Goal: Task Accomplishment & Management: Complete application form

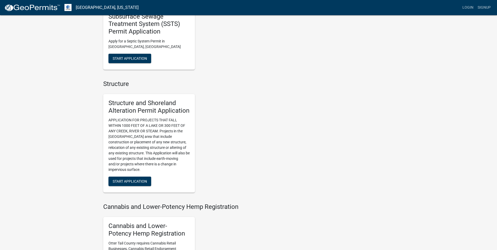
scroll to position [288, 0]
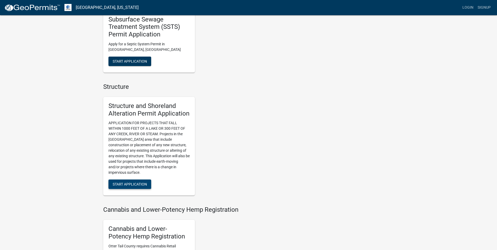
click at [140, 185] on span "Start Application" at bounding box center [130, 184] width 34 height 4
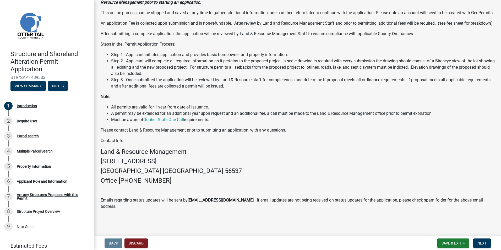
scroll to position [64, 0]
click at [480, 240] on button "Next" at bounding box center [482, 243] width 18 height 9
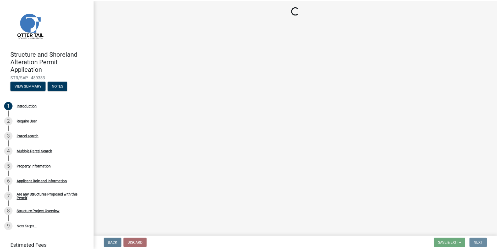
scroll to position [0, 0]
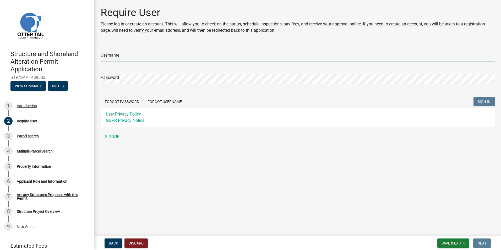
click at [159, 56] on input "Username" at bounding box center [298, 56] width 394 height 11
type input "kplus80"
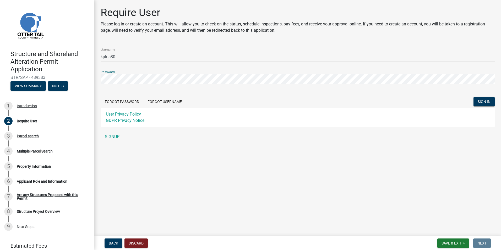
click at [78, 75] on div "Structure and Shoreland Alteration Permit Application STR/SAP - 489383 View Sum…" at bounding box center [250, 125] width 501 height 250
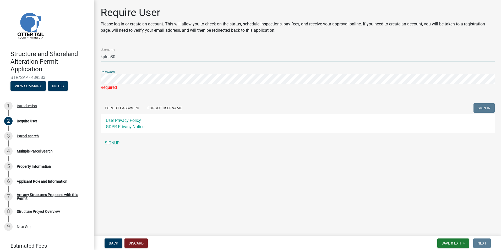
drag, startPoint x: 121, startPoint y: 56, endPoint x: 87, endPoint y: 56, distance: 33.6
click at [89, 56] on div "Structure and Shoreland Alteration Permit Application STR/SAP - 489383 View Sum…" at bounding box center [250, 125] width 501 height 250
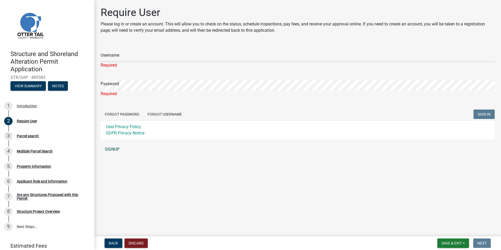
click at [111, 149] on link "SIGNUP" at bounding box center [298, 149] width 394 height 10
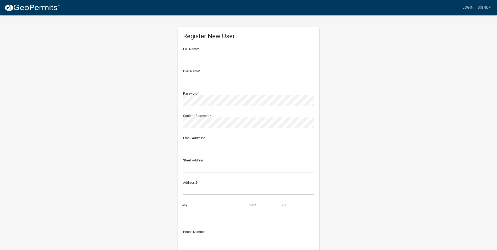
click at [204, 56] on input "text" at bounding box center [248, 56] width 131 height 11
type input "Kathleen Hennen"
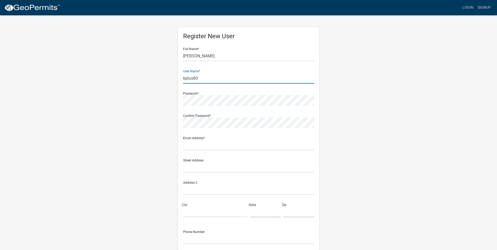
type input "kplus80"
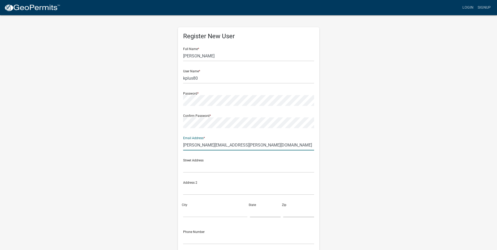
type input "hennen.katie@gmail.com"
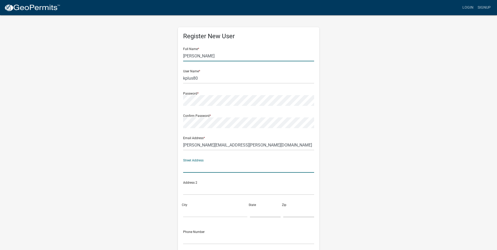
click at [204, 56] on input "Kathleen Hennen" at bounding box center [248, 56] width 131 height 11
type input "Paul Hennen"
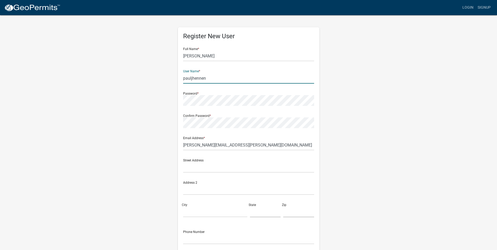
type input "pauljhennen"
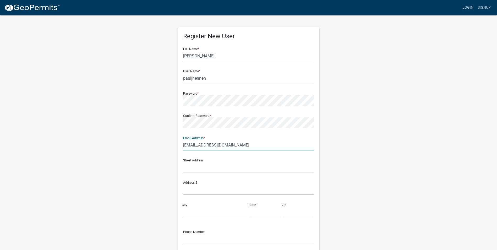
type input "[EMAIL_ADDRESS][DOMAIN_NAME]"
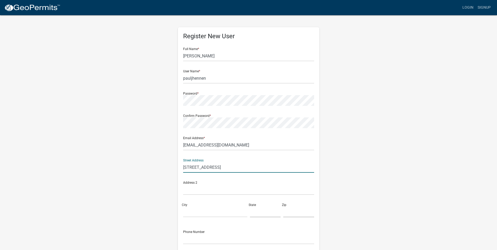
type input "1814 S Court St"
type input "Fergus Falls"
type input "m"
type input "MN"
type input "56537"
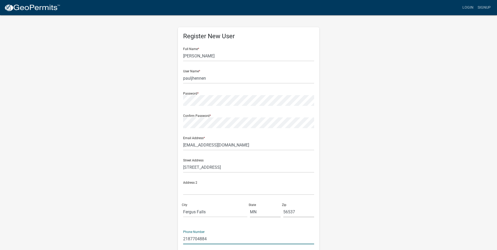
scroll to position [45, 0]
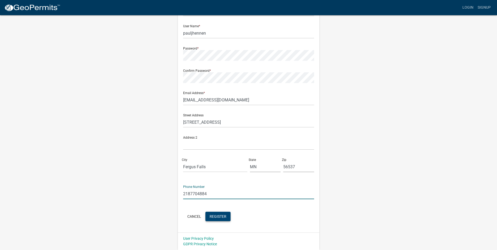
type input "2187704884"
click at [212, 217] on span "Register" at bounding box center [218, 216] width 17 height 4
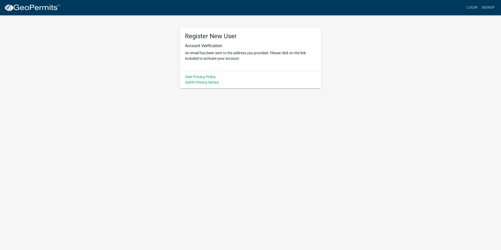
click at [278, 111] on body "Internet Explorer does NOT work with GeoPermits. Get a new browser for more sec…" at bounding box center [250, 125] width 501 height 250
click at [471, 8] on link "Login" at bounding box center [472, 8] width 15 height 10
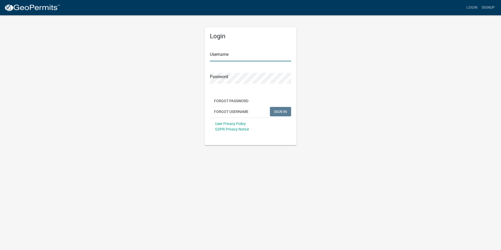
click at [232, 55] on input "Username" at bounding box center [250, 56] width 81 height 11
type input "pauljhennen"
click at [278, 112] on span "SIGN IN" at bounding box center [280, 111] width 13 height 4
click at [280, 112] on span "SIGN IN" at bounding box center [280, 111] width 13 height 4
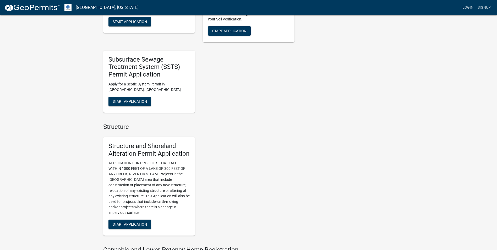
scroll to position [288, 0]
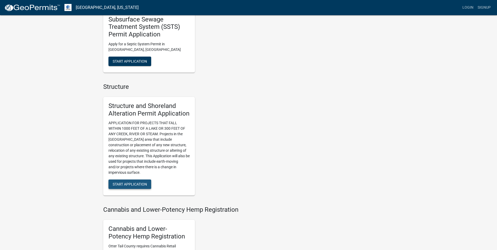
click at [133, 184] on span "Start Application" at bounding box center [130, 184] width 34 height 4
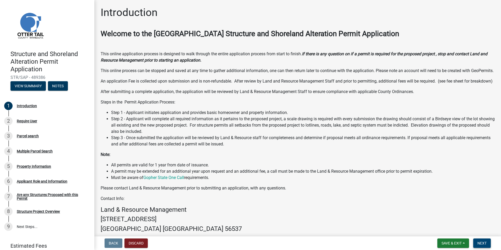
click at [476, 242] on button "Next" at bounding box center [482, 243] width 18 height 9
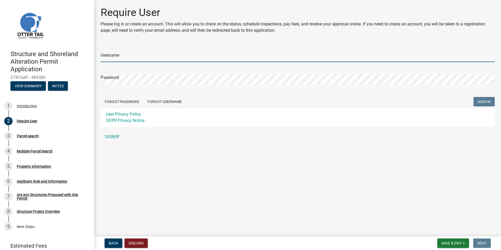
click at [126, 55] on input "Username" at bounding box center [298, 56] width 394 height 11
type input "pauljhennen"
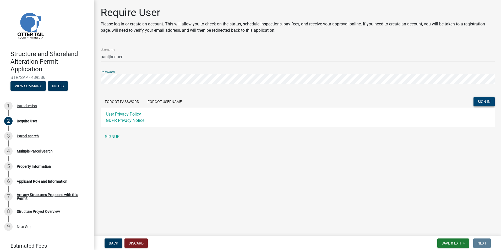
click at [482, 101] on span "SIGN IN" at bounding box center [484, 102] width 13 height 4
click at [442, 198] on main "Require User Please log in or create an account. This will allow you to check o…" at bounding box center [297, 117] width 407 height 234
click at [484, 101] on span "SIGN IN" at bounding box center [484, 102] width 13 height 4
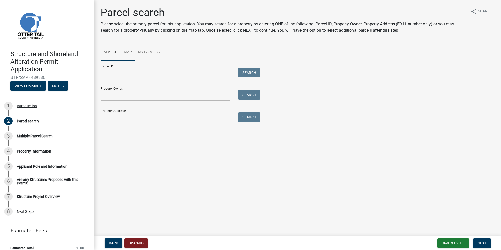
click at [129, 52] on link "Map" at bounding box center [128, 52] width 14 height 17
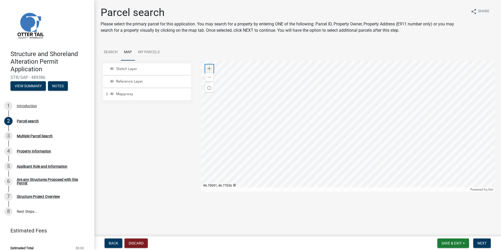
click at [211, 67] on span at bounding box center [209, 69] width 4 height 4
click at [347, 123] on div at bounding box center [348, 126] width 294 height 131
click at [211, 69] on span at bounding box center [209, 69] width 4 height 4
click at [359, 128] on div at bounding box center [348, 126] width 294 height 131
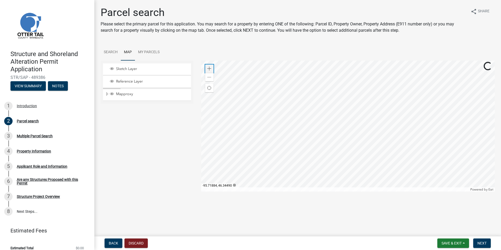
click at [209, 69] on span at bounding box center [209, 69] width 4 height 4
click at [383, 147] on div at bounding box center [348, 126] width 294 height 131
click at [210, 69] on span at bounding box center [209, 69] width 4 height 4
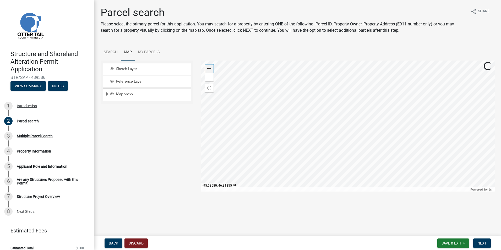
click at [210, 69] on span at bounding box center [209, 69] width 4 height 4
click at [300, 149] on div at bounding box center [348, 126] width 294 height 131
click at [210, 69] on span at bounding box center [209, 69] width 4 height 4
click at [311, 144] on div at bounding box center [348, 126] width 294 height 131
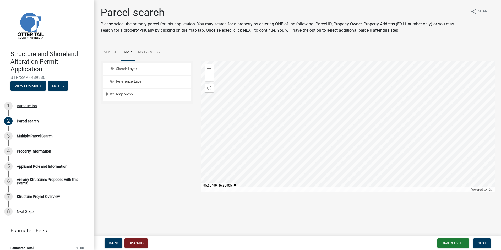
click at [298, 118] on div at bounding box center [348, 126] width 294 height 131
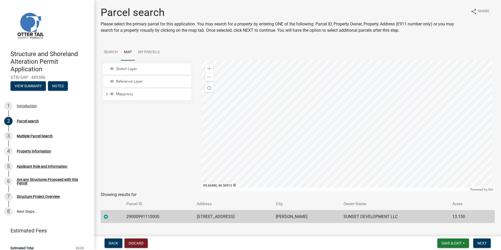
click at [312, 99] on div at bounding box center [348, 126] width 294 height 131
click at [208, 76] on span at bounding box center [209, 77] width 4 height 4
click at [207, 67] on span at bounding box center [209, 69] width 4 height 4
click at [481, 241] on span "Next" at bounding box center [482, 243] width 9 height 4
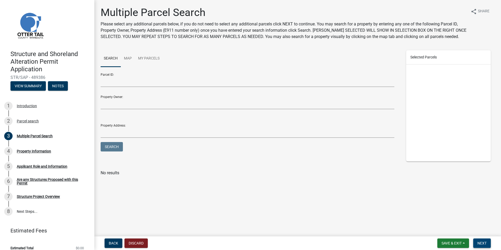
click at [483, 243] on span "Next" at bounding box center [482, 243] width 9 height 4
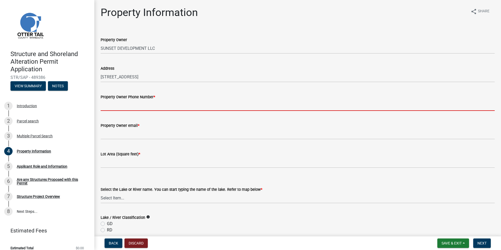
click at [116, 107] on input "Property Owner Phone Number *" at bounding box center [298, 105] width 394 height 11
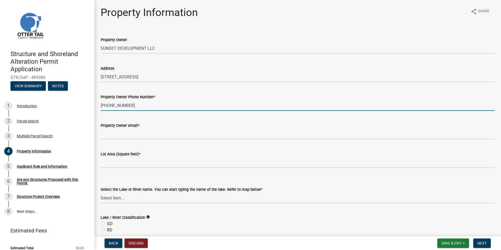
type input "[PHONE_NUMBER]"
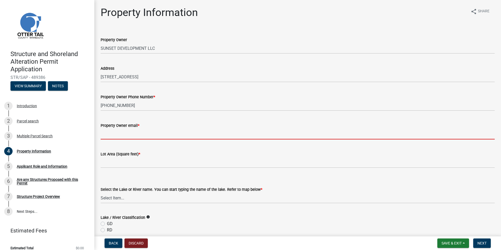
click at [113, 135] on input "Property Owner email *" at bounding box center [298, 134] width 394 height 11
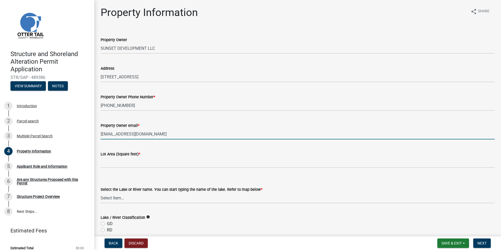
type input "[EMAIL_ADDRESS][DOMAIN_NAME]"
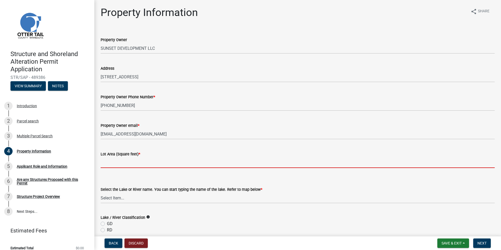
click at [125, 163] on input "text" at bounding box center [298, 162] width 394 height 11
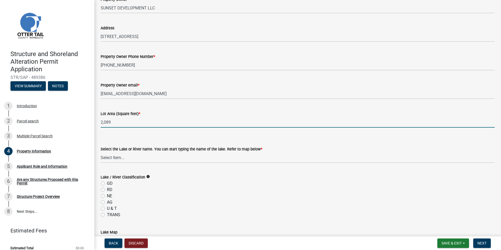
scroll to position [52, 0]
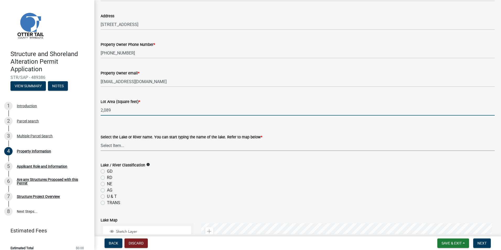
click at [134, 146] on select "Select Item... None [PERSON_NAME] 56-031 [PERSON_NAME] 56-118 [PERSON_NAME] 56-…" at bounding box center [298, 145] width 394 height 11
type input "2089"
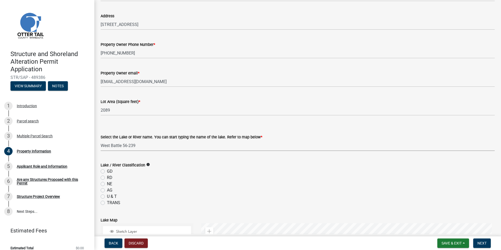
click at [101, 140] on select "Select Item... None [PERSON_NAME] 56-031 [PERSON_NAME] 56-118 [PERSON_NAME] 56-…" at bounding box center [298, 145] width 394 height 11
select select "4e1281d9-a122-458a-80e3-8ca1aefebfd7"
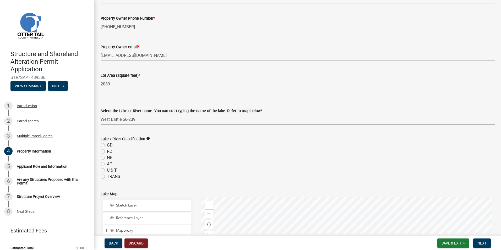
scroll to position [105, 0]
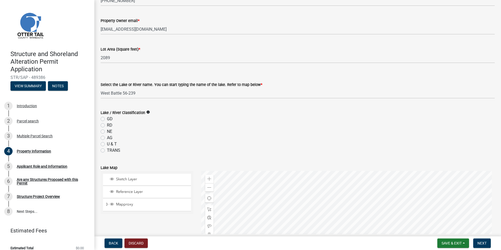
click at [148, 113] on icon "info" at bounding box center [148, 112] width 4 height 4
click at [136, 130] on div "NE" at bounding box center [298, 131] width 394 height 6
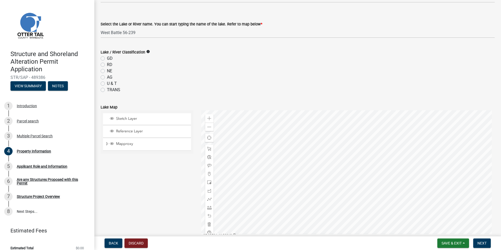
scroll to position [157, 0]
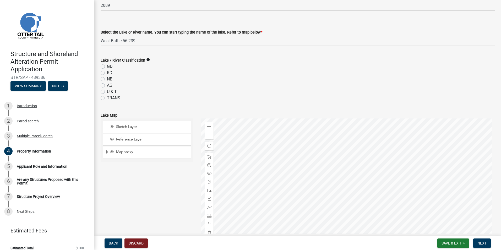
click at [148, 60] on icon "info" at bounding box center [148, 60] width 4 height 4
click at [169, 86] on div "AG" at bounding box center [298, 85] width 394 height 6
click at [107, 67] on label "GD" at bounding box center [110, 66] width 6 height 6
click at [107, 67] on input "GD" at bounding box center [108, 64] width 3 height 3
radio input "true"
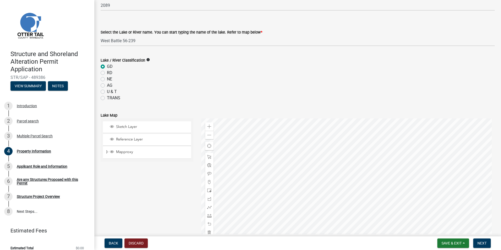
click at [107, 67] on label "GD" at bounding box center [110, 66] width 6 height 6
click at [107, 67] on input "GD" at bounding box center [108, 64] width 3 height 3
click at [153, 80] on div "NE" at bounding box center [298, 79] width 394 height 6
click at [147, 60] on icon "info" at bounding box center [148, 60] width 4 height 4
click at [176, 89] on div "U & T" at bounding box center [298, 92] width 394 height 6
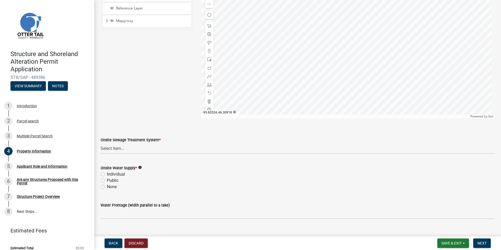
scroll to position [298, 0]
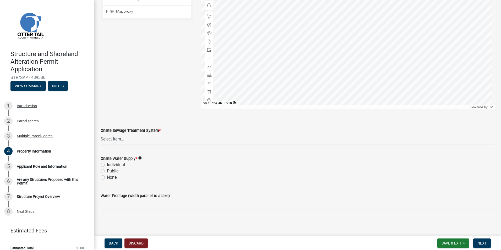
click at [149, 139] on select "Select Item... L&R Certificate of Compliance within 5yrs Compliance Inspection …" at bounding box center [298, 139] width 394 height 11
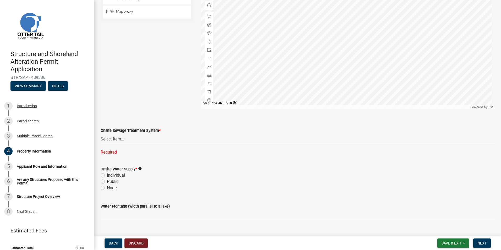
click at [212, 132] on div "Onsite Sewage Treatment System *" at bounding box center [298, 130] width 394 height 6
click at [140, 169] on icon "info" at bounding box center [140, 169] width 4 height 4
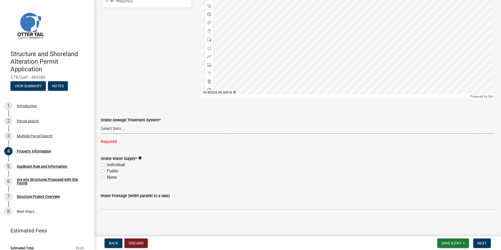
click at [154, 127] on select "Select Item... L&R Certificate of Compliance within 5yrs Compliance Inspection …" at bounding box center [298, 128] width 394 height 11
click at [138, 101] on wm-data-entity-input "Lake Map Sketch Layer Reference Layer Mapproxy Municipalities Corporate Limits …" at bounding box center [298, 29] width 394 height 148
click at [122, 130] on select "Select Item... L&R Certificate of Compliance within 5yrs Compliance Inspection …" at bounding box center [298, 128] width 394 height 11
click at [101, 134] on select "Select Item... L&R Certificate of Compliance within 5yrs Compliance Inspection …" at bounding box center [298, 128] width 394 height 11
select select "bc95ce3f-9706-43bd-97a5-80c1e912429f"
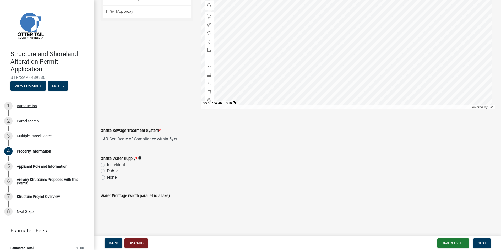
scroll to position [298, 0]
click at [169, 168] on div "Individual" at bounding box center [298, 165] width 394 height 6
click at [107, 171] on label "Public" at bounding box center [113, 171] width 12 height 6
click at [107, 171] on input "Public" at bounding box center [108, 169] width 3 height 3
radio input "true"
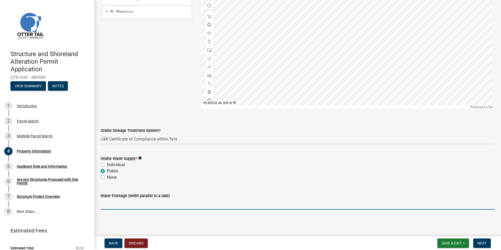
click at [114, 207] on input "Water Frontage (width parallel to a lake)" at bounding box center [298, 204] width 394 height 11
drag, startPoint x: 106, startPoint y: 203, endPoint x: 99, endPoint y: 201, distance: 7.7
click at [99, 201] on div "Water Frontage (width parallel to a lake) 0" at bounding box center [298, 197] width 402 height 24
type input "None"
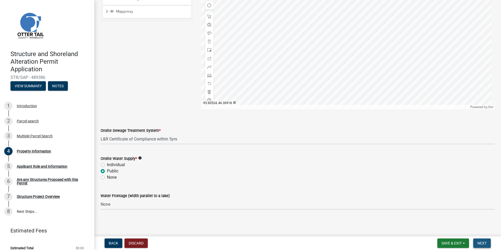
click at [483, 242] on span "Next" at bounding box center [482, 243] width 9 height 4
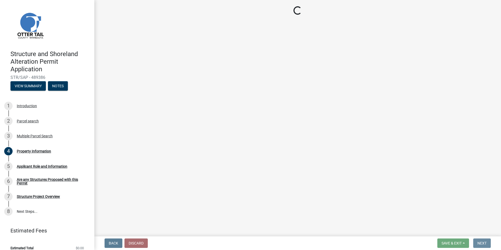
scroll to position [0, 0]
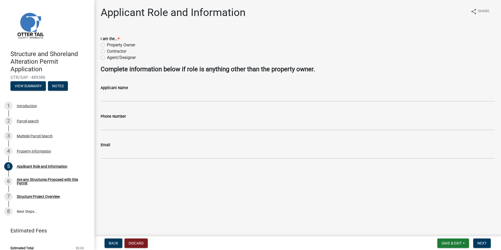
click at [107, 44] on label "Property Owner" at bounding box center [121, 45] width 28 height 6
click at [107, 44] on input "Property Owner" at bounding box center [108, 43] width 3 height 3
radio input "true"
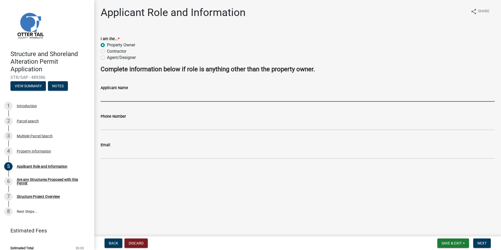
click at [122, 100] on input "Applicant Name" at bounding box center [298, 96] width 394 height 11
click at [484, 243] on span "Next" at bounding box center [482, 243] width 9 height 4
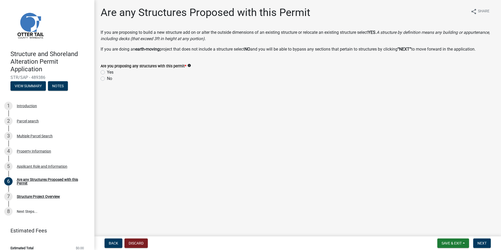
click at [107, 72] on label "Yes" at bounding box center [110, 72] width 7 height 6
click at [107, 72] on input "Yes" at bounding box center [108, 70] width 3 height 3
radio input "true"
click at [481, 244] on span "Next" at bounding box center [482, 243] width 9 height 4
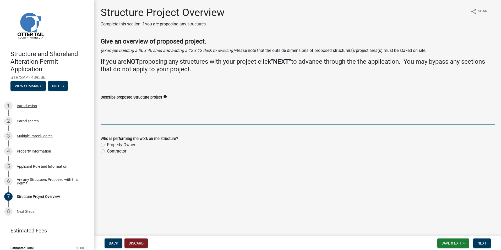
click at [118, 120] on textarea "Describe proposed Structure project" at bounding box center [298, 112] width 394 height 25
click at [131, 102] on textarea "45' ft" at bounding box center [298, 112] width 394 height 25
click at [120, 102] on textarea "45' ft" at bounding box center [298, 112] width 394 height 25
click at [101, 104] on textarea "45' x 8.5' destination trailer," at bounding box center [298, 112] width 394 height 25
click at [170, 105] on textarea "Adding a 45' x 8.5' destination trailer," at bounding box center [298, 112] width 394 height 25
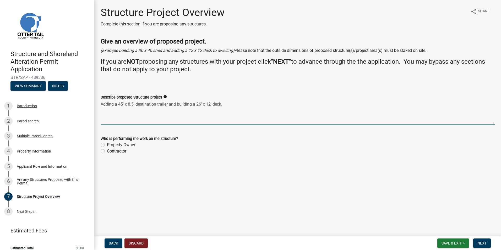
drag, startPoint x: 177, startPoint y: 104, endPoint x: 168, endPoint y: 104, distance: 8.4
click at [168, 104] on textarea "Adding a 45' x 8.5' destination trailer and building a 26' x 12' deck." at bounding box center [298, 112] width 394 height 25
click at [157, 103] on textarea "Adding a 45' x 8.5' destination trailer, a 12' x 8' shed, and building a 26' x …" at bounding box center [298, 112] width 394 height 25
click at [176, 103] on textarea "Adding a 45' x 8.5' destination camper trailer, a 12' x 8' shed, and building a…" at bounding box center [298, 112] width 394 height 25
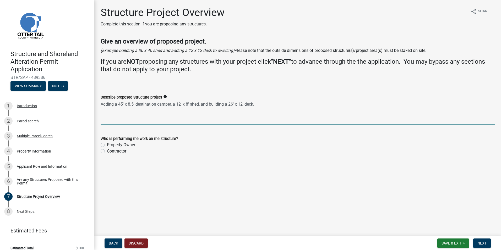
type textarea "Adding a 45' x 8.5' destination camper, a 12' x 8' shed, and building a 26' x 1…"
click at [107, 144] on label "Property Owner" at bounding box center [121, 145] width 28 height 6
click at [107, 144] on input "Property Owner" at bounding box center [108, 143] width 3 height 3
radio input "true"
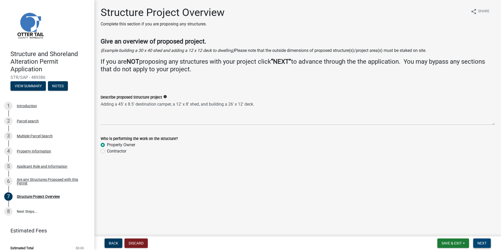
click at [483, 243] on span "Next" at bounding box center [482, 243] width 9 height 4
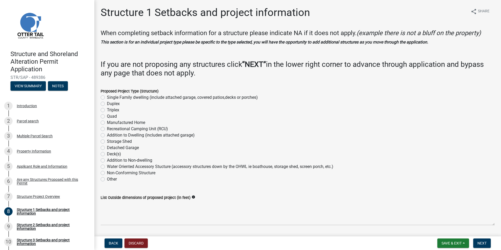
click at [107, 128] on label "Recreational Camping Unit (RCU)" at bounding box center [137, 129] width 61 height 6
click at [107, 128] on input "Recreational Camping Unit (RCU)" at bounding box center [108, 127] width 3 height 3
radio input "true"
click at [107, 149] on label "Detached Garage" at bounding box center [123, 148] width 32 height 6
click at [107, 148] on input "Detached Garage" at bounding box center [108, 146] width 3 height 3
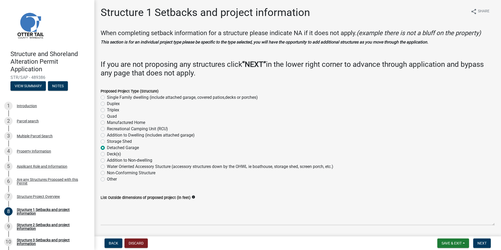
radio input "true"
click at [102, 131] on div "Recreational Camping Unit (RCU)" at bounding box center [298, 129] width 394 height 6
click at [107, 128] on label "Recreational Camping Unit (RCU)" at bounding box center [137, 129] width 61 height 6
click at [107, 128] on input "Recreational Camping Unit (RCU)" at bounding box center [108, 127] width 3 height 3
radio input "true"
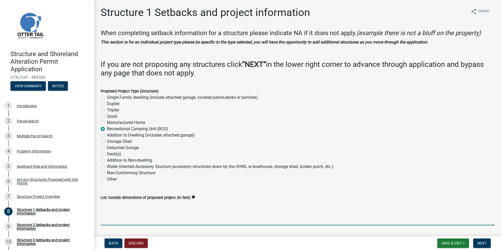
click at [130, 219] on textarea "List Outside dimensions of proposed project (in feet)" at bounding box center [298, 213] width 394 height 25
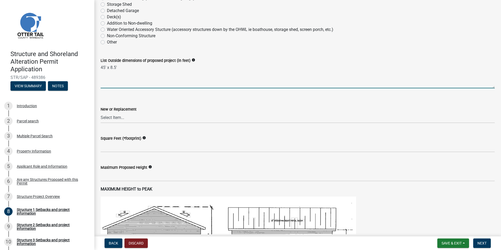
scroll to position [157, 0]
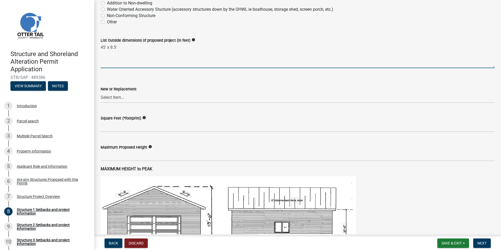
type textarea "45' x 8.5'"
click at [130, 98] on select "Select Item... New Replacement" at bounding box center [298, 97] width 394 height 11
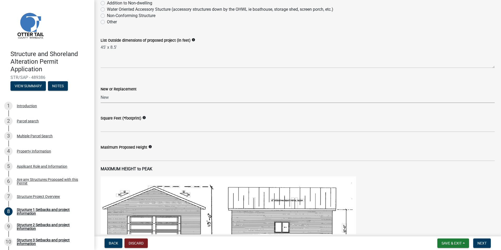
click at [101, 92] on select "Select Item... New Replacement" at bounding box center [298, 97] width 394 height 11
select select "c185e313-3403-4239-bd61-bb563c58a77a"
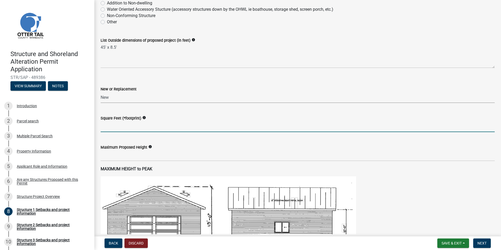
click at [142, 128] on input "text" at bounding box center [298, 126] width 394 height 11
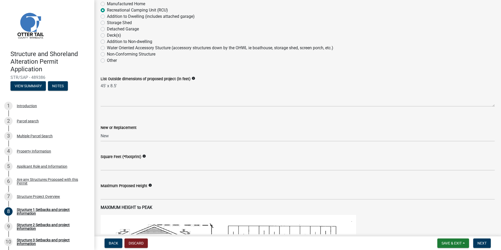
scroll to position [131, 0]
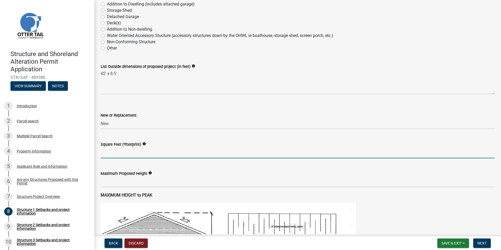
click at [118, 157] on input "text" at bounding box center [298, 153] width 394 height 11
type input "382.5"
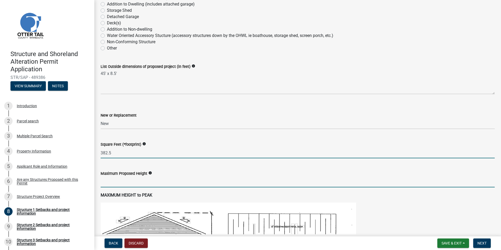
click at [116, 184] on input "text" at bounding box center [298, 182] width 394 height 11
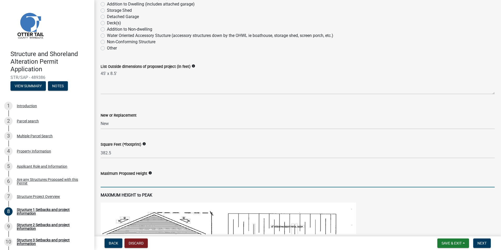
click at [128, 186] on input "text" at bounding box center [298, 182] width 394 height 11
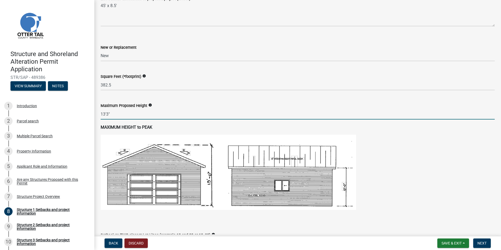
scroll to position [236, 0]
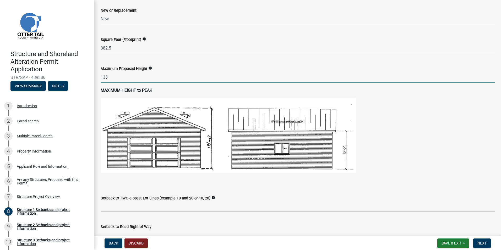
click at [170, 92] on p "MAXIMUM HEIGHT to PEAK" at bounding box center [298, 90] width 394 height 6
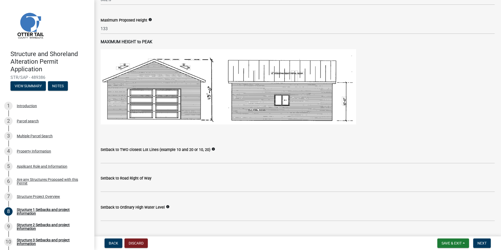
scroll to position [288, 0]
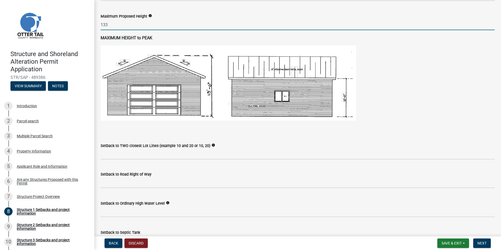
click at [106, 24] on input "133" at bounding box center [298, 24] width 394 height 11
click at [109, 24] on input "133" at bounding box center [298, 24] width 394 height 11
type input "13.5"
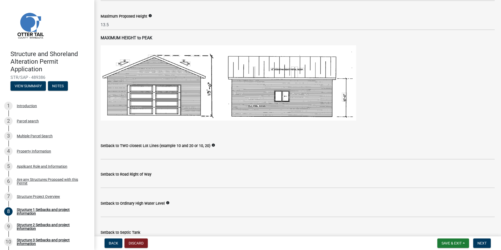
click at [248, 136] on div "Setback to TWO closest Lot Lines (example 10 and 20 or 10, 20) info" at bounding box center [298, 147] width 394 height 24
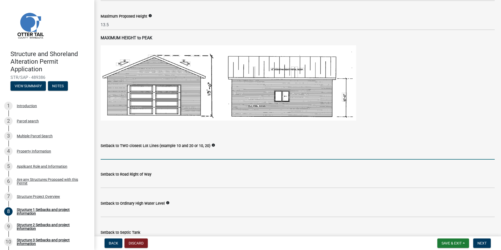
click at [127, 157] on input "Setback to TWO closest Lot Lines (example 10 and 20 or 10, 20)" at bounding box center [298, 154] width 394 height 11
drag, startPoint x: 117, startPoint y: 155, endPoint x: 101, endPoint y: 153, distance: 15.8
click at [101, 153] on input "3 and 8" at bounding box center [298, 154] width 394 height 11
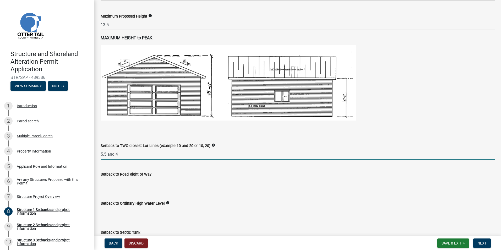
click at [120, 182] on input "text" at bounding box center [298, 182] width 394 height 11
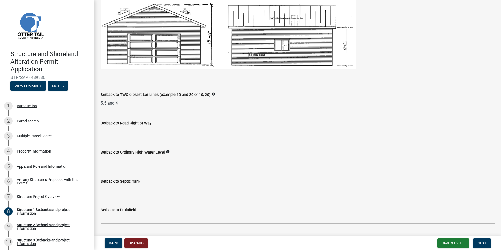
scroll to position [347, 0]
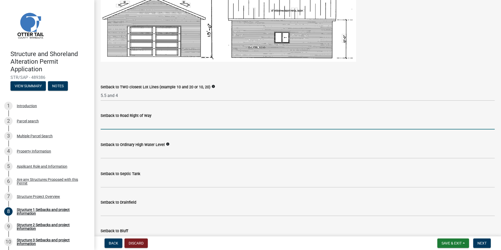
click at [212, 87] on icon "info" at bounding box center [214, 87] width 4 height 4
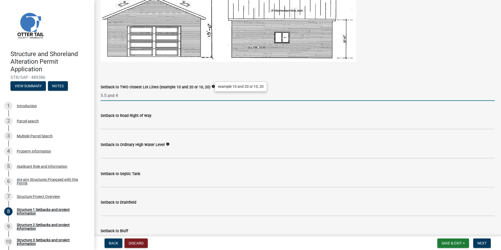
click at [178, 95] on input "5.5 and 4" at bounding box center [298, 95] width 394 height 11
click at [187, 95] on input "5.5 and 4" at bounding box center [298, 95] width 394 height 11
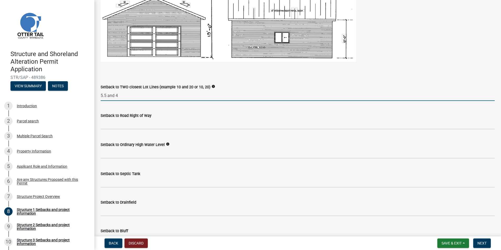
click at [140, 97] on input "5.5 and 4" at bounding box center [298, 95] width 394 height 11
click at [142, 95] on input "5.5 and 4" at bounding box center [298, 95] width 394 height 11
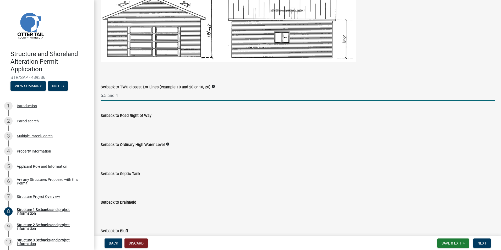
drag, startPoint x: 121, startPoint y: 96, endPoint x: 101, endPoint y: 96, distance: 19.4
click at [101, 96] on input "5.5 and 4" at bounding box center [298, 95] width 394 height 11
click at [147, 99] on input "5.5 and 4" at bounding box center [298, 95] width 394 height 11
drag, startPoint x: 147, startPoint y: 99, endPoint x: 96, endPoint y: 97, distance: 50.9
click at [96, 97] on div "Structure 1 Setbacks and project information share Share When completing setbac…" at bounding box center [297, 56] width 407 height 795
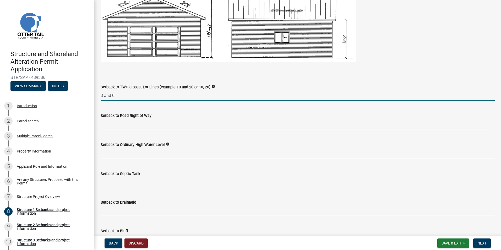
type input "3 and 0"
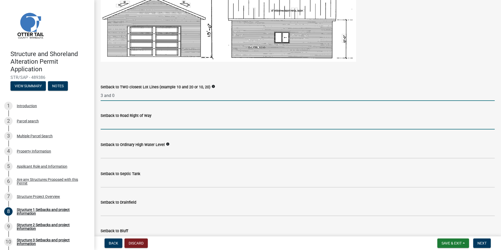
click at [113, 127] on input "text" at bounding box center [298, 124] width 394 height 11
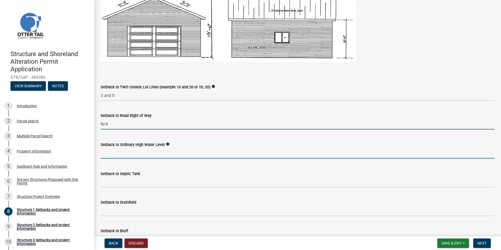
type input "0"
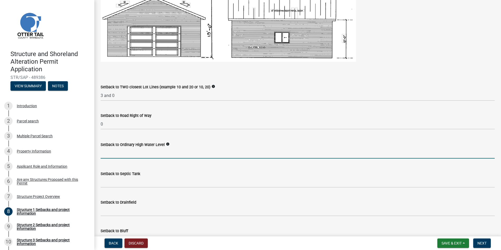
click at [121, 154] on input "text" at bounding box center [298, 153] width 394 height 11
click at [166, 145] on icon "info" at bounding box center [168, 144] width 4 height 4
click at [112, 155] on input "text" at bounding box center [298, 153] width 394 height 11
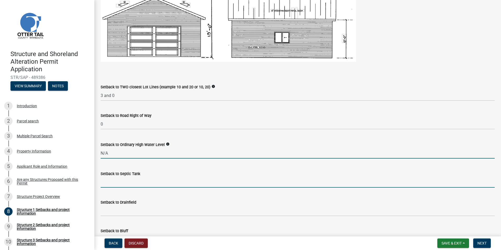
type input "0"
click at [176, 183] on input "Setback to Septic Tank" at bounding box center [298, 182] width 394 height 11
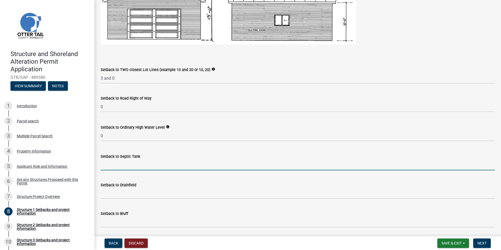
scroll to position [400, 0]
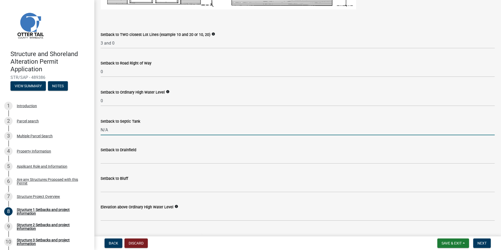
type input "N/A"
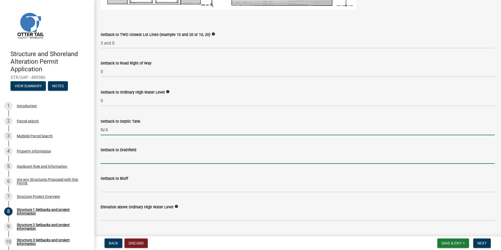
click at [127, 157] on input "Setback to Drainfield" at bounding box center [298, 158] width 394 height 11
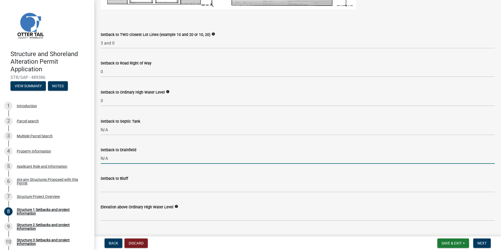
type input "N/A"
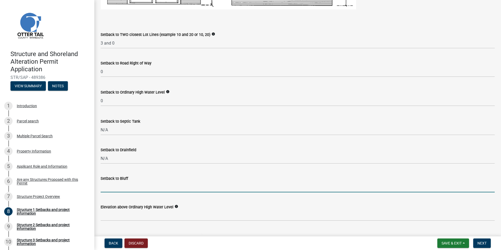
click at [112, 190] on input "Setback to Bluff" at bounding box center [298, 187] width 394 height 11
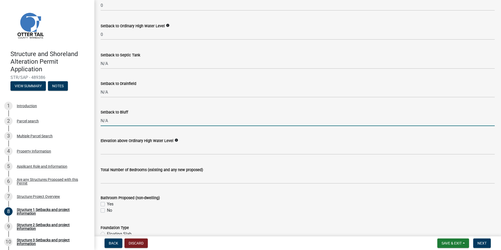
scroll to position [478, 0]
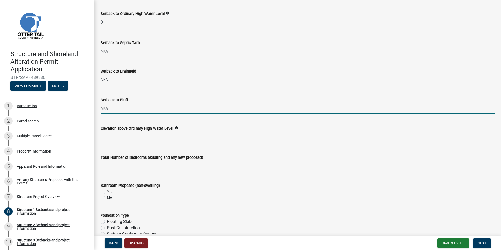
type input "N/A"
click at [175, 128] on icon "info" at bounding box center [177, 128] width 4 height 4
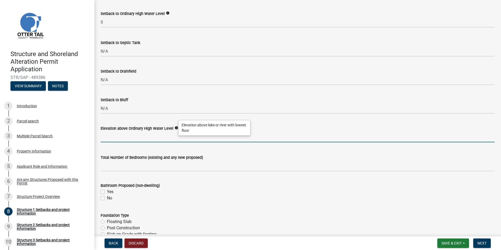
click at [163, 138] on input "text" at bounding box center [298, 137] width 394 height 11
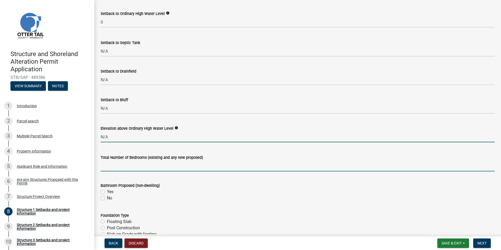
type input "0"
click at [157, 168] on input "text" at bounding box center [298, 166] width 394 height 11
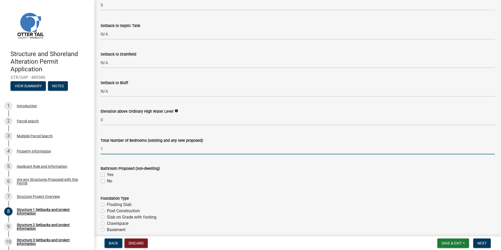
scroll to position [531, 0]
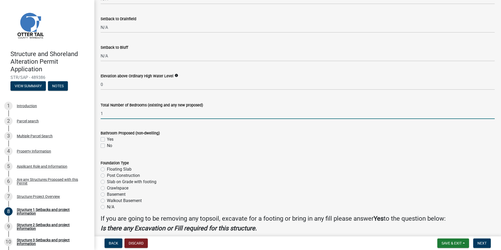
type input "1"
click at [107, 147] on label "No" at bounding box center [109, 146] width 5 height 6
click at [107, 146] on input "No" at bounding box center [108, 144] width 3 height 3
checkbox input "true"
checkbox input "false"
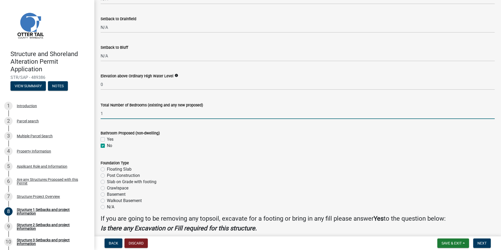
checkbox input "true"
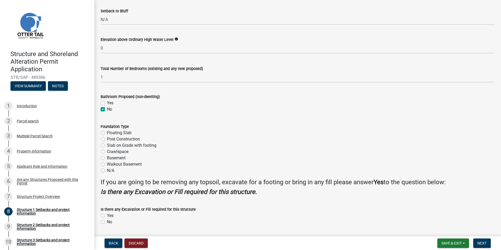
scroll to position [583, 0]
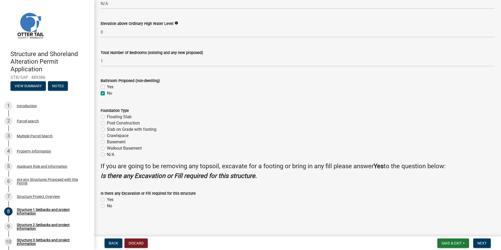
click at [107, 155] on label "N/A" at bounding box center [110, 155] width 7 height 6
click at [107, 155] on input "N/A" at bounding box center [108, 153] width 3 height 3
radio input "true"
click at [107, 206] on label "No" at bounding box center [109, 206] width 5 height 6
click at [107, 206] on input "No" at bounding box center [108, 204] width 3 height 3
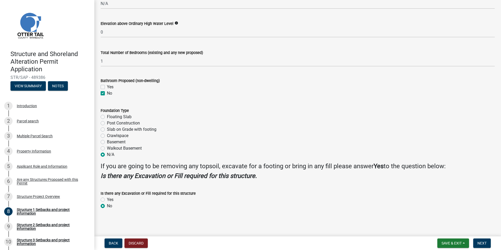
radio input "true"
click at [483, 243] on span "Next" at bounding box center [482, 243] width 9 height 4
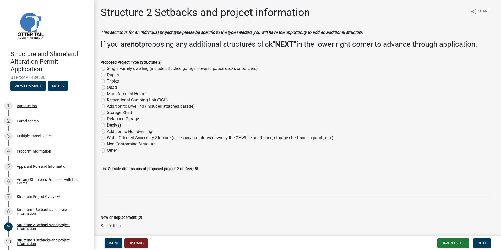
click at [107, 112] on label "Storage Shed" at bounding box center [119, 113] width 25 height 6
click at [107, 112] on input "Storage Shed" at bounding box center [108, 111] width 3 height 3
radio input "true"
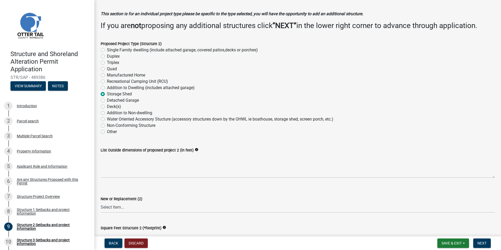
scroll to position [8, 0]
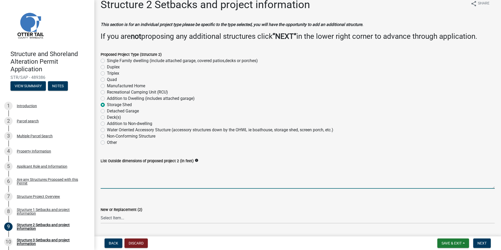
click at [127, 186] on textarea "List Outside dimensions of proposed project 2 (in feet)" at bounding box center [298, 176] width 394 height 25
type textarea "12' x 8'"
click at [127, 216] on select "Select Item... New Replacement" at bounding box center [298, 218] width 394 height 11
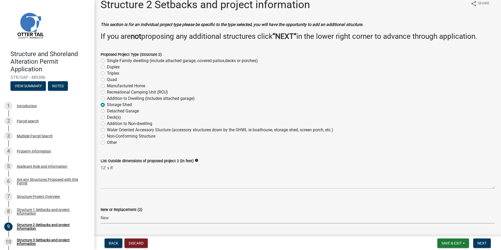
click at [101, 213] on select "Select Item... New Replacement" at bounding box center [298, 218] width 394 height 11
select select "c185e313-3403-4239-bd61-bb563c58a77a"
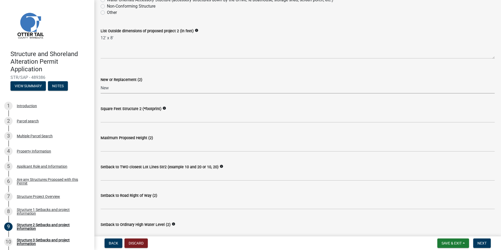
scroll to position [139, 0]
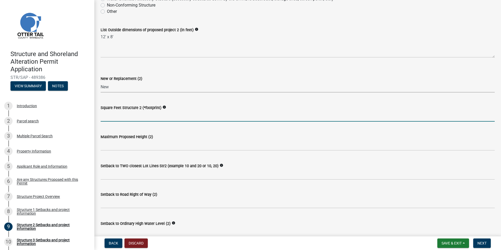
click at [118, 118] on input "text" at bounding box center [298, 116] width 394 height 11
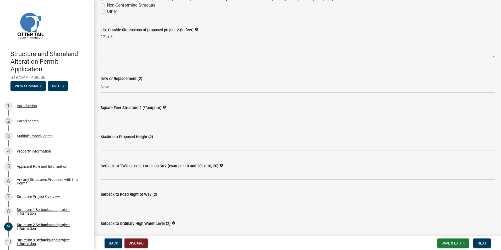
click at [186, 85] on select "Select Item... New Replacement" at bounding box center [298, 87] width 394 height 11
click at [119, 122] on wm-data-entity-input "Square Feet Structure 2 (*footprint) info" at bounding box center [298, 111] width 394 height 29
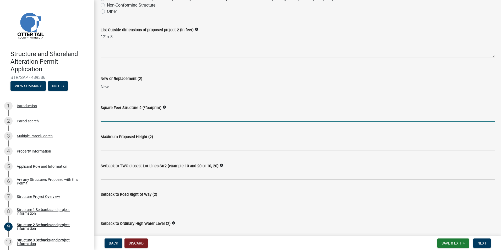
click at [111, 115] on input "text" at bounding box center [298, 116] width 394 height 11
type input "96"
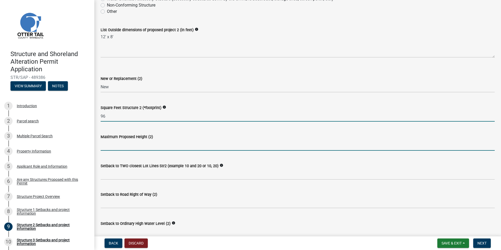
click at [106, 148] on input "text" at bounding box center [298, 145] width 394 height 11
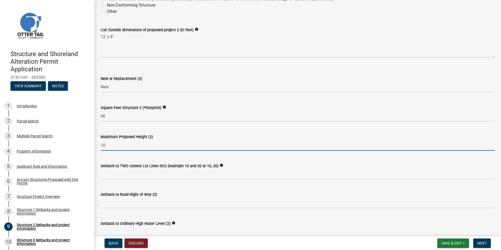
type input "10"
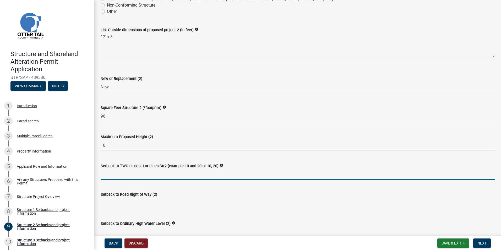
click at [109, 174] on input "Setback to TWO closest Lot Lines Str2 (example 10 and 20 or 10, 20)" at bounding box center [298, 174] width 394 height 11
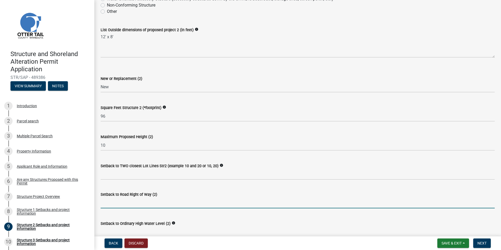
click at [131, 204] on input "text" at bounding box center [298, 203] width 394 height 11
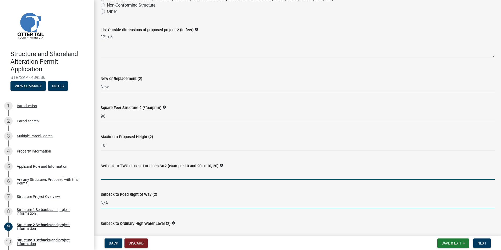
type input "0"
click at [117, 176] on input "Setback to TWO closest Lot Lines Str2 (example 10 and 20 or 10, 20)" at bounding box center [298, 174] width 394 height 11
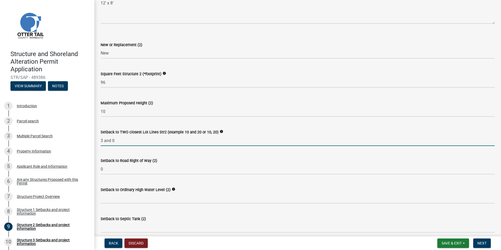
scroll to position [244, 0]
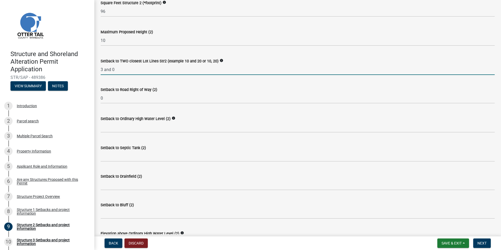
type input "3 and 0"
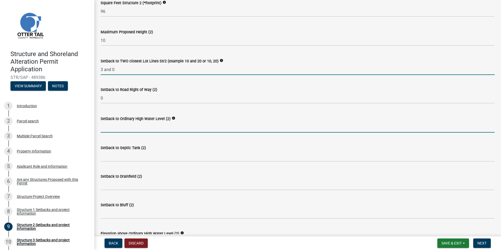
click at [134, 125] on input "text" at bounding box center [298, 127] width 394 height 11
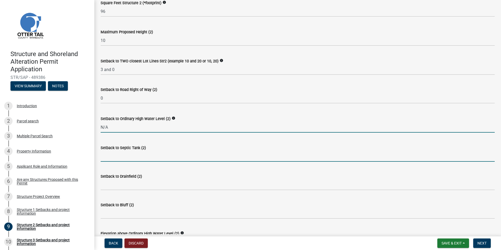
type input "0"
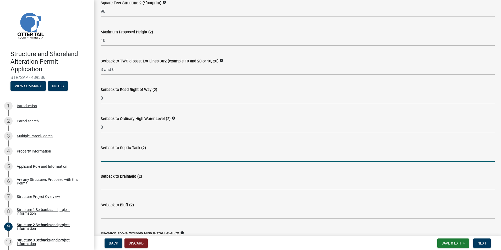
click at [127, 157] on input "Setback to Septic Tank (2)" at bounding box center [298, 156] width 394 height 11
type input "N/A"
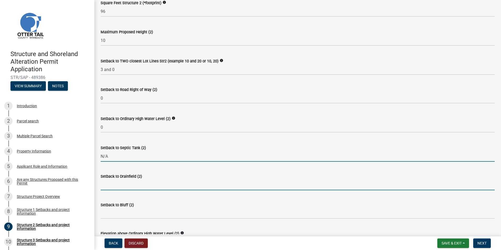
click at [120, 183] on input "Setback to Drainfield (2)" at bounding box center [298, 185] width 394 height 11
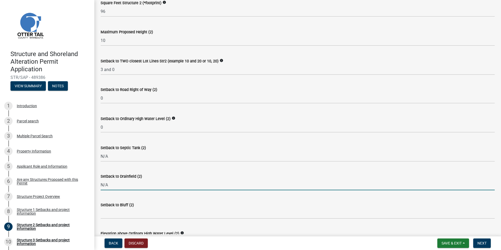
type input "N/A"
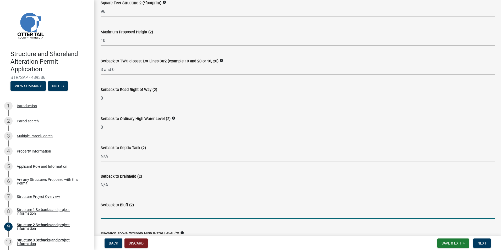
click at [115, 213] on input "Setback to Bluff (2)" at bounding box center [298, 213] width 394 height 11
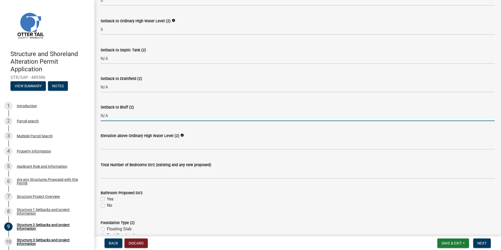
scroll to position [349, 0]
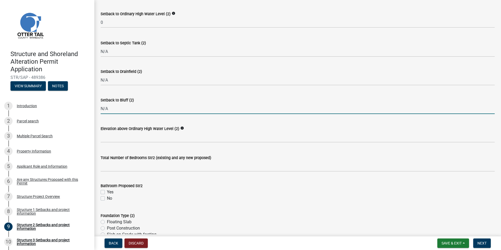
type input "N/A"
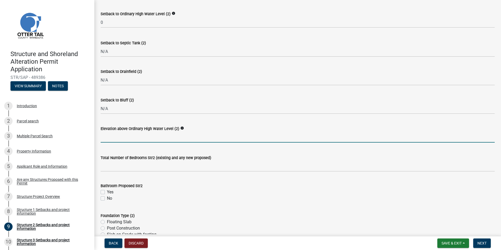
click at [125, 135] on input "text" at bounding box center [298, 137] width 394 height 11
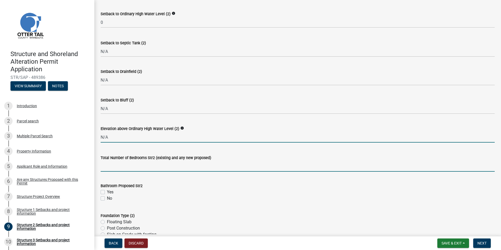
type input "0"
click at [137, 169] on input "text" at bounding box center [298, 166] width 394 height 11
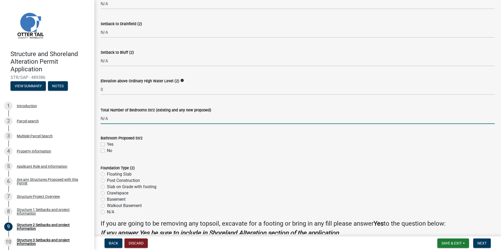
scroll to position [401, 0]
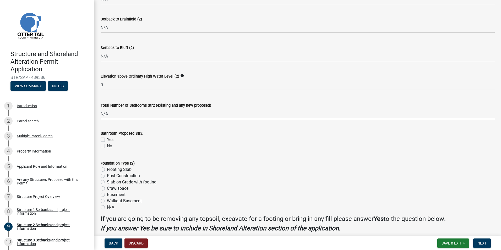
type input "0"
click at [107, 146] on label "No" at bounding box center [109, 146] width 5 height 6
click at [107, 146] on input "No" at bounding box center [108, 144] width 3 height 3
checkbox input "true"
checkbox input "false"
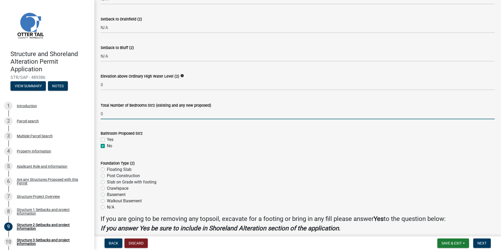
checkbox input "true"
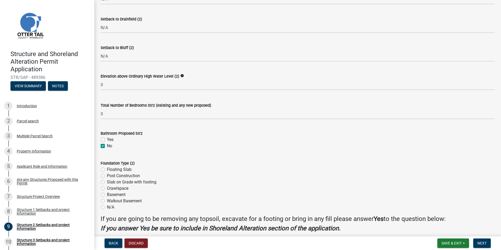
click at [107, 207] on label "N/A" at bounding box center [110, 207] width 7 height 6
click at [107, 207] on input "N/A" at bounding box center [108, 205] width 3 height 3
radio input "true"
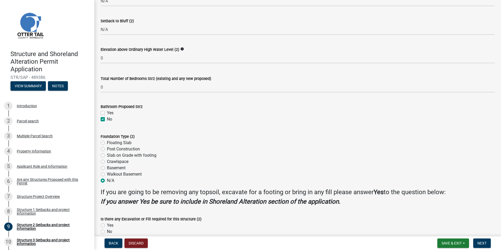
scroll to position [454, 0]
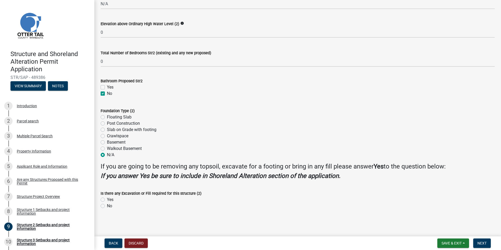
click at [107, 206] on label "No" at bounding box center [109, 206] width 5 height 6
click at [107, 206] on input "No" at bounding box center [108, 204] width 3 height 3
radio input "true"
click at [483, 244] on span "Next" at bounding box center [482, 243] width 9 height 4
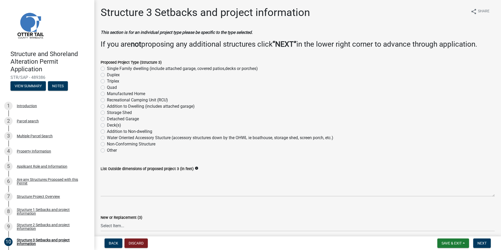
click at [107, 124] on label "Deck(s)" at bounding box center [114, 125] width 14 height 6
click at [107, 124] on input "Deck(s)" at bounding box center [108, 123] width 3 height 3
radio input "true"
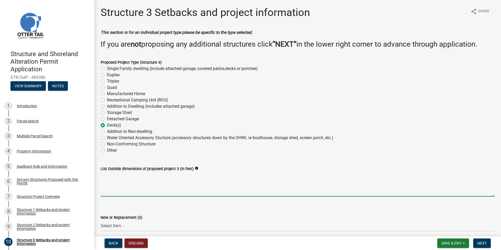
click at [110, 192] on textarea "List Outside dimensions of proposed project 3 (in feet)" at bounding box center [298, 184] width 394 height 25
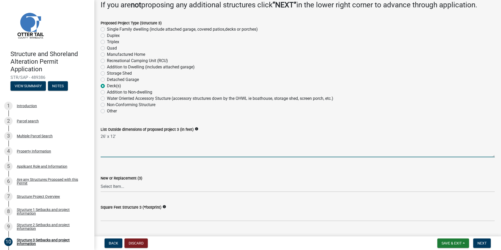
scroll to position [79, 0]
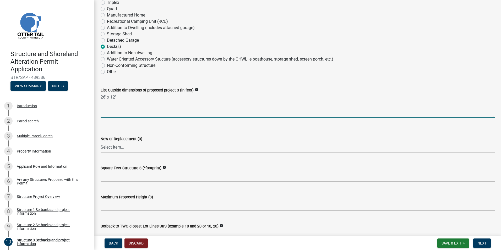
type textarea "26' x 12'"
click at [120, 147] on select "Select Item... New Replacement" at bounding box center [298, 147] width 394 height 11
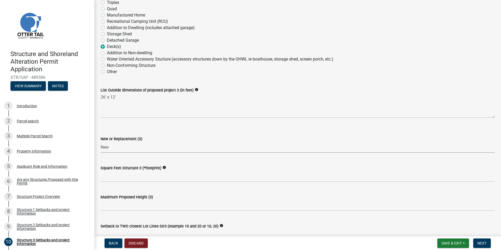
click at [101, 142] on select "Select Item... New Replacement" at bounding box center [298, 147] width 394 height 11
select select "c185e313-3403-4239-bd61-bb563c58a77a"
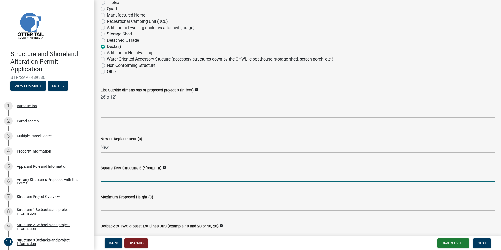
click at [121, 181] on input "text" at bounding box center [298, 176] width 394 height 11
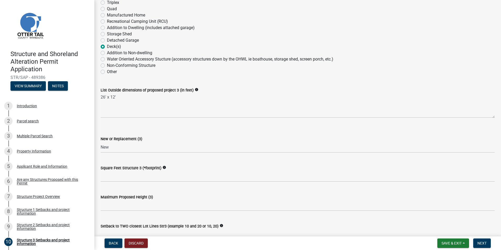
click at [209, 156] on wm-data-entity-input "New or Replacement (3) Select Item... New Replacement" at bounding box center [298, 139] width 394 height 35
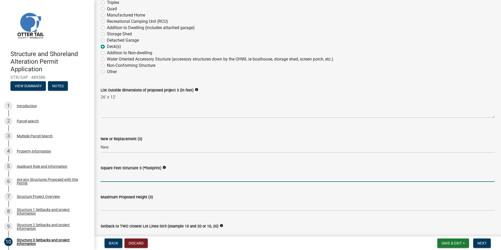
click at [120, 179] on input "text" at bounding box center [298, 176] width 394 height 11
type input "312"
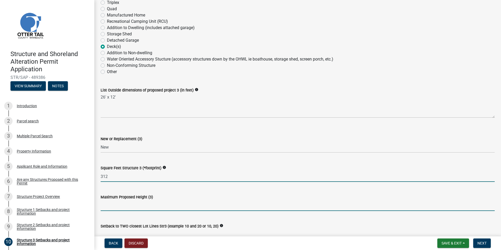
click at [122, 205] on input "text" at bounding box center [298, 205] width 394 height 11
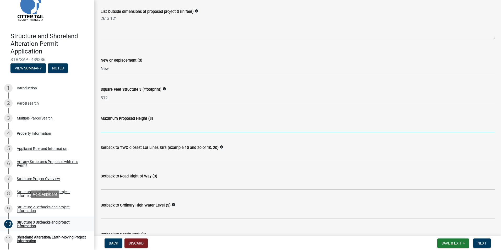
scroll to position [26, 0]
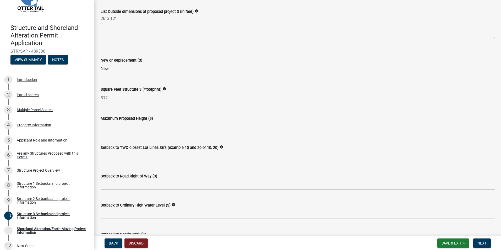
click at [112, 127] on input "text" at bounding box center [298, 127] width 394 height 11
type input "3"
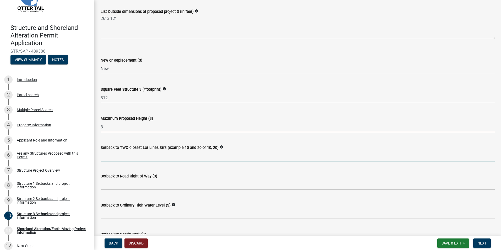
click at [110, 158] on input "Setback to TWO closest Lot Lines Str3 (example 10 and 20 or 10, 20)" at bounding box center [298, 156] width 394 height 11
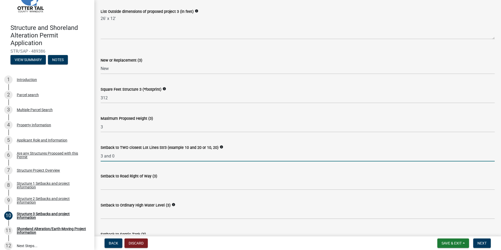
type input "3 and 0"
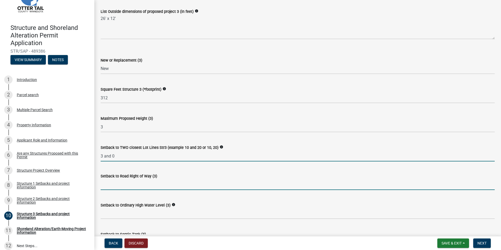
click at [116, 184] on input "text" at bounding box center [298, 184] width 394 height 11
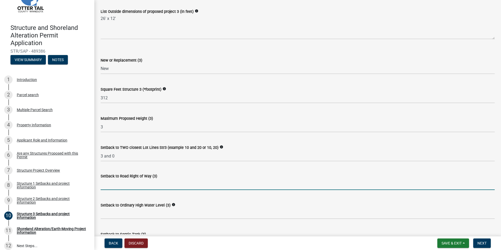
scroll to position [210, 0]
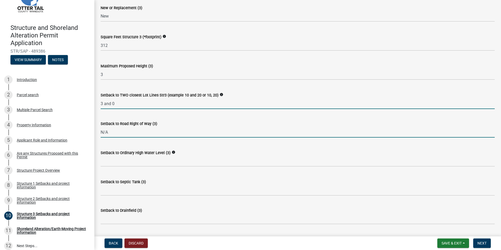
type input "0"
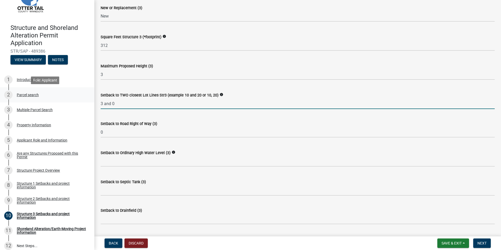
drag, startPoint x: 123, startPoint y: 106, endPoint x: 84, endPoint y: 100, distance: 39.6
click at [84, 100] on div "Structure and Shoreland Alteration Permit Application STR/SAP - 489386 View Sum…" at bounding box center [250, 125] width 501 height 250
type input "0 and 0"
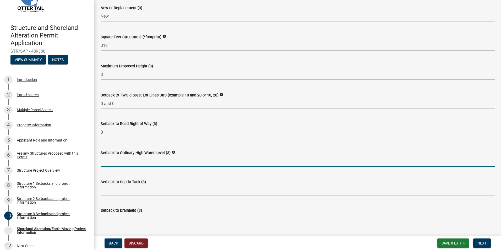
click at [125, 162] on input "text" at bounding box center [298, 161] width 394 height 11
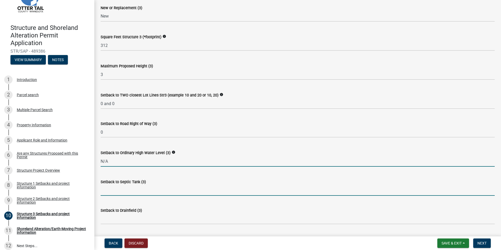
type input "0"
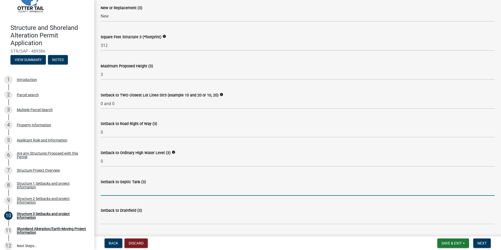
click at [115, 191] on input "Setback to Septic Tank (3)" at bounding box center [298, 190] width 394 height 11
type input "N/A"
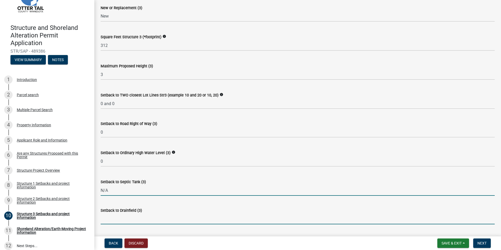
click at [110, 220] on input "Setback to Drainfield (3)" at bounding box center [298, 219] width 394 height 11
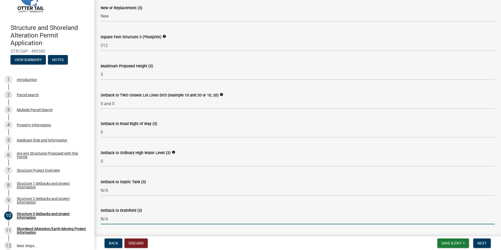
type input "N/A"
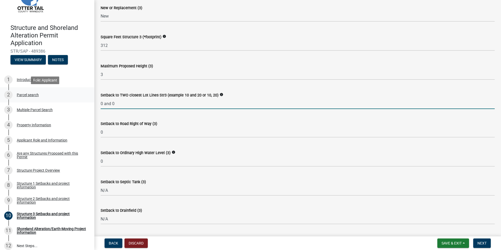
drag, startPoint x: 118, startPoint y: 104, endPoint x: 86, endPoint y: 100, distance: 32.2
click at [86, 100] on div "Structure and Shoreland Alteration Permit Application STR/SAP - 489386 View Sum…" at bounding box center [250, 125] width 501 height 250
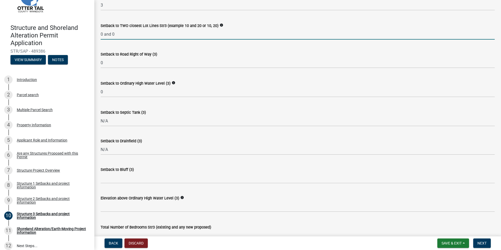
scroll to position [315, 0]
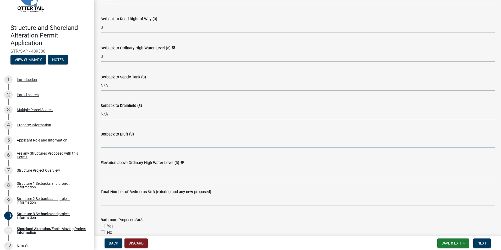
click at [127, 141] on input "Setback to Bluff (3)" at bounding box center [298, 142] width 394 height 11
type input "N/A"
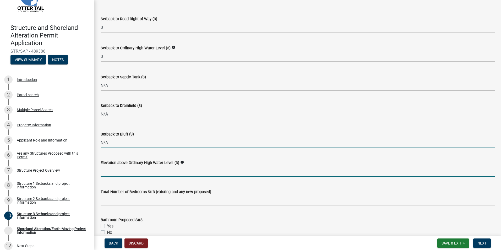
click at [114, 174] on input "text" at bounding box center [298, 171] width 394 height 11
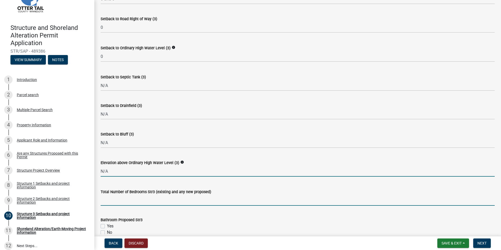
type input "0"
click at [126, 199] on input "text" at bounding box center [298, 200] width 394 height 11
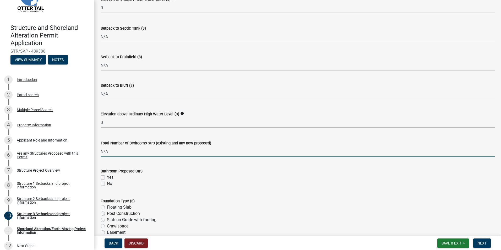
scroll to position [367, 0]
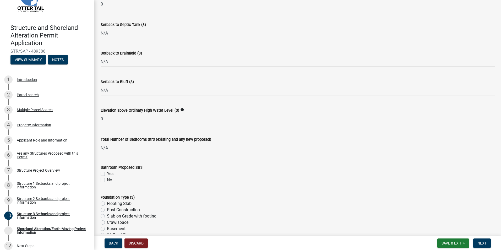
type input "0"
click at [107, 181] on label "No" at bounding box center [109, 180] width 5 height 6
click at [107, 180] on input "No" at bounding box center [108, 178] width 3 height 3
checkbox input "true"
checkbox input "false"
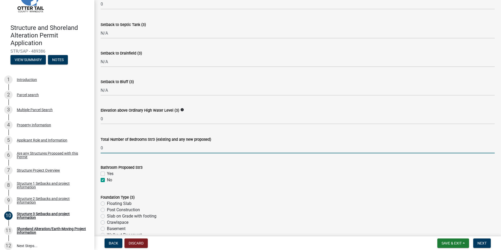
checkbox input "true"
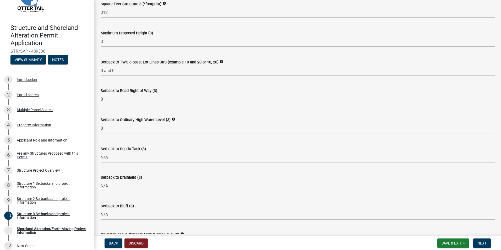
scroll to position [242, 0]
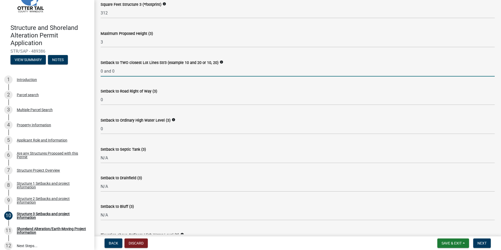
drag, startPoint x: 91, startPoint y: 67, endPoint x: 81, endPoint y: 66, distance: 10.0
click at [81, 66] on div "Structure and Shoreland Alteration Permit Application STR/SAP - 489386 View Sum…" at bounding box center [250, 125] width 501 height 250
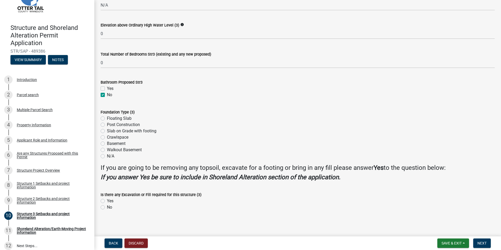
scroll to position [454, 0]
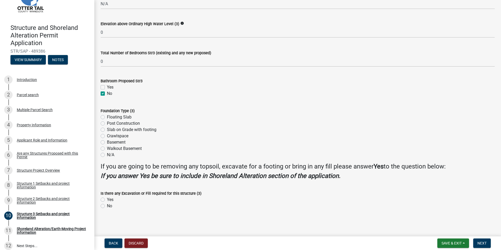
type input "3 and 0"
click at [107, 155] on label "N/A" at bounding box center [110, 155] width 7 height 6
click at [107, 155] on input "N/A" at bounding box center [108, 153] width 3 height 3
radio input "true"
click at [107, 206] on label "No" at bounding box center [109, 206] width 5 height 6
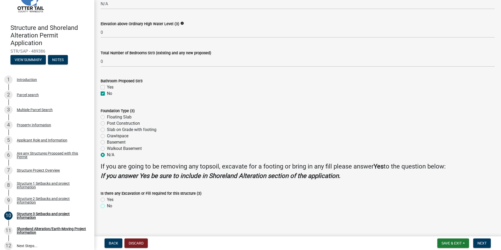
click at [107, 206] on input "No" at bounding box center [108, 204] width 3 height 3
radio input "true"
click at [481, 243] on span "Next" at bounding box center [482, 243] width 9 height 4
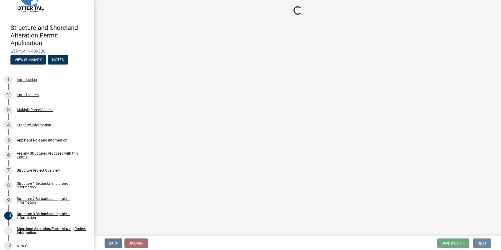
scroll to position [0, 0]
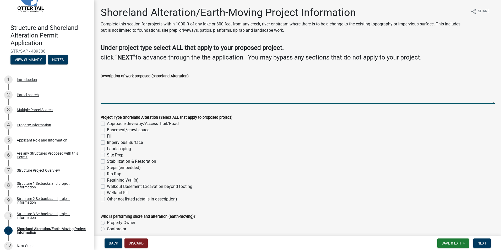
click at [117, 100] on textarea "Description of work proposed (shoreland Alteration)" at bounding box center [298, 91] width 394 height 25
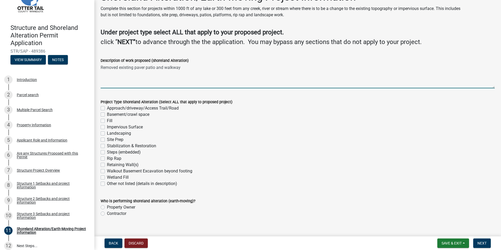
scroll to position [23, 0]
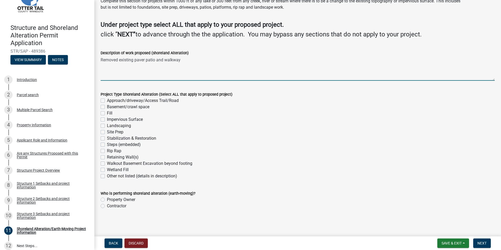
type textarea "Removed existing paver patio and walkway"
click at [107, 200] on label "Property Owner" at bounding box center [121, 200] width 28 height 6
click at [107, 200] on input "Property Owner" at bounding box center [108, 198] width 3 height 3
radio input "true"
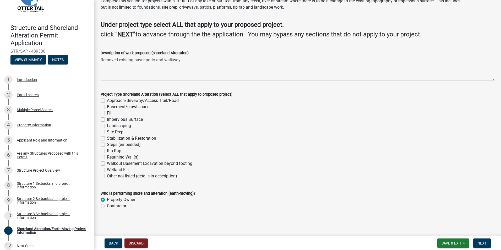
click at [101, 116] on div "Fill" at bounding box center [298, 113] width 394 height 6
click at [107, 114] on label "Fill" at bounding box center [110, 113] width 6 height 6
click at [107, 114] on input "Fill" at bounding box center [108, 111] width 3 height 3
checkbox input "true"
checkbox input "false"
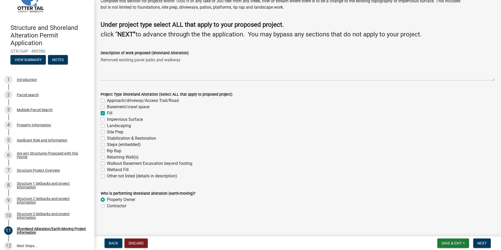
checkbox input "false"
checkbox input "true"
checkbox input "false"
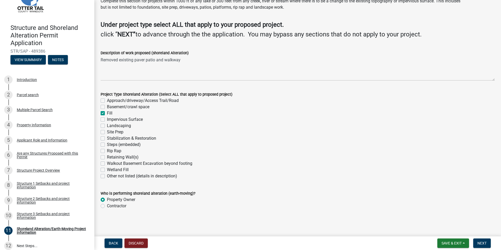
checkbox input "false"
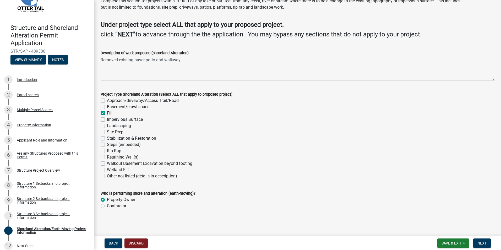
checkbox input "false"
click at [107, 114] on label "Fill" at bounding box center [110, 113] width 6 height 6
click at [107, 114] on input "Fill" at bounding box center [108, 111] width 3 height 3
checkbox input "false"
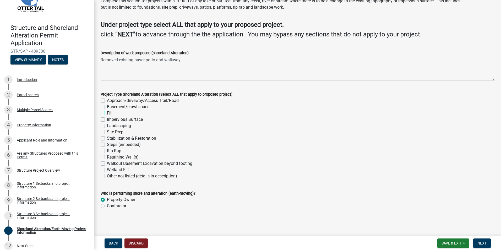
checkbox input "false"
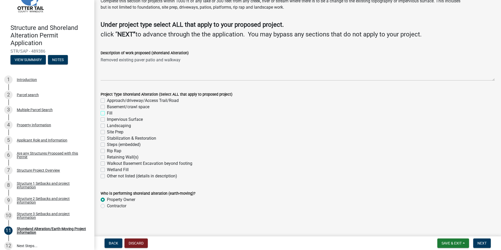
checkbox input "false"
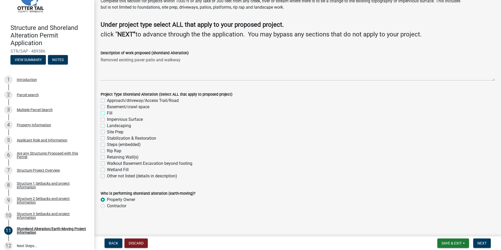
checkbox input "false"
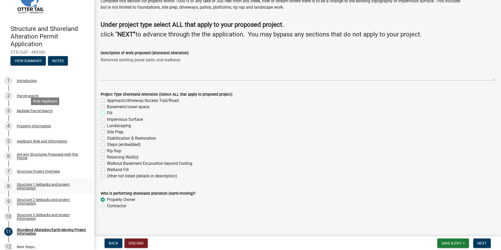
scroll to position [67, 0]
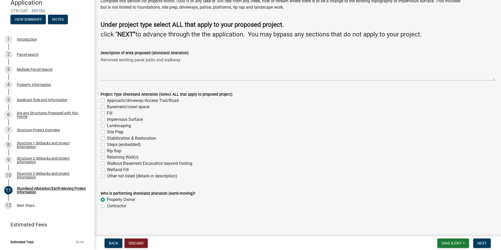
click at [107, 112] on label "Fill" at bounding box center [110, 113] width 6 height 6
click at [107, 112] on input "Fill" at bounding box center [108, 111] width 3 height 3
checkbox input "true"
checkbox input "false"
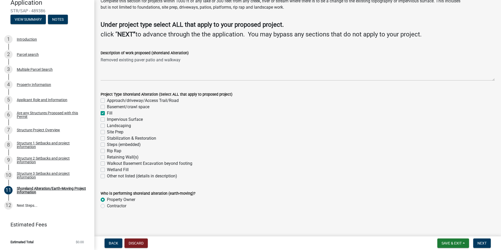
checkbox input "true"
checkbox input "false"
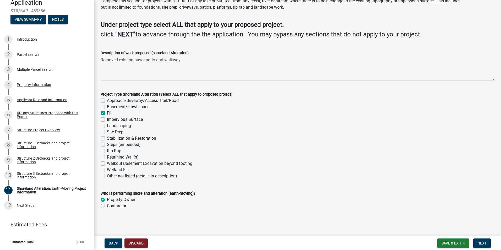
checkbox input "false"
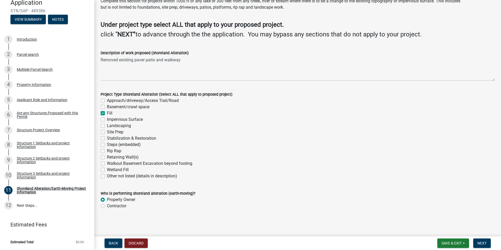
checkbox input "false"
click at [107, 112] on label "Fill" at bounding box center [110, 113] width 6 height 6
click at [107, 112] on input "Fill" at bounding box center [108, 111] width 3 height 3
checkbox input "false"
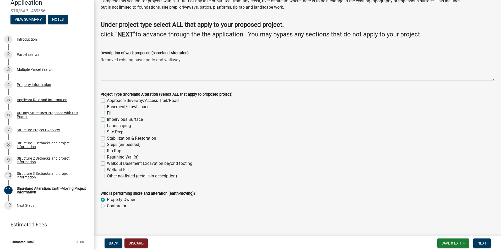
checkbox input "false"
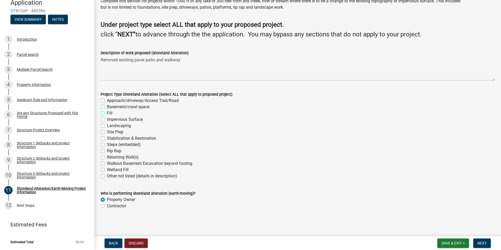
checkbox input "false"
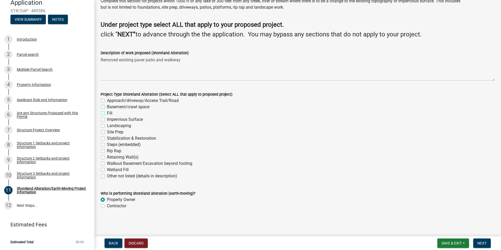
checkbox input "false"
click at [483, 244] on span "Next" at bounding box center [482, 243] width 9 height 4
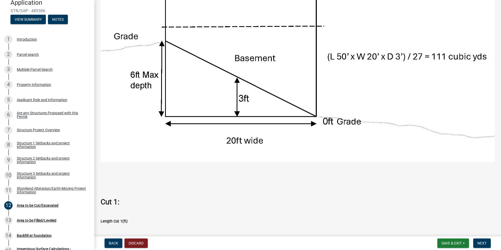
scroll to position [236, 0]
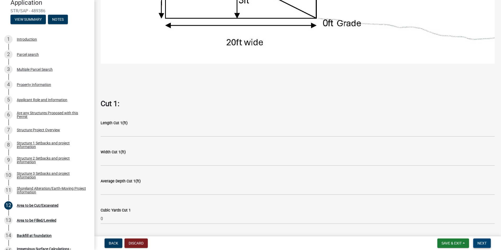
click at [477, 243] on button "Next" at bounding box center [482, 243] width 18 height 9
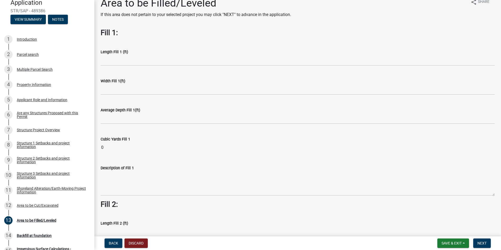
scroll to position [0, 0]
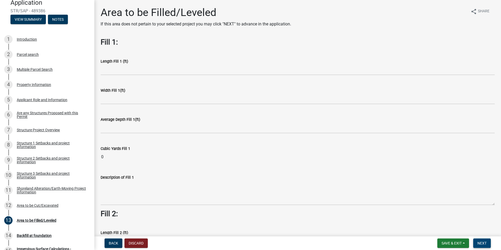
click at [482, 243] on span "Next" at bounding box center [482, 243] width 9 height 4
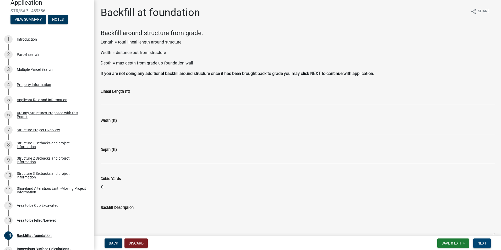
click at [479, 243] on span "Next" at bounding box center [482, 243] width 9 height 4
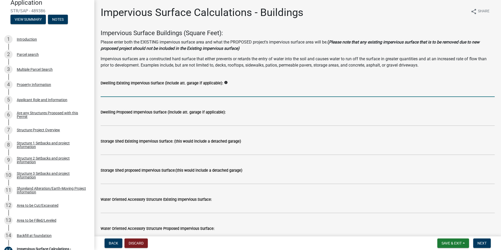
click at [141, 93] on input "text" at bounding box center [298, 91] width 394 height 11
type input "0"
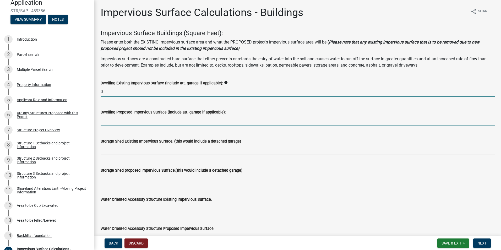
click at [108, 125] on input "text" at bounding box center [298, 120] width 394 height 11
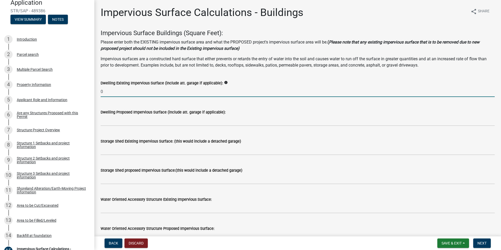
click at [115, 91] on input "0" at bounding box center [298, 91] width 394 height 11
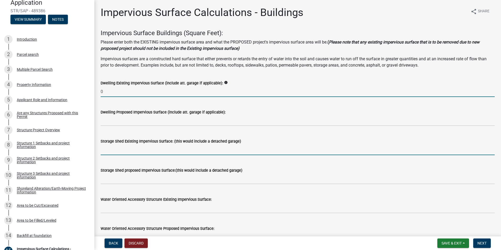
click at [117, 150] on input "text" at bounding box center [298, 149] width 394 height 11
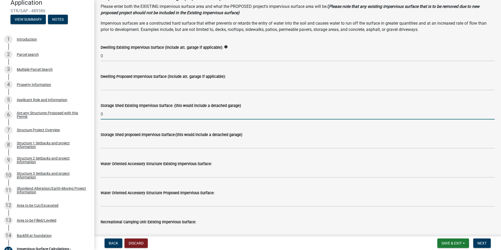
scroll to position [26, 0]
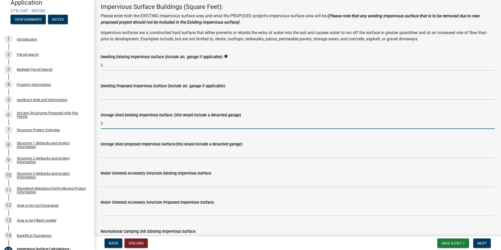
type input "0"
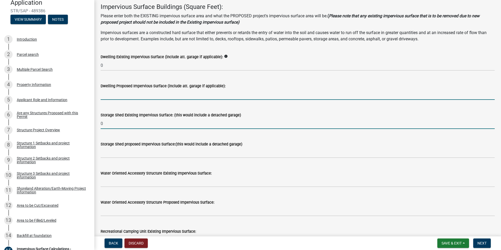
click at [134, 95] on input "text" at bounding box center [298, 94] width 394 height 11
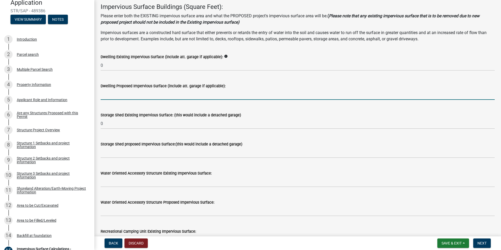
click at [122, 95] on input "text" at bounding box center [298, 94] width 394 height 11
type input "382.5"
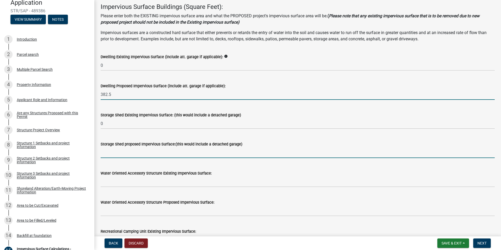
click at [119, 155] on input "text" at bounding box center [298, 152] width 394 height 11
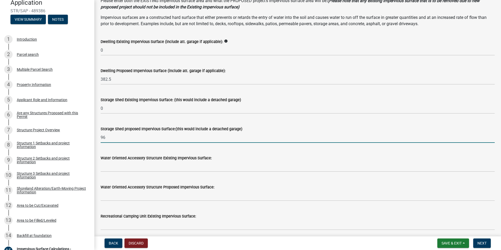
scroll to position [0, 0]
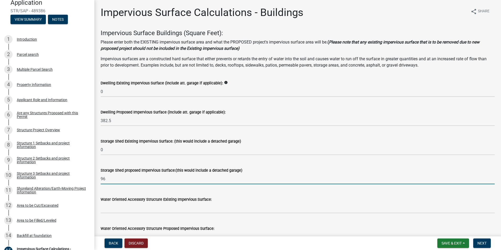
type input "96"
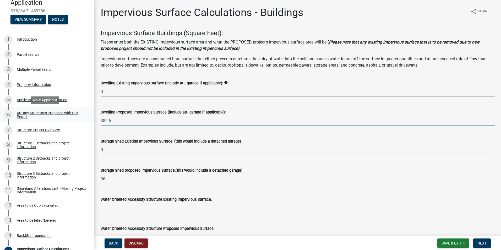
drag, startPoint x: 109, startPoint y: 121, endPoint x: 82, endPoint y: 120, distance: 27.3
click at [82, 120] on div "Structure and Shoreland Alteration Permit Application STR/SAP - 489386 View Sum…" at bounding box center [250, 125] width 501 height 250
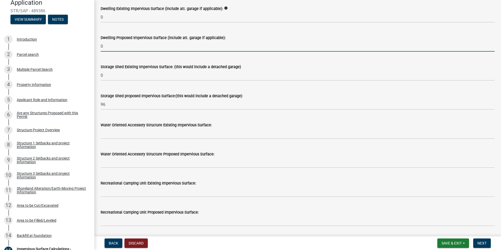
scroll to position [79, 0]
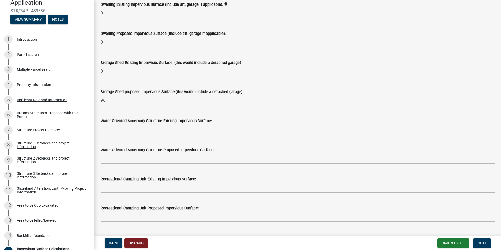
type input "0"
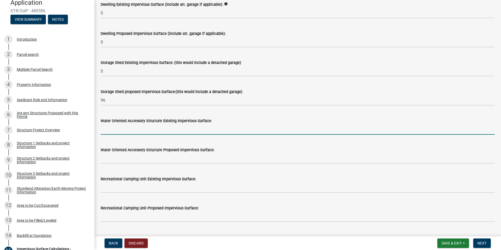
click at [109, 130] on input "text" at bounding box center [298, 129] width 394 height 11
type input "0"
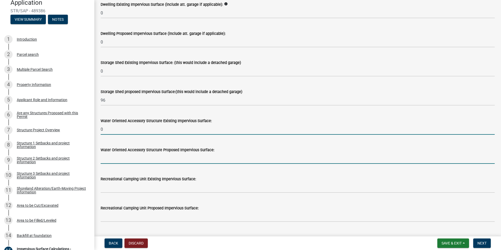
click at [111, 159] on input "text" at bounding box center [298, 158] width 394 height 11
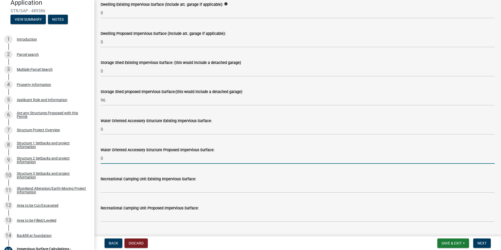
type input "0"
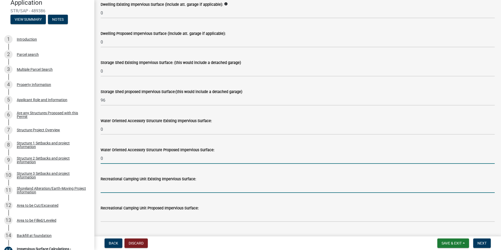
click at [112, 186] on input "text" at bounding box center [298, 187] width 394 height 11
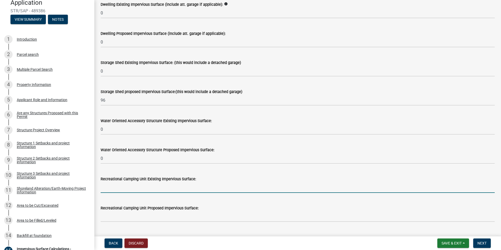
scroll to position [131, 0]
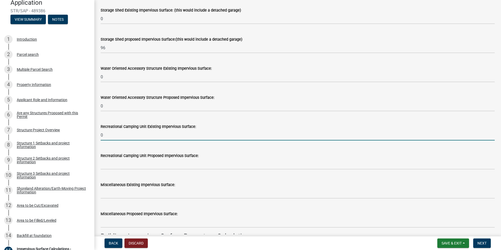
type input "0"
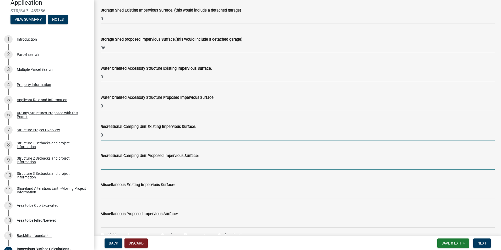
click at [121, 169] on input "text" at bounding box center [298, 164] width 394 height 11
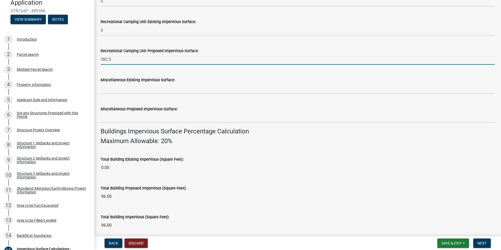
scroll to position [210, 0]
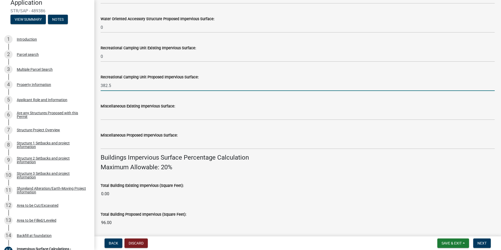
type input "382.5"
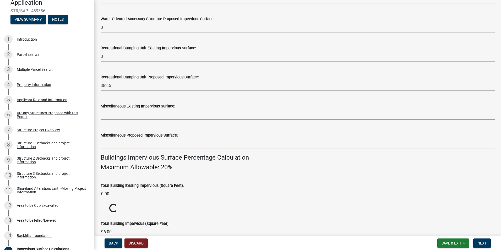
click at [133, 115] on input "text" at bounding box center [298, 114] width 394 height 11
type input "0"
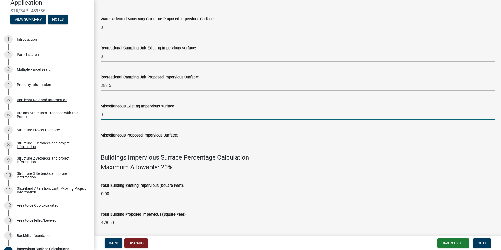
click at [119, 146] on input "text" at bounding box center [298, 143] width 394 height 11
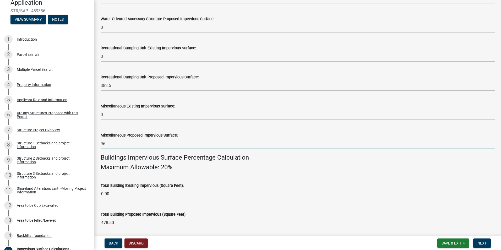
click at [310, 177] on div "Total Building Existing Impervious (Square Feet): 0.00" at bounding box center [298, 187] width 394 height 24
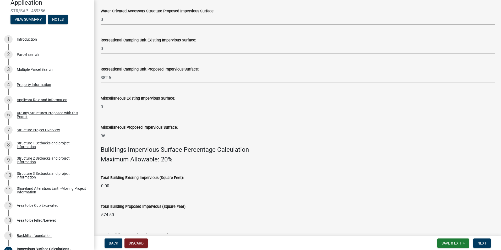
scroll to position [213, 0]
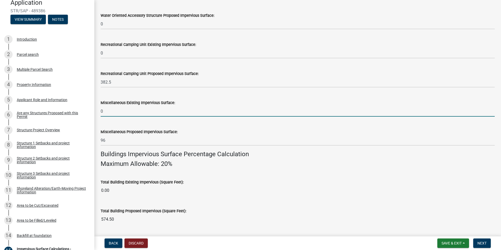
drag, startPoint x: 111, startPoint y: 112, endPoint x: 99, endPoint y: 111, distance: 12.3
click at [99, 111] on div "Miscellaneous Existing Impervious Surface: 0" at bounding box center [298, 104] width 402 height 24
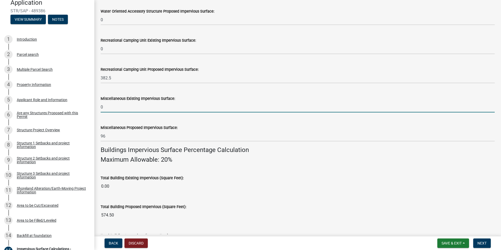
scroll to position [236, 0]
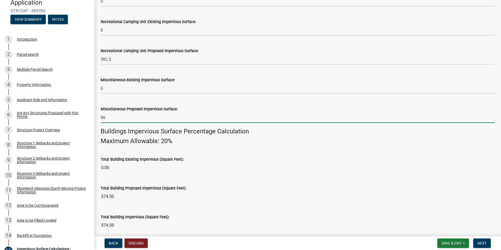
drag, startPoint x: 109, startPoint y: 118, endPoint x: 98, endPoint y: 117, distance: 11.1
click at [98, 117] on div "Miscellaneous Proposed Impervious Surface: 96" at bounding box center [298, 111] width 402 height 24
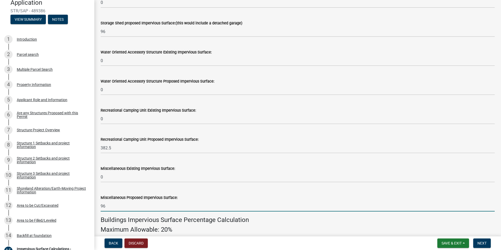
scroll to position [184, 0]
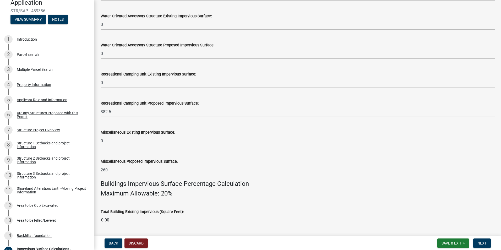
type input "260"
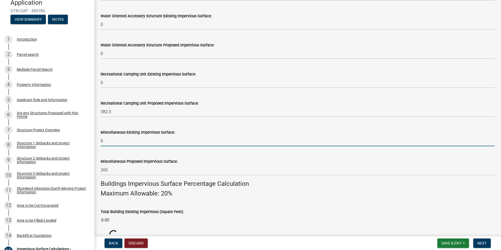
click at [130, 139] on input "0" at bounding box center [298, 141] width 394 height 11
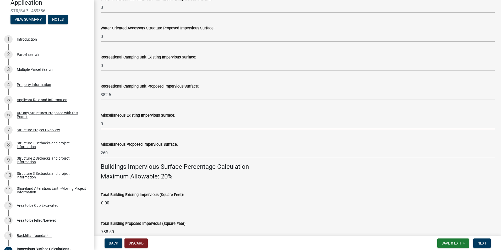
scroll to position [210, 0]
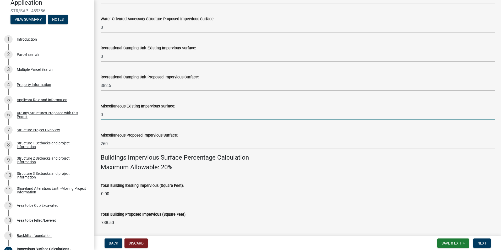
drag, startPoint x: 120, startPoint y: 115, endPoint x: 97, endPoint y: 111, distance: 23.4
click at [97, 111] on div "Miscellaneous Existing Impervious Surface: 0" at bounding box center [298, 108] width 402 height 24
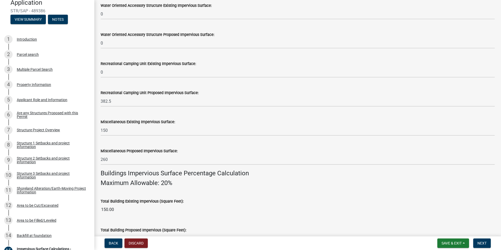
scroll to position [193, 0]
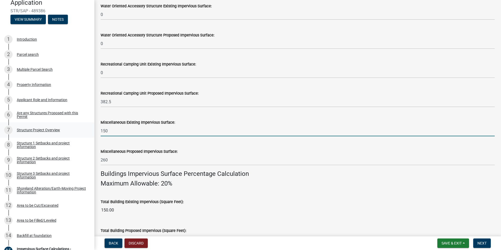
drag, startPoint x: 110, startPoint y: 130, endPoint x: 76, endPoint y: 126, distance: 34.3
click at [76, 126] on div "Structure and Shoreland Alteration Permit Application STR/SAP - 489386 View Sum…" at bounding box center [250, 125] width 501 height 250
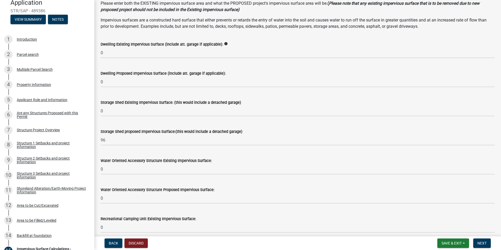
scroll to position [36, 0]
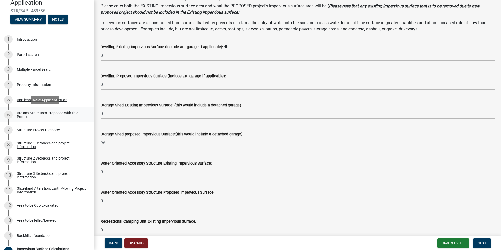
type input "0"
click at [42, 112] on div "Are any Structures Proposed with this Permit" at bounding box center [51, 114] width 69 height 7
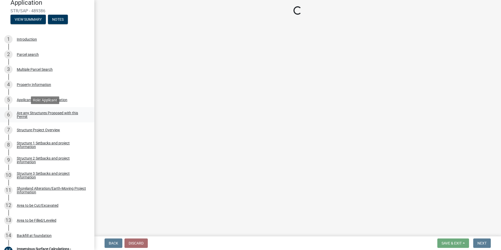
scroll to position [0, 0]
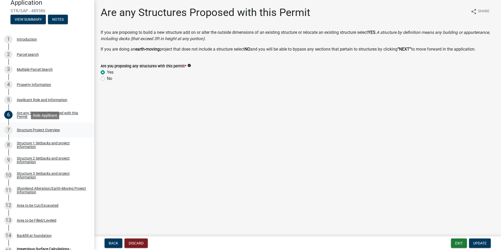
click at [46, 131] on div "Structure Project Overview" at bounding box center [38, 130] width 43 height 4
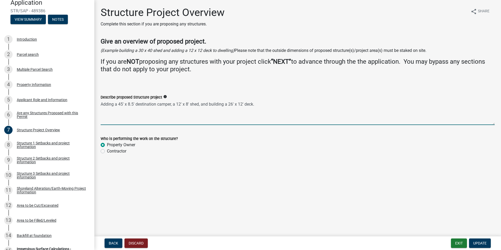
click at [242, 104] on textarea "Adding a 45' x 8.5' destination camper, a 12' x 8' shed, and building a 26' x 1…" at bounding box center [298, 112] width 394 height 25
type textarea "Adding a 45' x 8.5' destination camper, a 12' x 8' shed, and building a 26' x 1…"
click at [483, 243] on span "Update" at bounding box center [479, 243] width 13 height 4
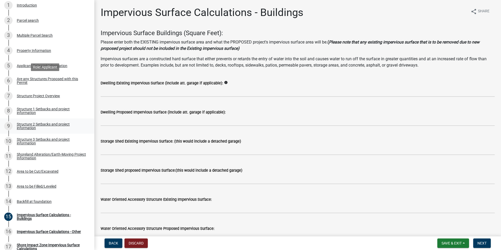
scroll to position [145, 0]
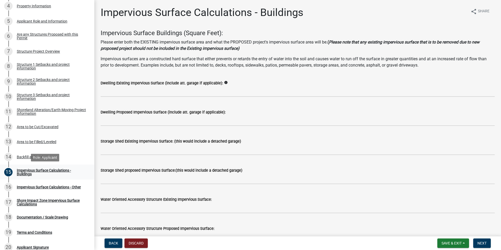
click at [31, 171] on div "Impervious Surface Calculations - Buildings" at bounding box center [51, 172] width 69 height 7
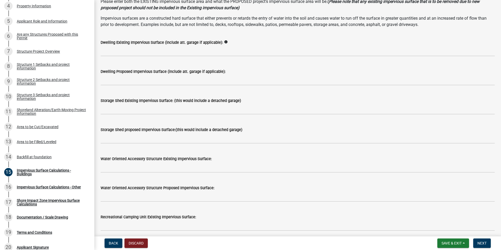
scroll to position [0, 0]
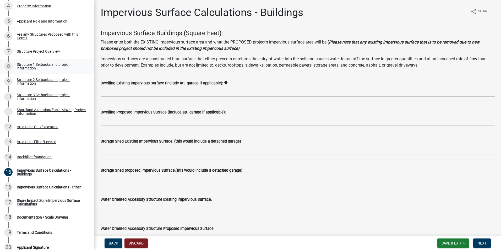
click at [47, 65] on div "Structure 1 Setbacks and project information" at bounding box center [51, 66] width 69 height 7
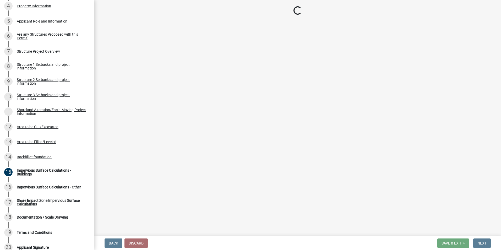
select select "c185e313-3403-4239-bd61-bb563c58a77a"
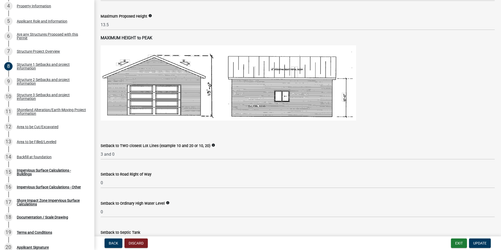
scroll to position [393, 0]
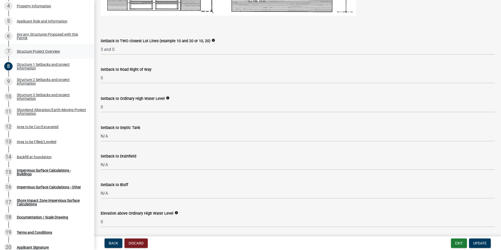
click at [38, 52] on div "Structure Project Overview" at bounding box center [38, 52] width 43 height 4
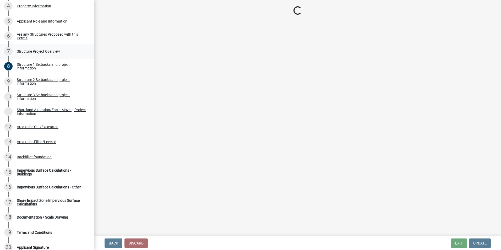
scroll to position [0, 0]
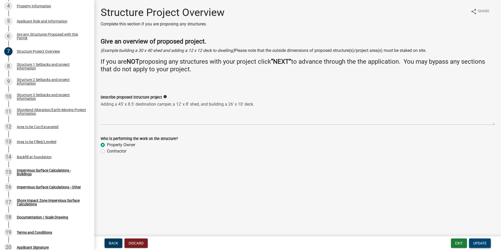
click at [484, 243] on span "Update" at bounding box center [479, 243] width 13 height 4
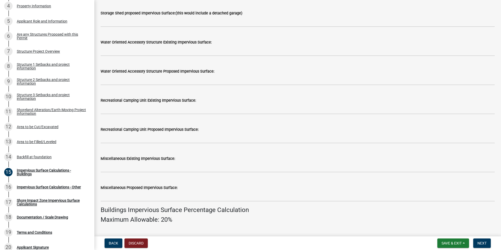
scroll to position [26, 0]
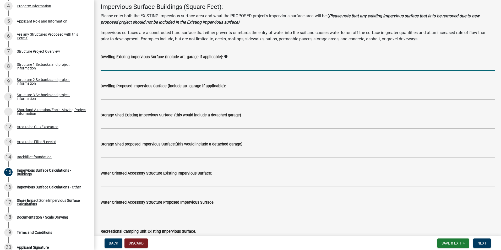
click at [129, 65] on input "text" at bounding box center [298, 65] width 394 height 11
type input "0"
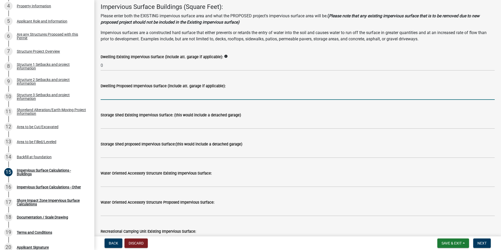
click at [118, 94] on input "text" at bounding box center [298, 94] width 394 height 11
type input "0"
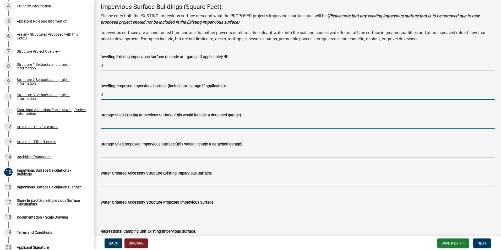
click at [118, 125] on input "text" at bounding box center [298, 123] width 394 height 11
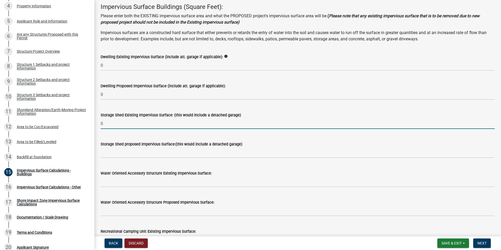
type input "0"
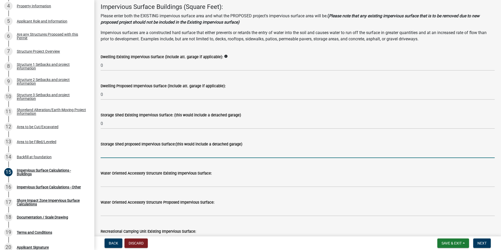
click at [115, 154] on input "text" at bounding box center [298, 152] width 394 height 11
type input "96"
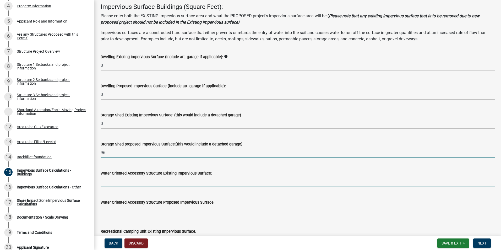
click at [117, 180] on input "text" at bounding box center [298, 181] width 394 height 11
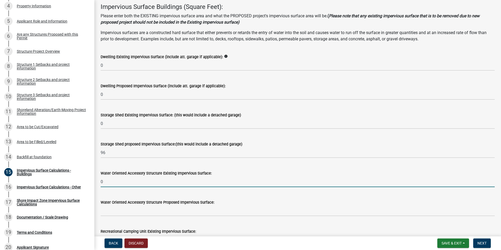
type input "0"
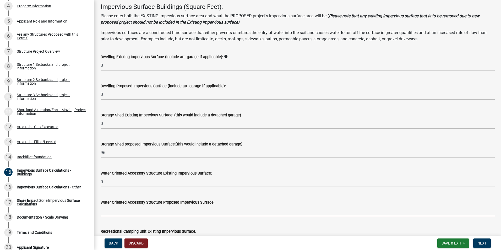
click at [110, 210] on input "text" at bounding box center [298, 211] width 394 height 11
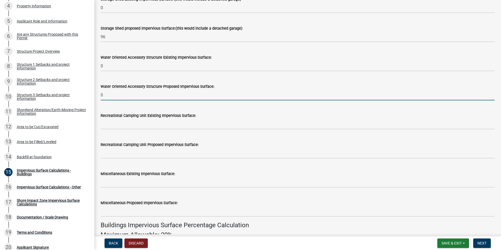
scroll to position [157, 0]
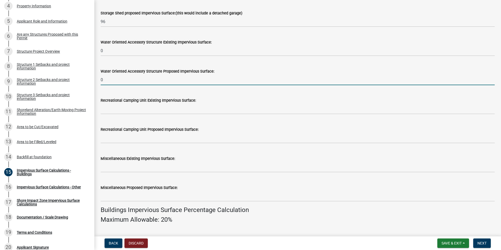
type input "0"
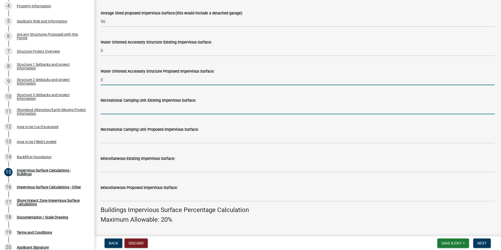
click at [114, 106] on input "text" at bounding box center [298, 109] width 394 height 11
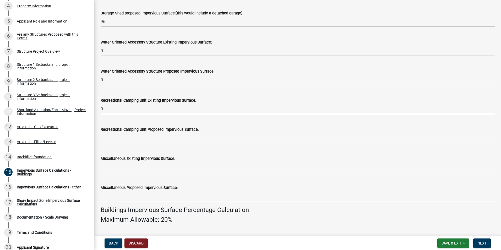
type input "0"
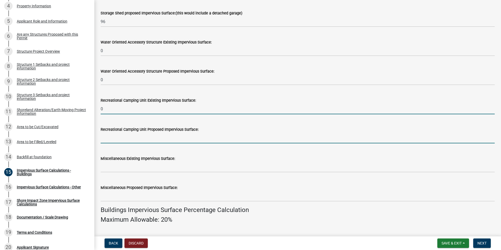
click at [115, 141] on input "text" at bounding box center [298, 138] width 394 height 11
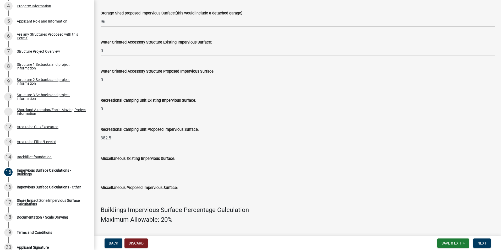
type input "382.5"
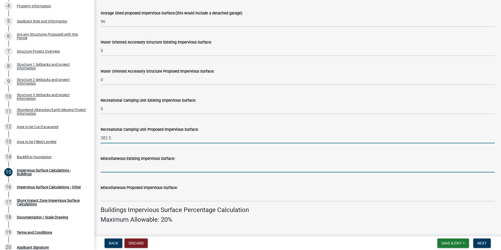
click at [122, 166] on input "text" at bounding box center [298, 167] width 394 height 11
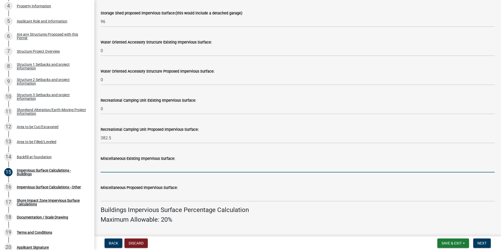
type input "478.50"
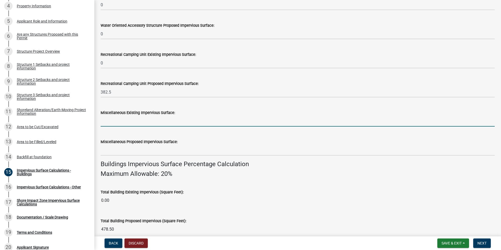
scroll to position [262, 0]
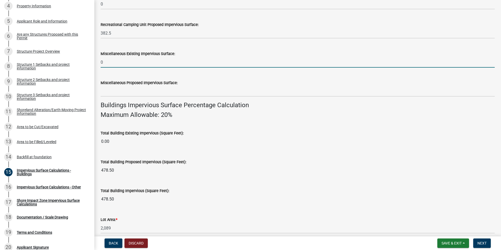
type input "0"
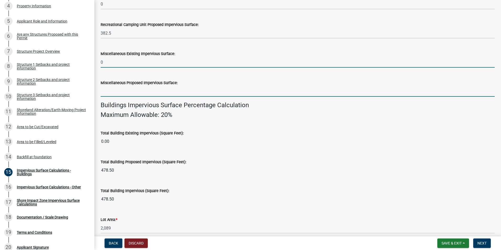
click at [115, 91] on input "text" at bounding box center [298, 91] width 394 height 11
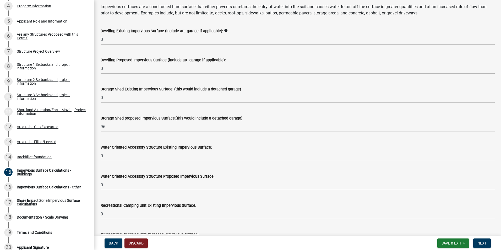
scroll to position [52, 0]
type input "260"
click at [22, 52] on div "Structure Project Overview" at bounding box center [38, 52] width 43 height 4
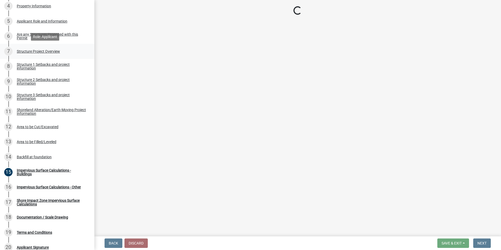
scroll to position [0, 0]
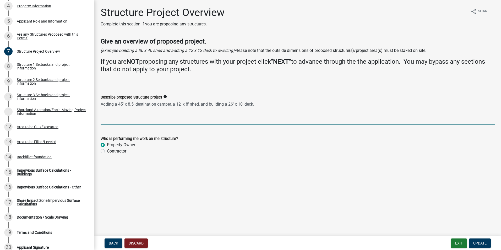
click at [180, 104] on textarea "Adding a 45' x 8.5' destination camper, a 12' x 8' shed, and building a 26' x 1…" at bounding box center [298, 112] width 394 height 25
type textarea "Adding a 45' x 8.5' destination camper, a 10' x 8' shed, and building a 26' x 1…"
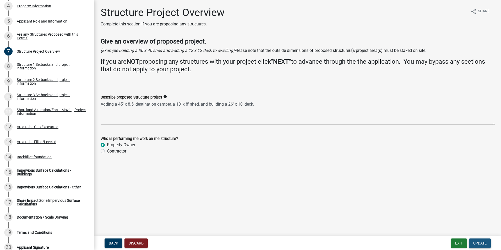
click at [476, 242] on span "Update" at bounding box center [479, 243] width 13 height 4
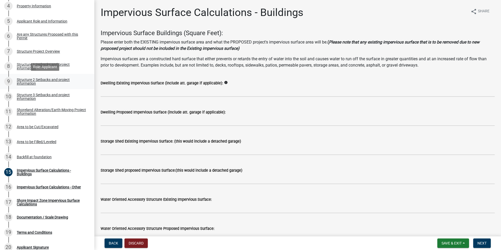
click at [38, 80] on div "Structure 2 Setbacks and project information" at bounding box center [51, 81] width 69 height 7
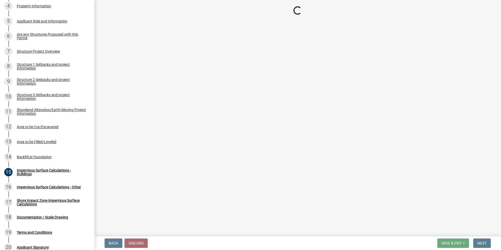
select select "c185e313-3403-4239-bd61-bb563c58a77a"
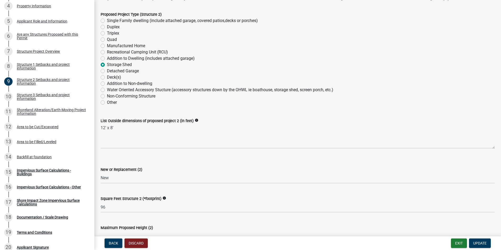
scroll to position [52, 0]
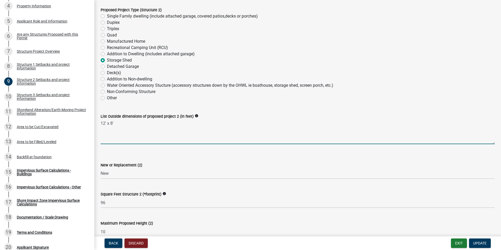
click at [105, 123] on textarea "12' x 8'" at bounding box center [298, 132] width 394 height 25
type textarea "10' x 8'"
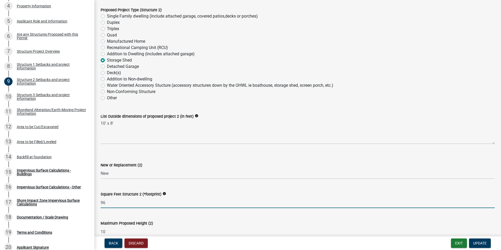
drag, startPoint x: 105, startPoint y: 202, endPoint x: 90, endPoint y: 201, distance: 14.2
click at [90, 201] on div "Structure and Shoreland Alteration Permit Application STR/SAP - 489386 View Sum…" at bounding box center [250, 125] width 501 height 250
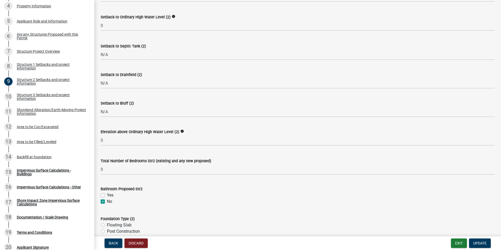
scroll to position [419, 0]
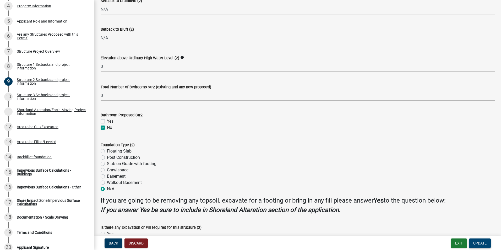
type input "80"
click at [478, 240] on button "Update" at bounding box center [480, 243] width 22 height 9
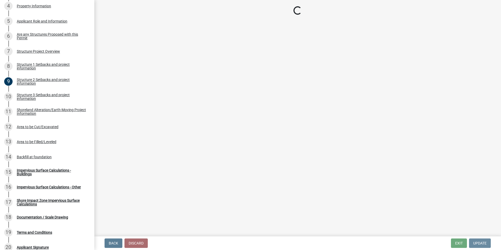
scroll to position [0, 0]
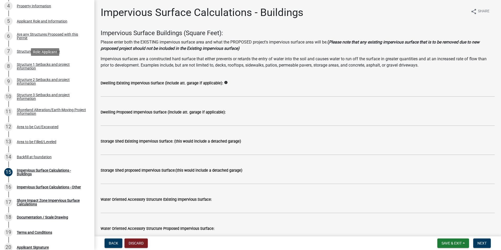
click at [34, 63] on div "Structure 1 Setbacks and project information" at bounding box center [51, 66] width 69 height 7
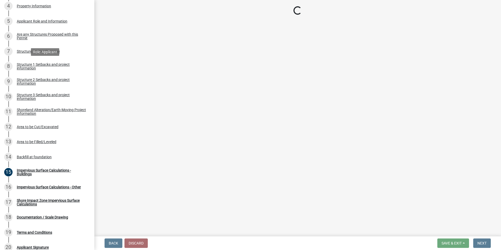
select select "c185e313-3403-4239-bd61-bb563c58a77a"
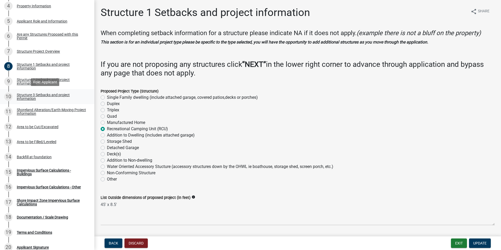
click at [30, 96] on div "Structure 3 Setbacks and project information" at bounding box center [51, 96] width 69 height 7
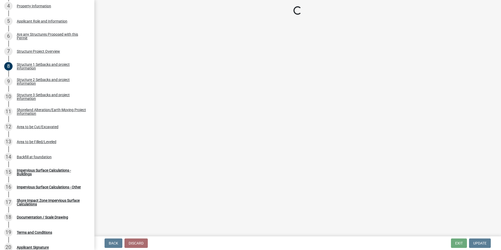
select select "c185e313-3403-4239-bd61-bb563c58a77a"
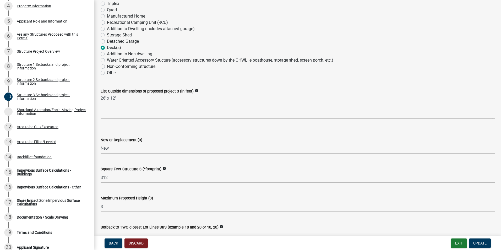
scroll to position [79, 0]
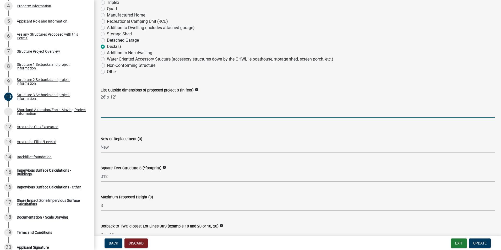
click at [114, 97] on textarea "26' x 12'" at bounding box center [298, 105] width 394 height 25
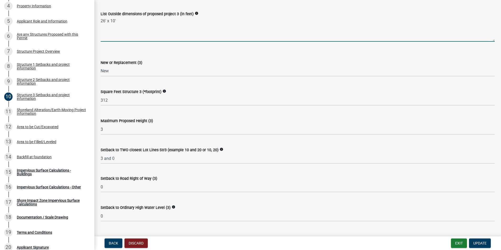
scroll to position [157, 0]
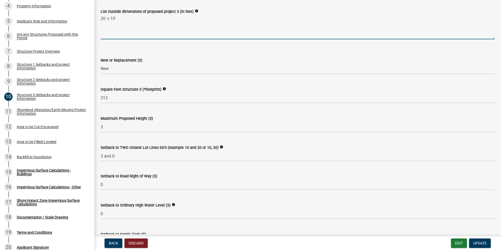
type textarea "26' x 10'"
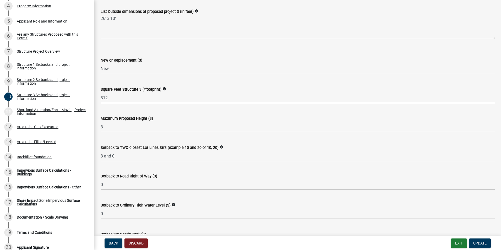
drag, startPoint x: 108, startPoint y: 98, endPoint x: 99, endPoint y: 98, distance: 8.9
click at [99, 98] on div "Square Feet Structure 3 (*footprint) info 312" at bounding box center [298, 91] width 402 height 24
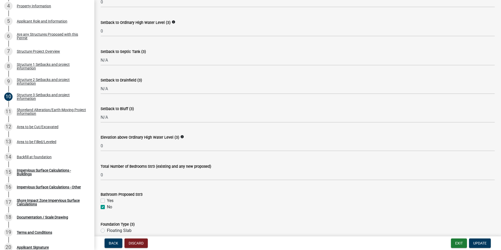
scroll to position [419, 0]
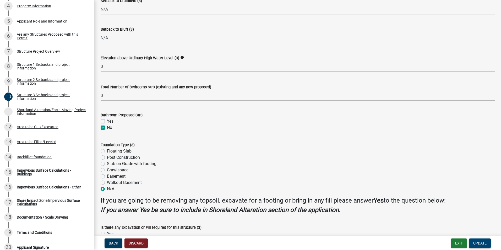
type input "260"
click at [487, 242] on button "Update" at bounding box center [480, 243] width 22 height 9
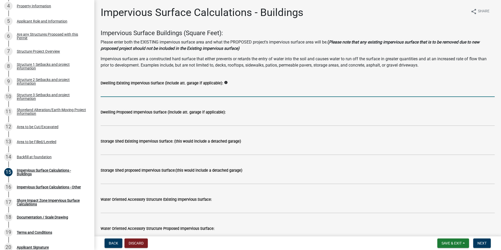
click at [116, 92] on input "text" at bounding box center [298, 91] width 394 height 11
type input "0"
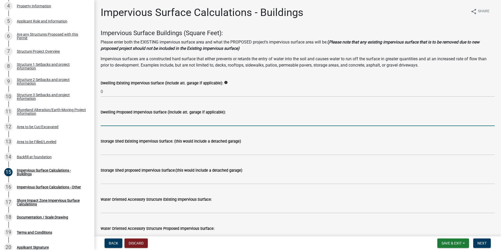
click at [108, 122] on input "text" at bounding box center [298, 120] width 394 height 11
type input "0"
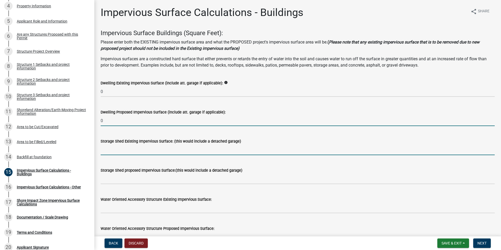
click at [111, 148] on input "text" at bounding box center [298, 149] width 394 height 11
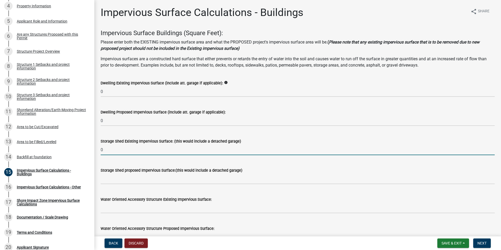
type input "0"
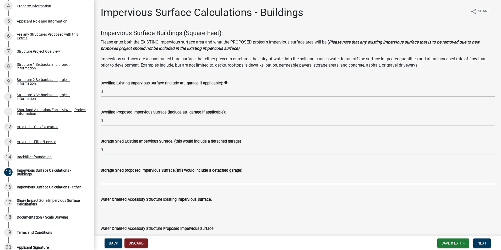
click at [113, 179] on input "text" at bounding box center [298, 179] width 394 height 11
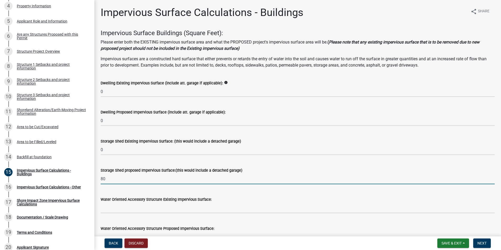
type input "80"
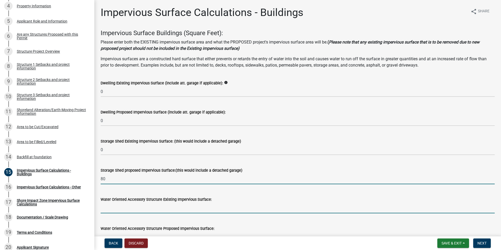
click at [113, 207] on input "text" at bounding box center [298, 208] width 394 height 11
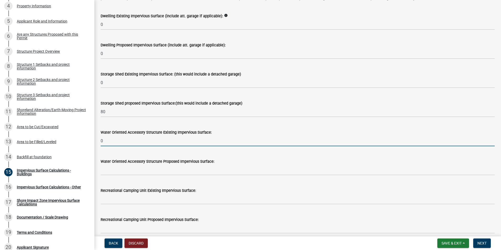
scroll to position [79, 0]
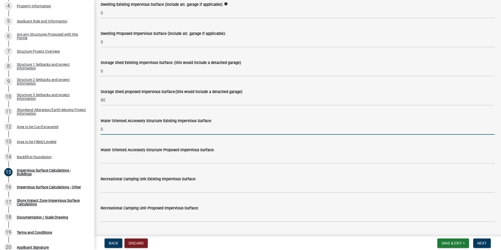
type input "0"
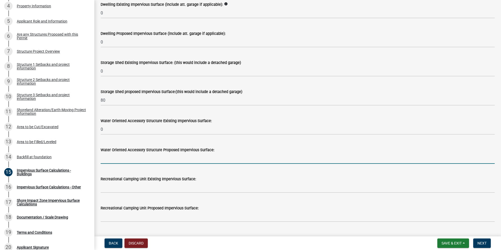
click at [105, 158] on input "text" at bounding box center [298, 158] width 394 height 11
type input "0"
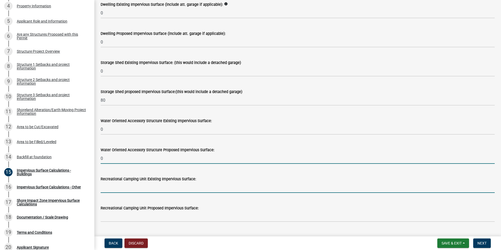
click at [109, 185] on input "text" at bounding box center [298, 187] width 394 height 11
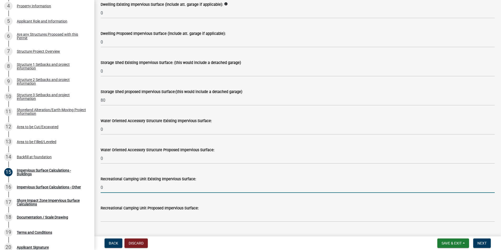
type input "0"
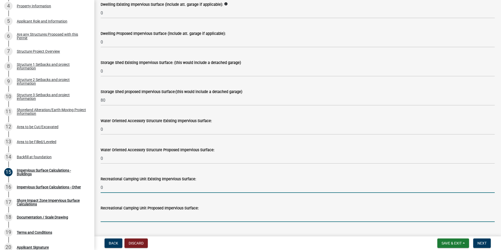
click at [115, 217] on input "text" at bounding box center [298, 216] width 394 height 11
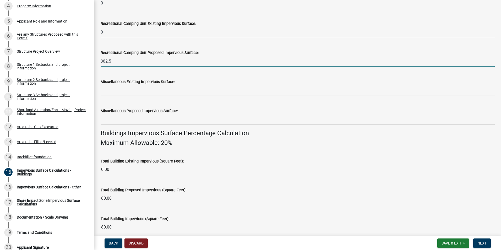
scroll to position [236, 0]
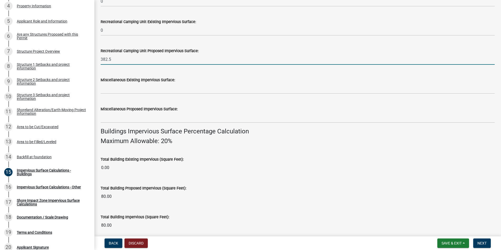
type input "382.5"
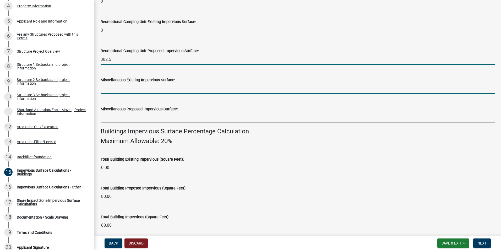
click at [111, 90] on input "text" at bounding box center [298, 88] width 394 height 11
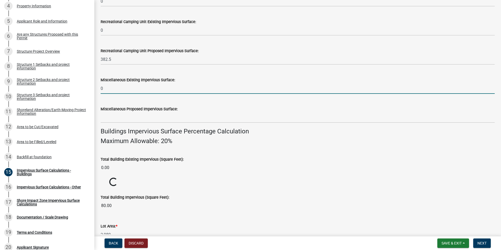
type input "0"
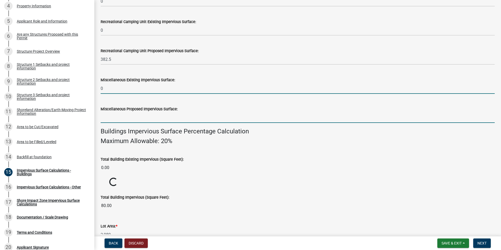
click at [118, 118] on input "text" at bounding box center [298, 117] width 394 height 11
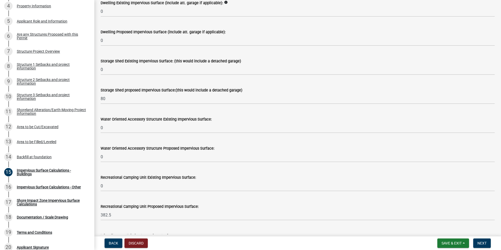
scroll to position [0, 0]
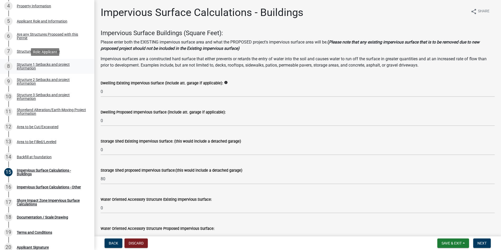
type input "260"
click at [22, 67] on div "Structure 1 Setbacks and project information" at bounding box center [51, 66] width 69 height 7
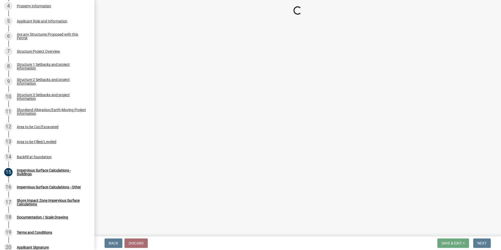
select select "c185e313-3403-4239-bd61-bb563c58a77a"
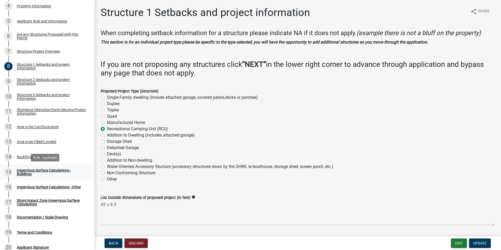
click at [22, 171] on div "Impervious Surface Calculations - Buildings" at bounding box center [51, 172] width 69 height 7
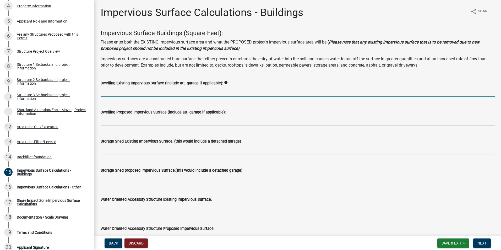
click at [107, 93] on input "text" at bounding box center [298, 91] width 394 height 11
type input "0"
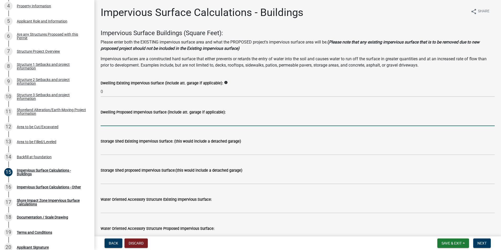
click at [111, 122] on input "text" at bounding box center [298, 120] width 394 height 11
type input "0"
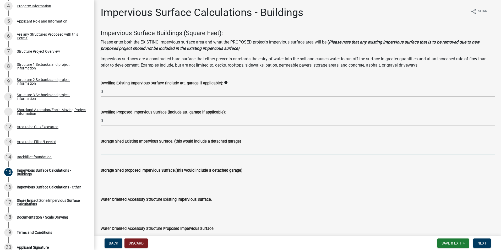
click at [105, 149] on input "text" at bounding box center [298, 149] width 394 height 11
type input "0"
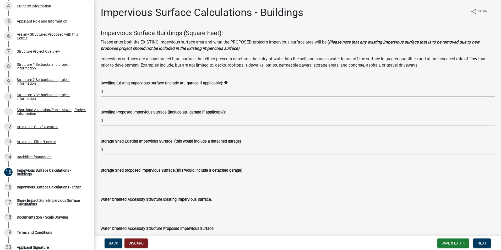
click at [115, 178] on input "text" at bounding box center [298, 179] width 394 height 11
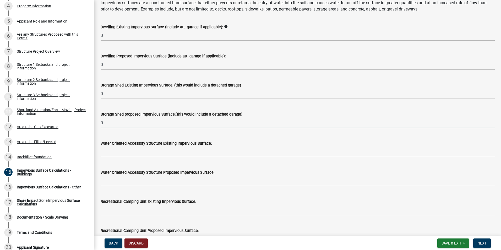
scroll to position [105, 0]
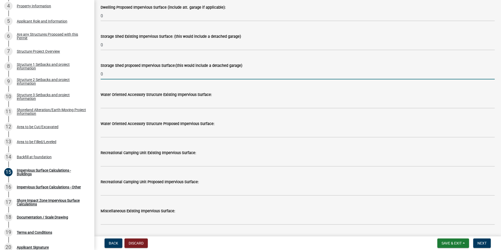
type input "0"
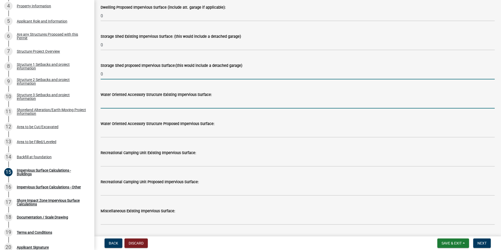
click at [112, 104] on input "text" at bounding box center [298, 103] width 394 height 11
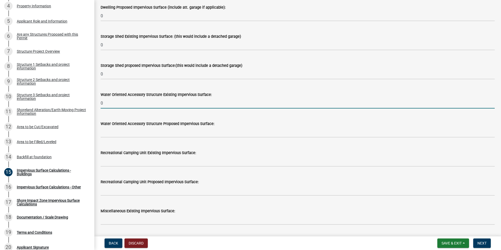
type input "0"
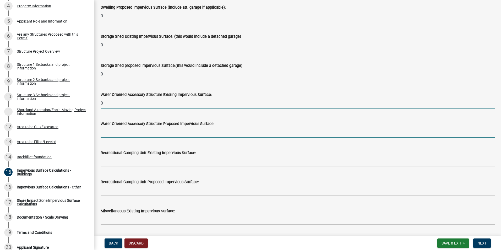
click at [109, 136] on input "text" at bounding box center [298, 132] width 394 height 11
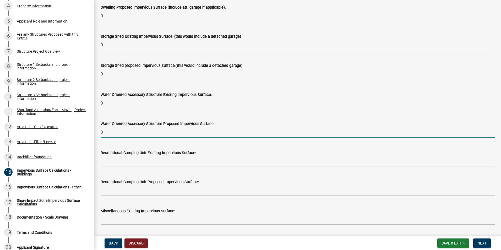
type input "0"
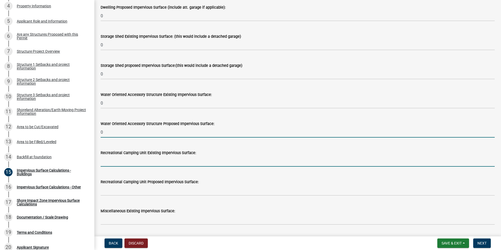
click at [113, 165] on input "text" at bounding box center [298, 161] width 394 height 11
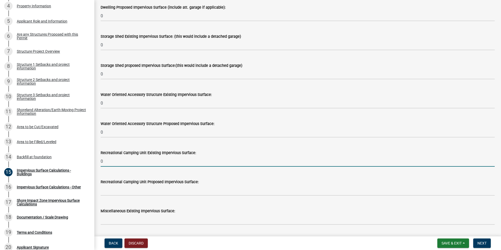
type input "0"
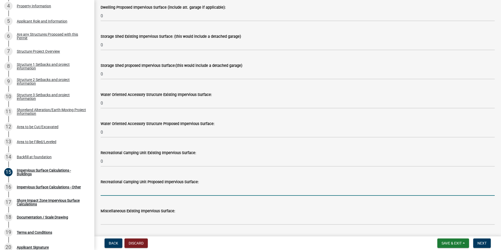
click at [113, 193] on input "text" at bounding box center [298, 190] width 394 height 11
type input "382.5"
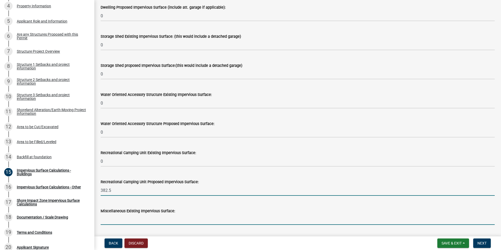
click at [122, 223] on input "text" at bounding box center [298, 219] width 394 height 11
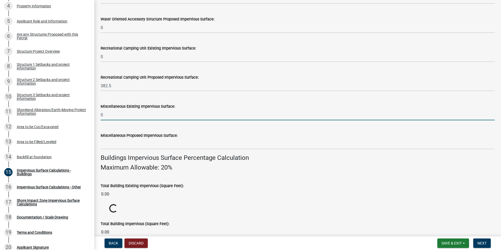
scroll to position [210, 0]
type input "0"
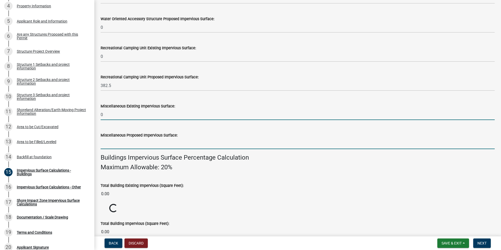
click at [114, 147] on input "text" at bounding box center [298, 143] width 394 height 11
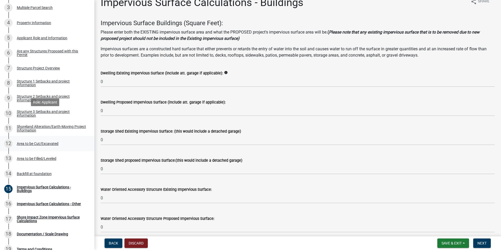
scroll to position [119, 0]
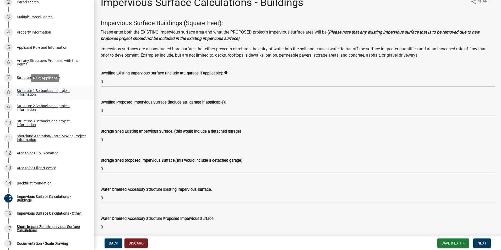
type input "260"
click at [30, 90] on div "Structure 1 Setbacks and project information" at bounding box center [51, 92] width 69 height 7
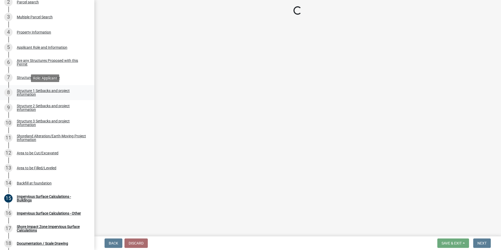
scroll to position [0, 0]
select select "c185e313-3403-4239-bd61-bb563c58a77a"
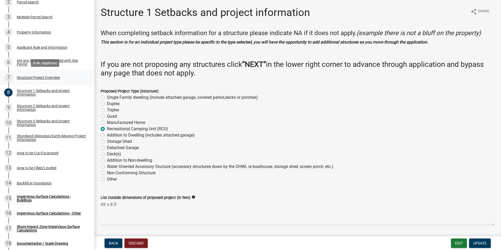
click at [24, 77] on div "Structure Project Overview" at bounding box center [38, 78] width 43 height 4
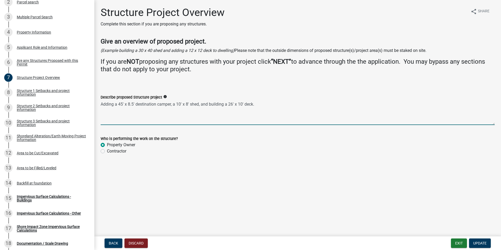
click at [122, 104] on textarea "Adding a 45' x 8.5' destination camper, a 10' x 8' shed, and building a 26' x 1…" at bounding box center [298, 112] width 394 height 25
type textarea "Adding a 42' x 8.5' destination camper, a 10' x 8' shed, and building a 26' x 1…"
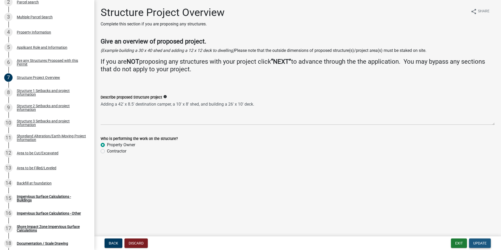
click at [477, 241] on span "Update" at bounding box center [479, 243] width 13 height 4
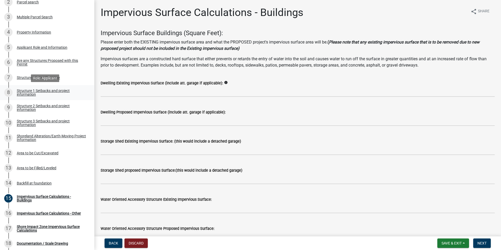
click at [24, 92] on div "Structure 1 Setbacks and project information" at bounding box center [51, 92] width 69 height 7
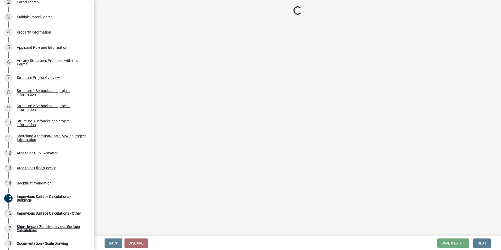
select select "c185e313-3403-4239-bd61-bb563c58a77a"
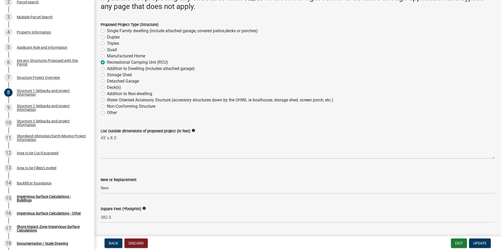
scroll to position [79, 0]
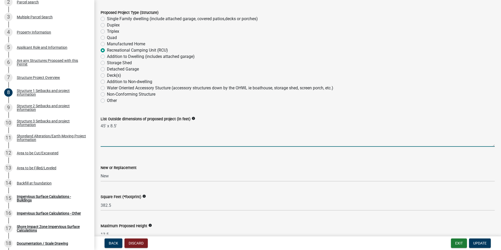
click at [105, 126] on textarea "45' x 8.5'" at bounding box center [298, 134] width 394 height 25
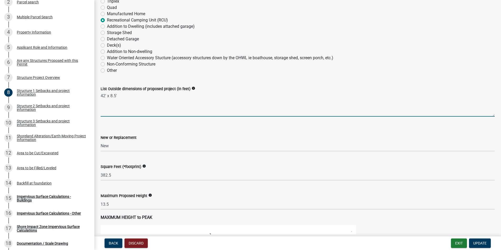
scroll to position [131, 0]
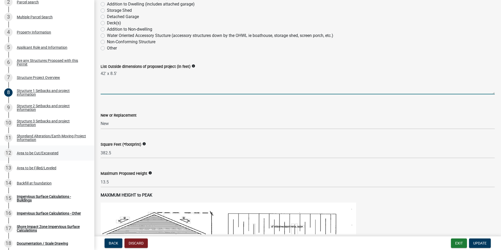
type textarea "42' x 8.5'"
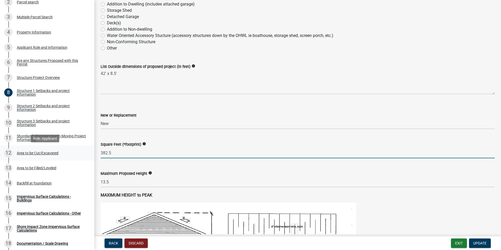
drag, startPoint x: 120, startPoint y: 155, endPoint x: 88, endPoint y: 149, distance: 32.0
click at [88, 149] on div "Structure and Shoreland Alteration Permit Application STR/SAP - 489386 View Sum…" at bounding box center [250, 125] width 501 height 250
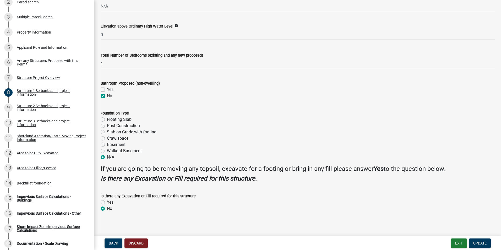
scroll to position [583, 0]
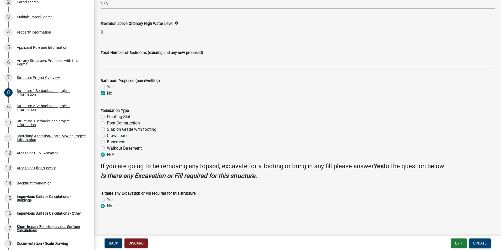
type input "357"
click at [479, 243] on span "Update" at bounding box center [479, 243] width 13 height 4
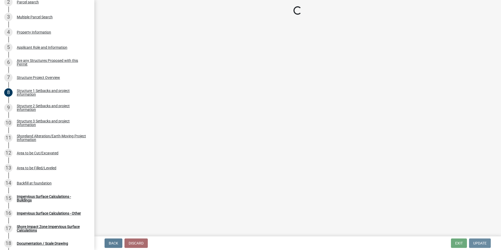
scroll to position [0, 0]
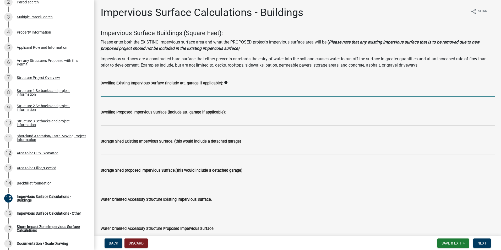
click at [124, 92] on input "text" at bounding box center [298, 91] width 394 height 11
type input "0"
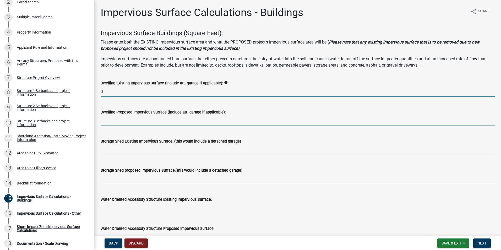
click at [108, 123] on input "text" at bounding box center [298, 120] width 394 height 11
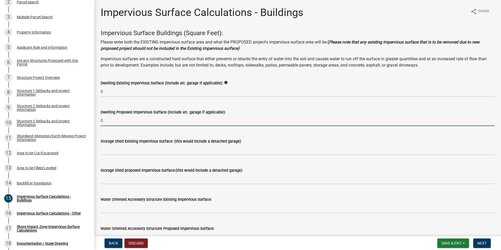
type input "0"
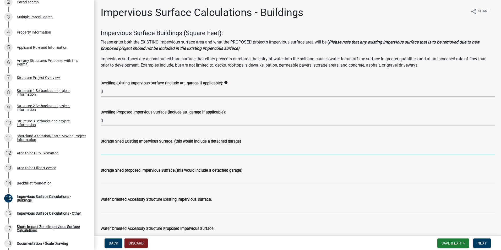
click at [112, 151] on input "text" at bounding box center [298, 149] width 394 height 11
type input "0"
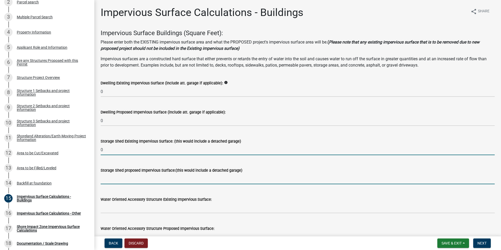
click at [109, 179] on input "text" at bounding box center [298, 179] width 394 height 11
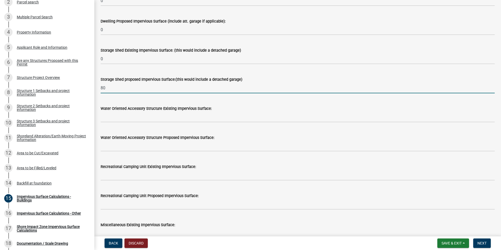
scroll to position [105, 0]
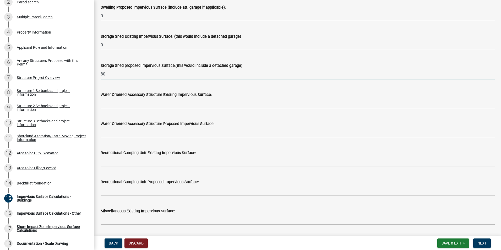
type input "80"
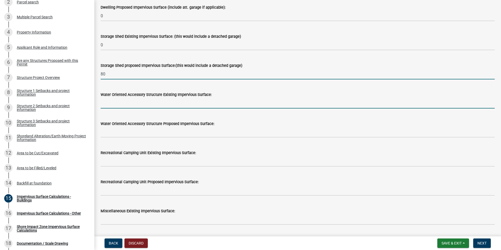
click at [106, 105] on input "text" at bounding box center [298, 103] width 394 height 11
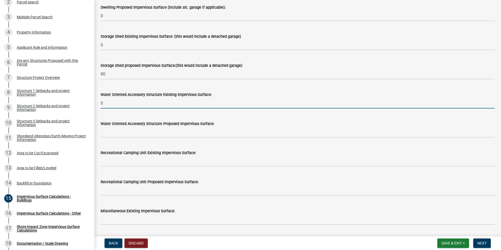
type input "0"
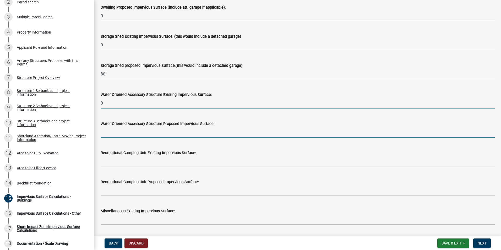
click at [107, 134] on input "text" at bounding box center [298, 132] width 394 height 11
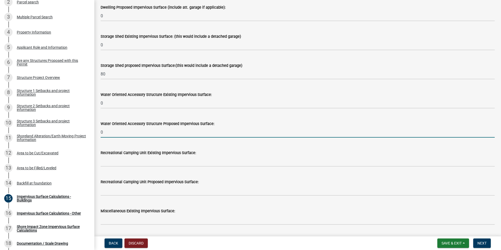
type input "0"
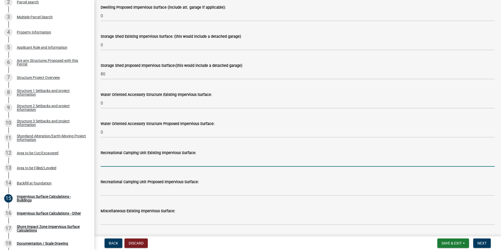
click at [106, 159] on input "text" at bounding box center [298, 161] width 394 height 11
type input "0"
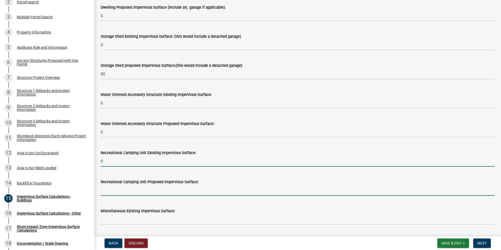
click at [107, 189] on input "text" at bounding box center [298, 190] width 394 height 11
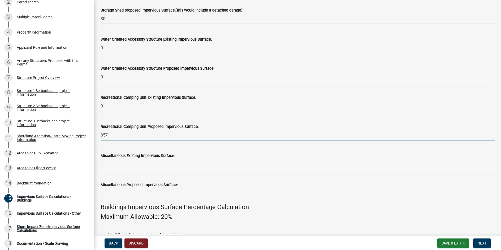
scroll to position [210, 0]
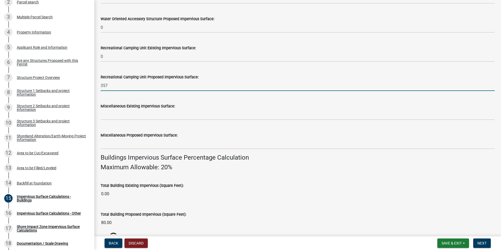
type input "357"
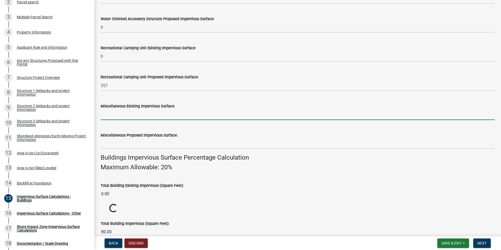
click at [116, 117] on input "text" at bounding box center [298, 114] width 394 height 11
type input "0"
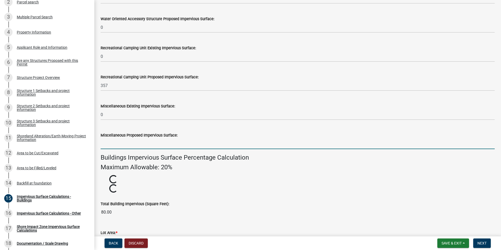
click at [110, 144] on input "text" at bounding box center [298, 143] width 394 height 11
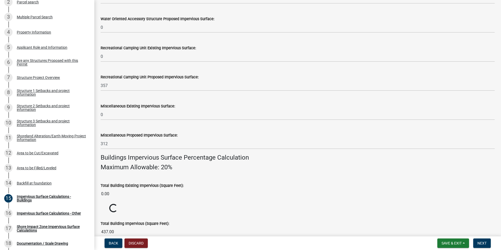
click at [256, 196] on input "0.00" at bounding box center [298, 194] width 394 height 10
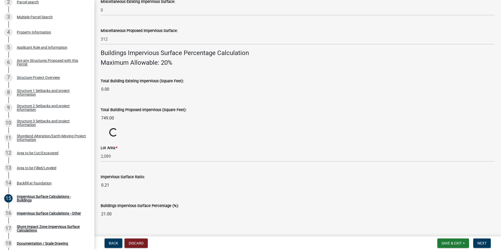
scroll to position [315, 0]
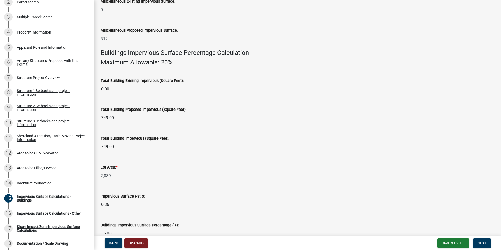
click at [110, 40] on input "312" at bounding box center [298, 39] width 394 height 11
drag, startPoint x: 110, startPoint y: 39, endPoint x: 101, endPoint y: 38, distance: 9.2
click at [101, 38] on input "312" at bounding box center [298, 39] width 394 height 11
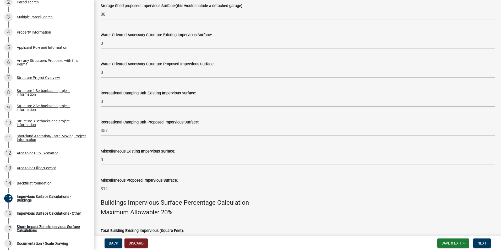
scroll to position [187, 0]
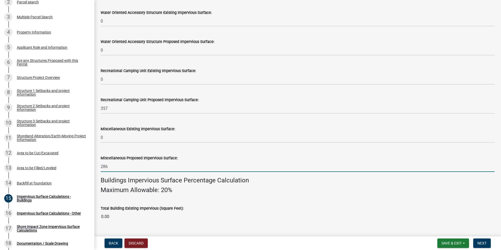
type input "286"
click at [419, 182] on h4 "Buildings Impervious Surface Percentage Calculation" at bounding box center [298, 181] width 394 height 8
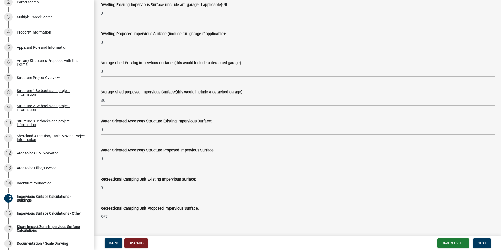
scroll to position [82, 0]
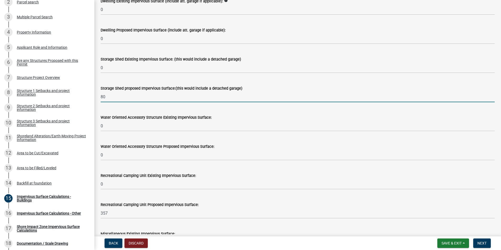
drag, startPoint x: 107, startPoint y: 97, endPoint x: 100, endPoint y: 97, distance: 7.1
click at [100, 97] on div "Storage Shed proposed Impervious Surface:(this would include a detached garage)…" at bounding box center [298, 90] width 402 height 24
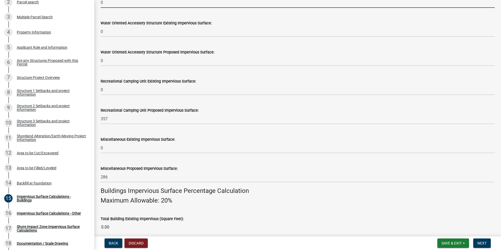
scroll to position [187, 0]
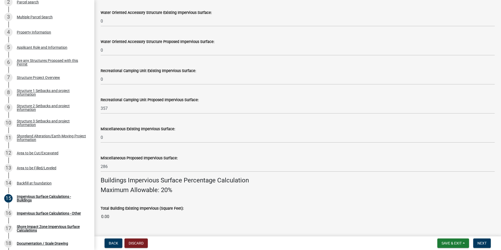
type input "0"
click at [443, 189] on h4 "Maximum Allowable: 20%" at bounding box center [298, 190] width 394 height 8
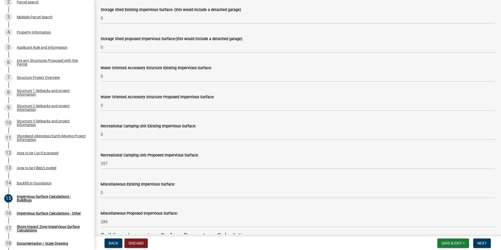
scroll to position [141, 0]
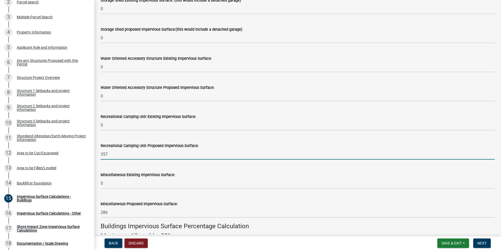
click at [110, 154] on input "357" at bounding box center [298, 154] width 394 height 11
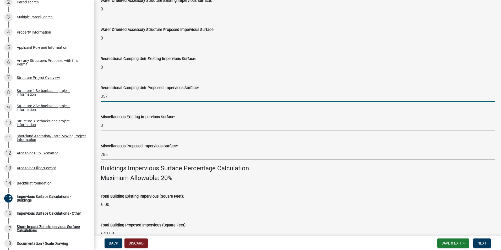
scroll to position [220, 0]
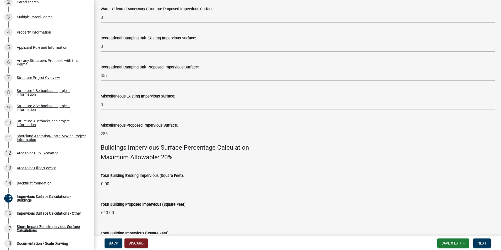
click at [114, 132] on input "286" at bounding box center [298, 133] width 394 height 11
click at [113, 132] on input "286" at bounding box center [298, 133] width 394 height 11
click at [428, 159] on h4 "Maximum Allowable: 20%" at bounding box center [298, 158] width 394 height 8
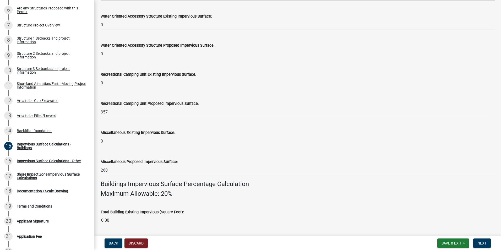
scroll to position [184, 0]
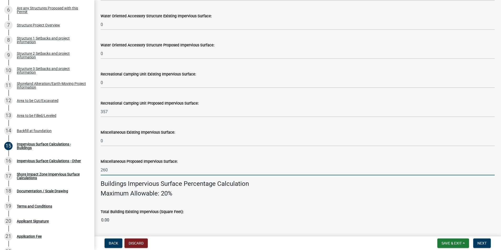
click at [177, 173] on input "260" at bounding box center [298, 170] width 394 height 11
drag, startPoint x: 119, startPoint y: 169, endPoint x: 98, endPoint y: 168, distance: 20.7
click at [98, 168] on div "Miscellaneous Proposed Impervious Surface: 260" at bounding box center [298, 163] width 402 height 24
type input "0"
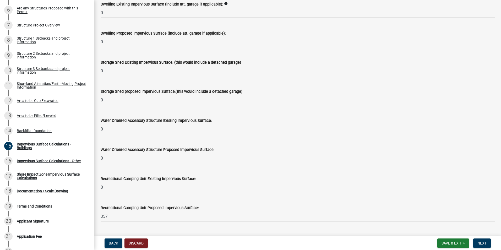
scroll to position [79, 0]
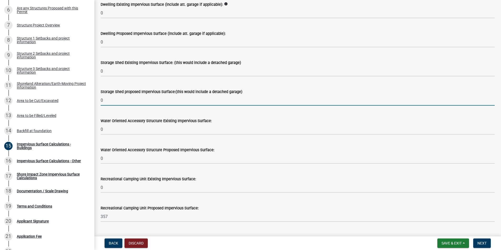
drag, startPoint x: 114, startPoint y: 101, endPoint x: 97, endPoint y: 100, distance: 17.4
click at [97, 100] on div "Storage Shed proposed Impervious Surface:(this would include a detached garage)…" at bounding box center [298, 93] width 402 height 24
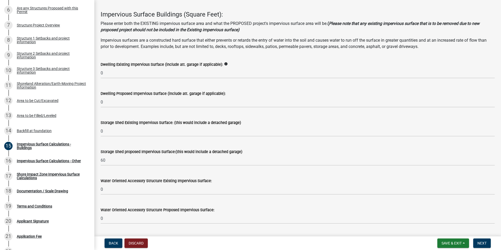
scroll to position [0, 0]
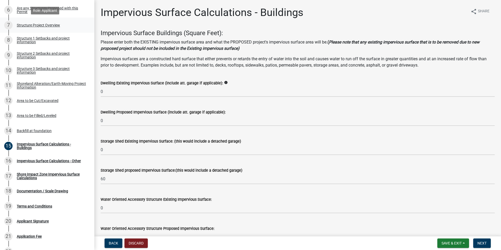
click at [32, 26] on div "Structure Project Overview" at bounding box center [38, 25] width 43 height 4
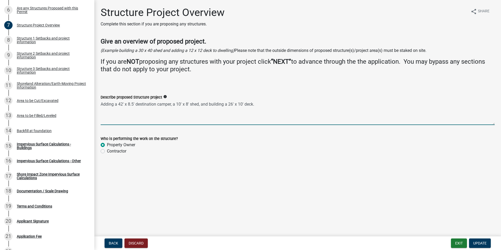
click at [188, 104] on textarea "Adding a 42' x 8.5' destination camper, a 10' x 8' shed, and building a 26' x 1…" at bounding box center [298, 112] width 394 height 25
click at [30, 57] on div "Structure 2 Setbacks and project information" at bounding box center [51, 55] width 69 height 7
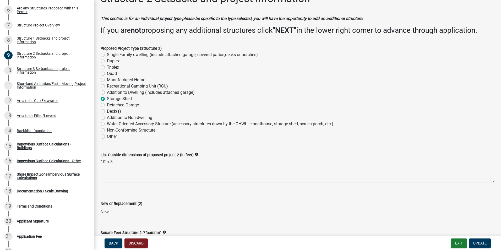
scroll to position [26, 0]
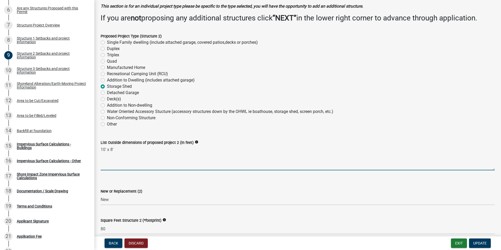
click at [112, 150] on textarea "10' x 8'" at bounding box center [298, 158] width 394 height 25
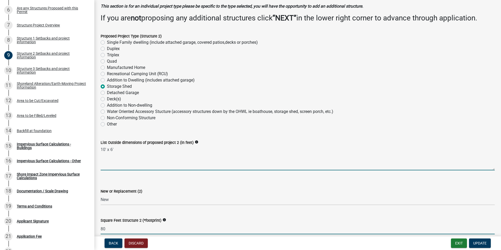
click at [103, 229] on input "80" at bounding box center [298, 229] width 394 height 11
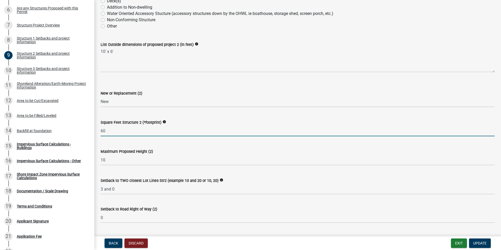
scroll to position [157, 0]
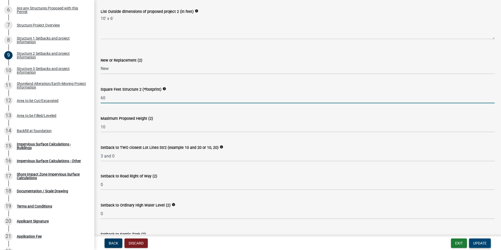
click at [486, 244] on span "Update" at bounding box center [479, 243] width 13 height 4
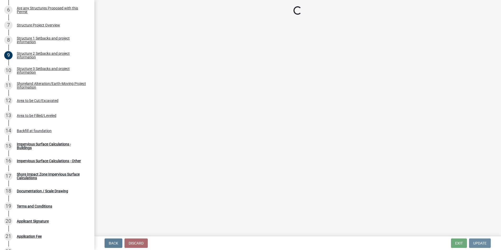
scroll to position [0, 0]
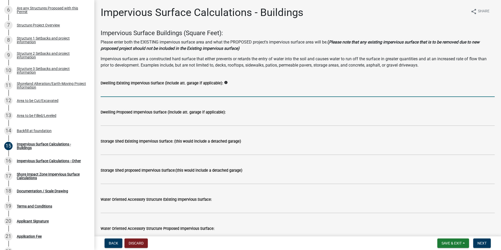
click at [157, 93] on input "text" at bounding box center [298, 91] width 394 height 11
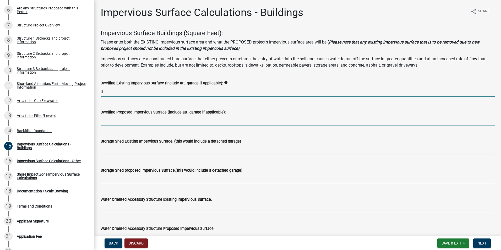
click at [116, 122] on input "text" at bounding box center [298, 120] width 394 height 11
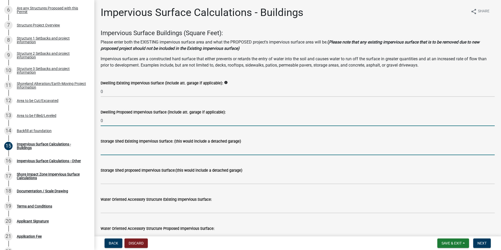
click at [111, 150] on input "text" at bounding box center [298, 149] width 394 height 11
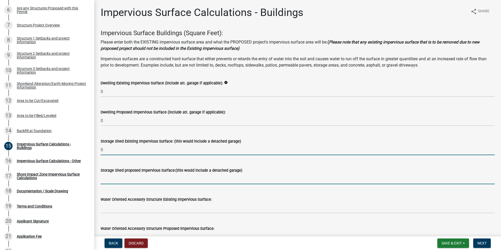
click at [106, 180] on input "text" at bounding box center [298, 179] width 394 height 11
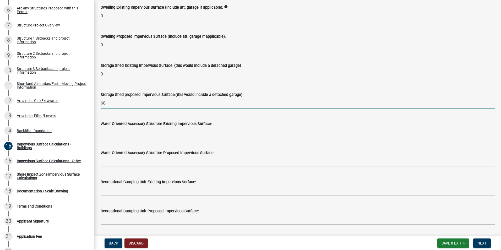
scroll to position [79, 0]
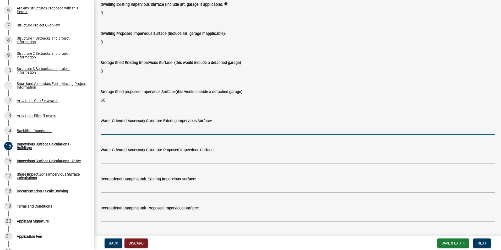
click at [115, 127] on input "text" at bounding box center [298, 129] width 394 height 11
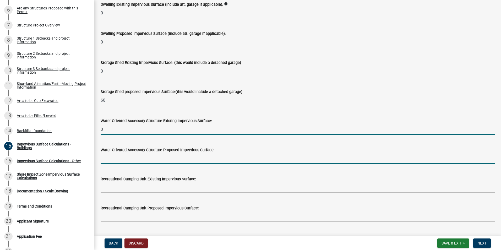
click at [111, 161] on input "text" at bounding box center [298, 158] width 394 height 11
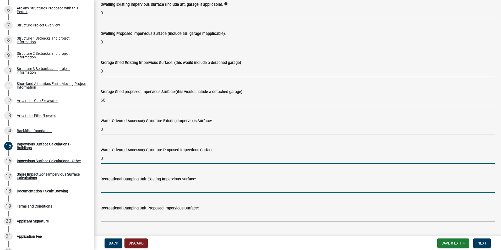
click at [114, 191] on input "text" at bounding box center [298, 187] width 394 height 11
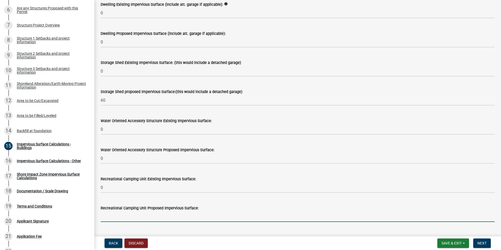
click at [111, 218] on input "text" at bounding box center [298, 216] width 394 height 11
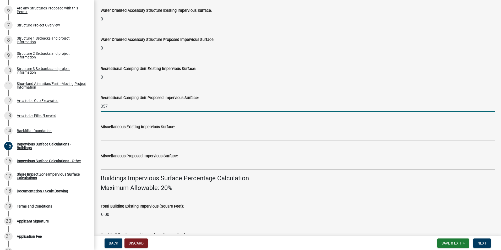
scroll to position [210, 0]
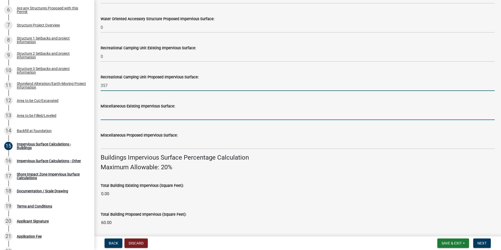
click at [118, 114] on input "text" at bounding box center [298, 114] width 394 height 11
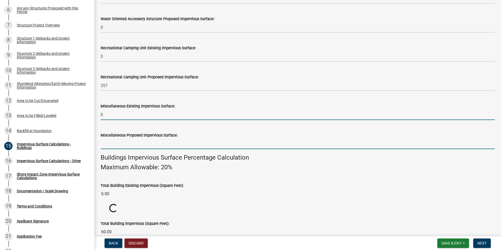
click at [107, 143] on input "text" at bounding box center [298, 143] width 394 height 11
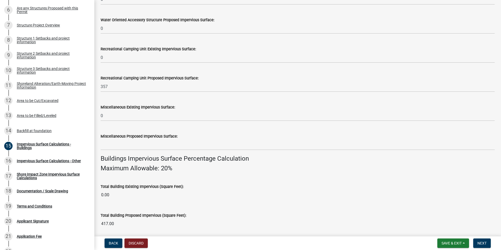
scroll to position [213, 0]
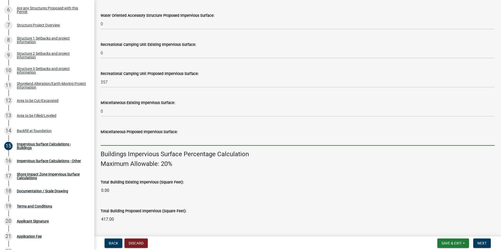
click at [115, 143] on input "text" at bounding box center [298, 140] width 394 height 11
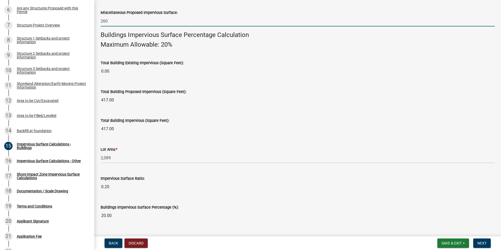
scroll to position [344, 0]
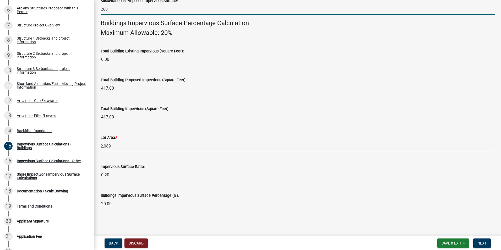
click at [332, 221] on main "Impervious Surface Calculations - Buildings share Share Impervious Surface Buil…" at bounding box center [297, 117] width 407 height 234
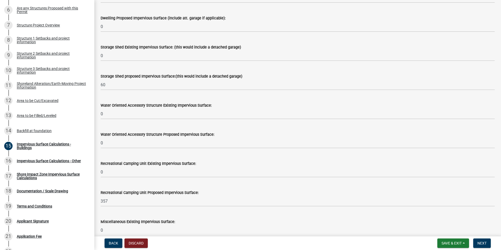
scroll to position [89, 0]
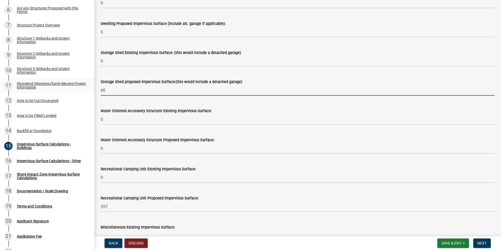
drag, startPoint x: 110, startPoint y: 90, endPoint x: 86, endPoint y: 88, distance: 24.2
click at [86, 88] on div "Structure and Shoreland Alteration Permit Application STR/SAP - 489386 View Sum…" at bounding box center [250, 125] width 501 height 250
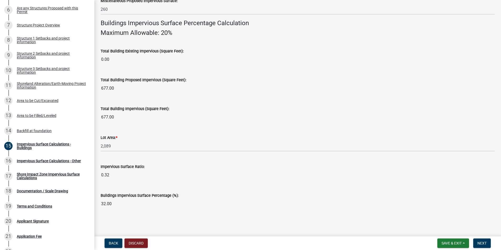
click at [345, 205] on input "32.00" at bounding box center [298, 204] width 394 height 10
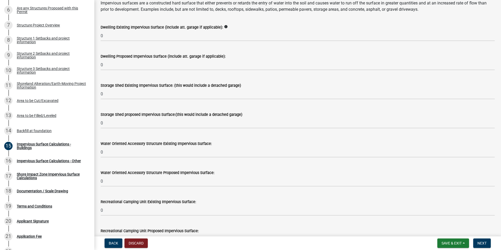
scroll to position [30, 0]
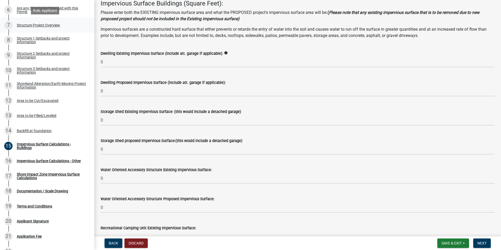
click at [26, 24] on div "Structure Project Overview" at bounding box center [38, 25] width 43 height 4
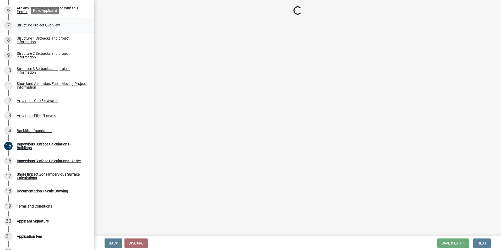
scroll to position [0, 0]
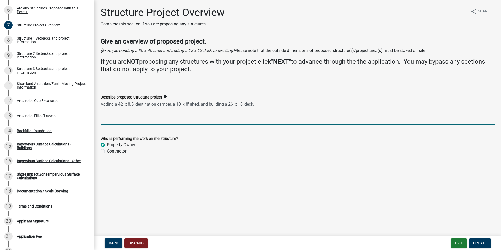
drag, startPoint x: 200, startPoint y: 105, endPoint x: 171, endPoint y: 105, distance: 28.8
click at [171, 105] on textarea "Adding a 42' x 8.5' destination camper, a 10' x 8' shed, and building a 26' x 1…" at bounding box center [298, 112] width 394 height 25
click at [480, 241] on span "Update" at bounding box center [479, 243] width 13 height 4
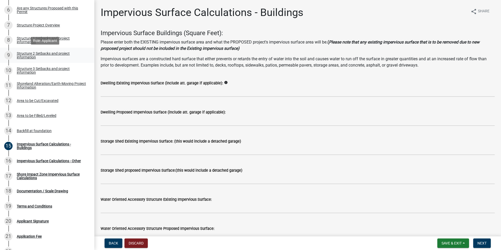
click at [23, 53] on div "Structure 2 Setbacks and project information" at bounding box center [51, 55] width 69 height 7
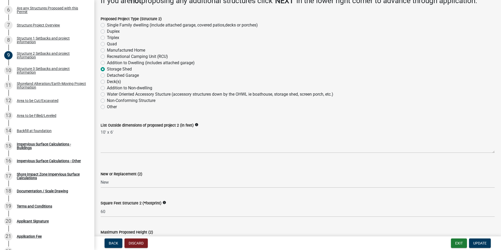
scroll to position [52, 0]
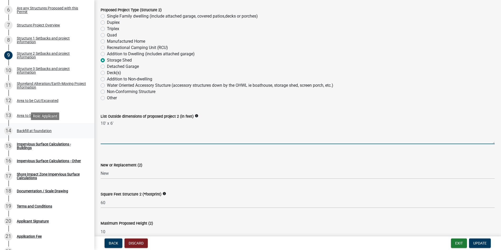
drag, startPoint x: 89, startPoint y: 125, endPoint x: 80, endPoint y: 125, distance: 9.4
click at [80, 125] on div "Structure and Shoreland Alteration Permit Application STR/SAP - 489386 View Sum…" at bounding box center [250, 125] width 501 height 250
click at [22, 41] on div "Structure 1 Setbacks and project information" at bounding box center [51, 39] width 69 height 7
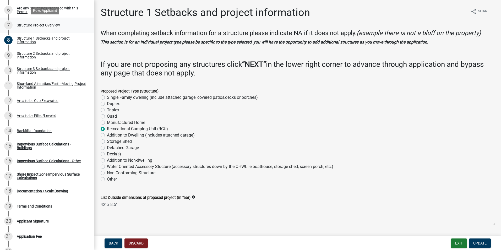
click at [23, 24] on div "Structure Project Overview" at bounding box center [38, 25] width 43 height 4
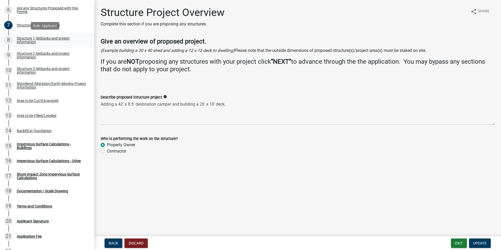
click at [27, 42] on div "Structure 1 Setbacks and project information" at bounding box center [51, 39] width 69 height 7
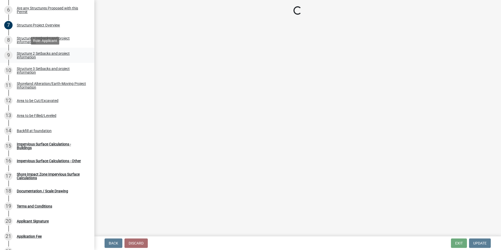
click at [29, 53] on div "Structure 2 Setbacks and project information" at bounding box center [51, 55] width 69 height 7
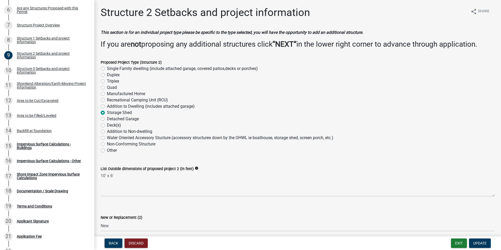
click at [107, 126] on label "Deck(s)" at bounding box center [114, 125] width 14 height 6
click at [107, 126] on input "Deck(s)" at bounding box center [108, 123] width 3 height 3
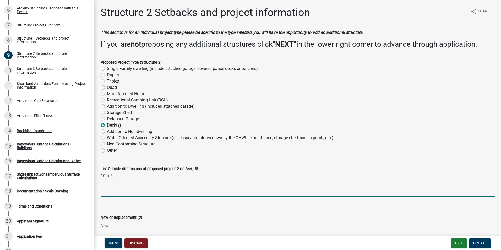
drag, startPoint x: 114, startPoint y: 177, endPoint x: 96, endPoint y: 176, distance: 18.6
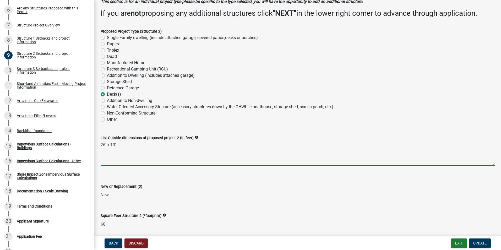
scroll to position [105, 0]
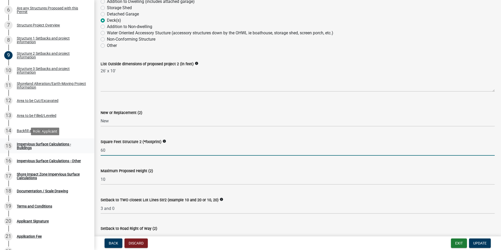
drag, startPoint x: 121, startPoint y: 152, endPoint x: 88, endPoint y: 150, distance: 33.6
click at [88, 150] on div "Structure and Shoreland Alteration Permit Application STR/SAP - 489386 View Sum…" at bounding box center [250, 125] width 501 height 250
click at [163, 141] on icon "info" at bounding box center [165, 141] width 4 height 4
click at [133, 151] on input "60" at bounding box center [298, 150] width 394 height 11
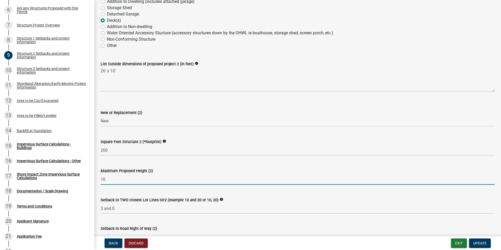
click at [113, 175] on input "10" at bounding box center [298, 179] width 394 height 11
click at [111, 179] on input "10" at bounding box center [298, 179] width 394 height 11
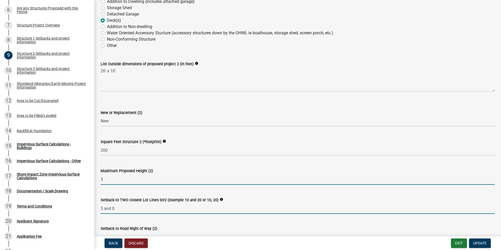
click at [124, 208] on input "3 and 0" at bounding box center [298, 208] width 394 height 11
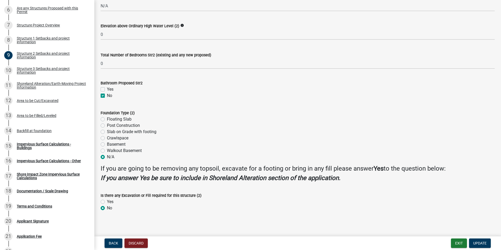
scroll to position [454, 0]
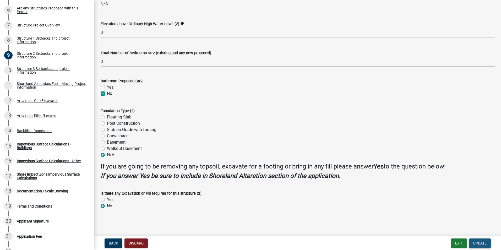
click at [478, 243] on span "Update" at bounding box center [479, 243] width 13 height 4
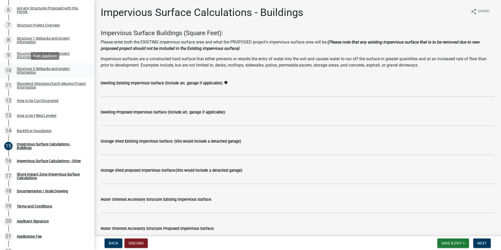
click at [25, 70] on div "Structure 3 Setbacks and project information" at bounding box center [51, 70] width 69 height 7
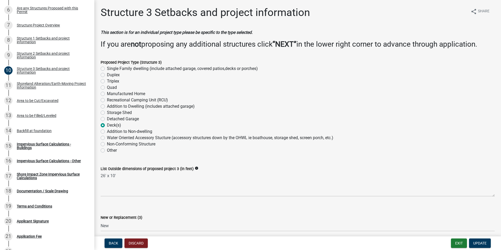
click at [107, 150] on label "Other" at bounding box center [112, 150] width 10 height 6
click at [107, 150] on input "Other" at bounding box center [108, 148] width 3 height 3
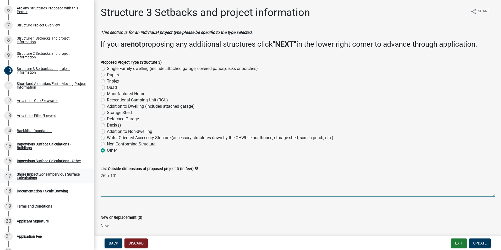
drag, startPoint x: 93, startPoint y: 172, endPoint x: 84, endPoint y: 171, distance: 9.0
click at [84, 171] on div "Structure and Shoreland Alteration Permit Application STR/SAP - 489386 View Sum…" at bounding box center [250, 125] width 501 height 250
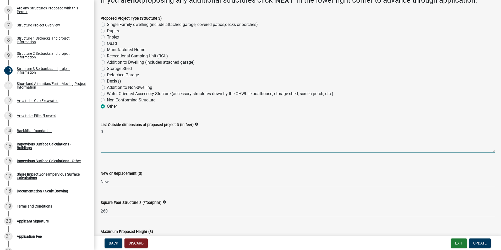
scroll to position [131, 0]
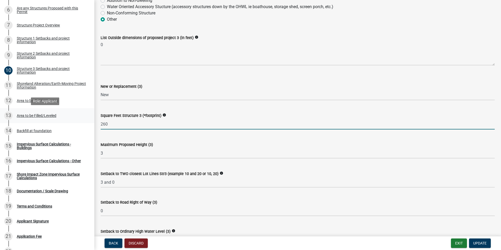
drag, startPoint x: 112, startPoint y: 123, endPoint x: 75, endPoint y: 119, distance: 37.2
click at [75, 119] on div "Structure and Shoreland Alteration Permit Application STR/SAP - 489386 View Sum…" at bounding box center [250, 125] width 501 height 250
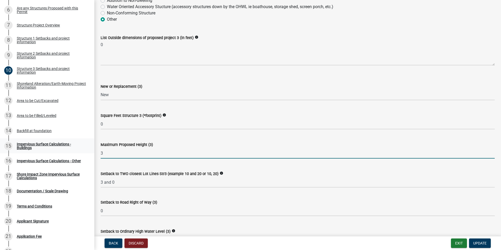
drag, startPoint x: 107, startPoint y: 154, endPoint x: 89, endPoint y: 151, distance: 18.5
click at [89, 151] on div "Structure and Shoreland Alteration Permit Application STR/SAP - 489386 View Sum…" at bounding box center [250, 125] width 501 height 250
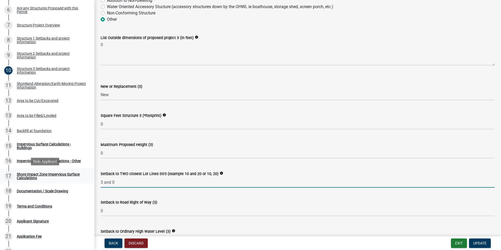
drag, startPoint x: 125, startPoint y: 183, endPoint x: 69, endPoint y: 179, distance: 55.8
click at [64, 178] on div "Structure and Shoreland Alteration Permit Application STR/SAP - 489386 View Sum…" at bounding box center [250, 125] width 501 height 250
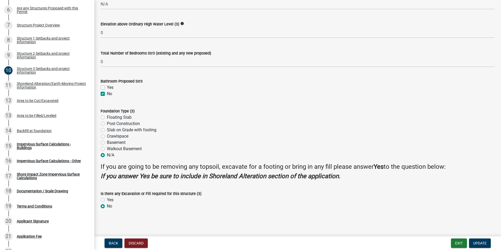
scroll to position [454, 0]
click at [485, 241] on span "Update" at bounding box center [479, 243] width 13 height 4
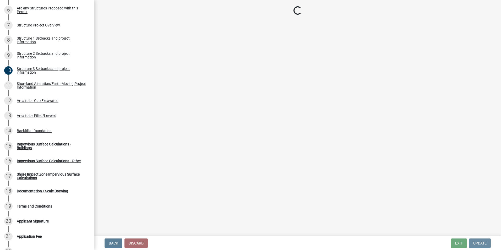
scroll to position [0, 0]
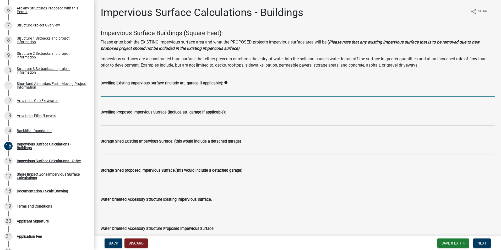
click at [137, 92] on input "text" at bounding box center [298, 91] width 394 height 11
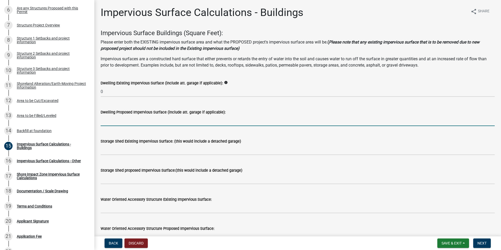
click at [115, 124] on input "text" at bounding box center [298, 120] width 394 height 11
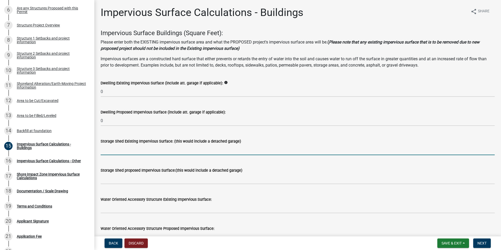
click at [112, 151] on input "text" at bounding box center [298, 149] width 394 height 11
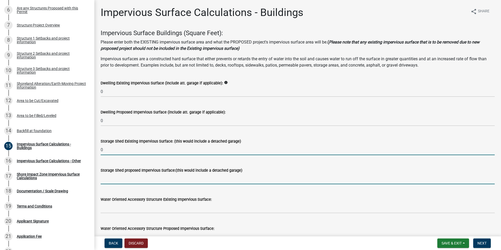
click at [108, 182] on input "text" at bounding box center [298, 179] width 394 height 11
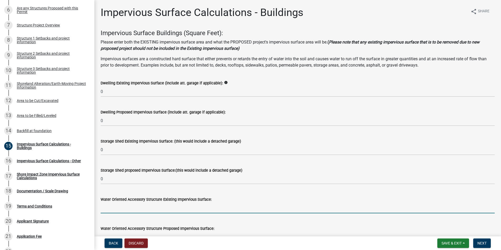
click at [109, 206] on input "text" at bounding box center [298, 208] width 394 height 11
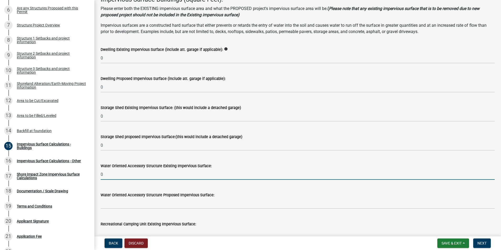
scroll to position [105, 0]
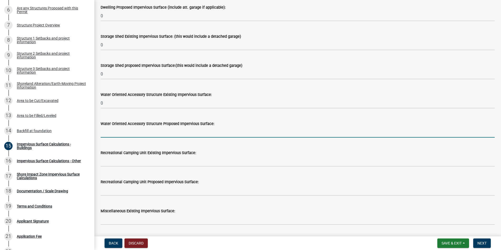
click at [108, 132] on input "text" at bounding box center [298, 132] width 394 height 11
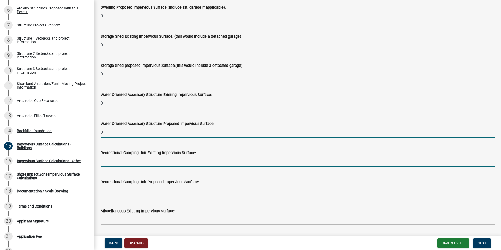
click at [113, 161] on input "text" at bounding box center [298, 161] width 394 height 11
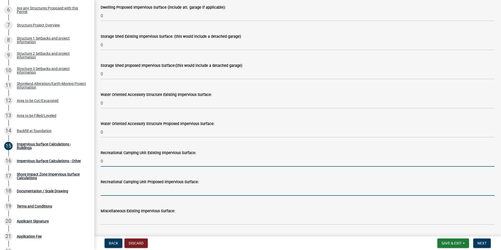
click at [115, 192] on input "text" at bounding box center [298, 190] width 394 height 11
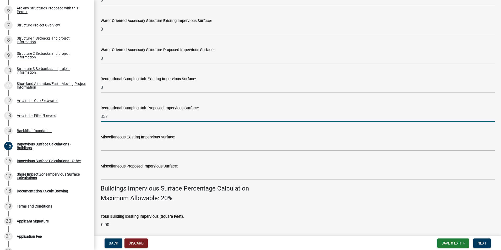
scroll to position [184, 0]
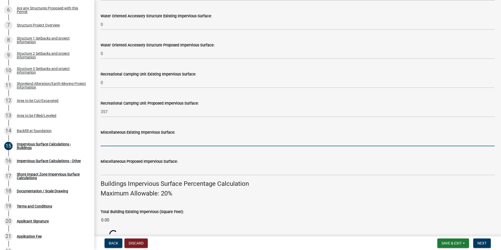
click at [109, 138] on input "text" at bounding box center [298, 141] width 394 height 11
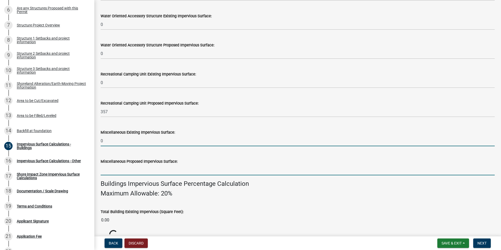
click at [110, 171] on input "text" at bounding box center [298, 170] width 394 height 11
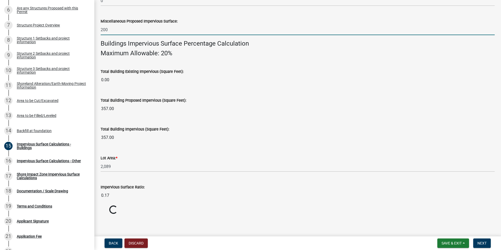
scroll to position [325, 0]
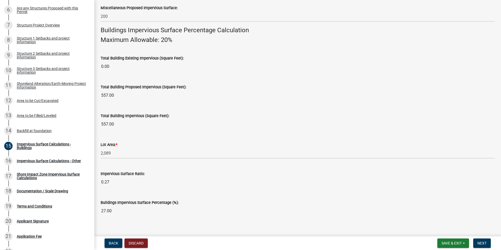
scroll to position [344, 0]
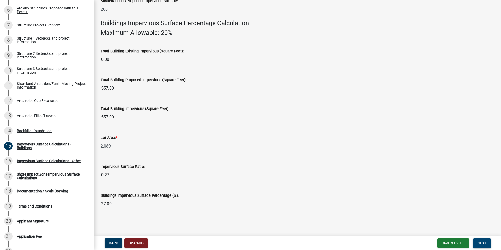
click at [477, 240] on button "Next" at bounding box center [482, 243] width 18 height 9
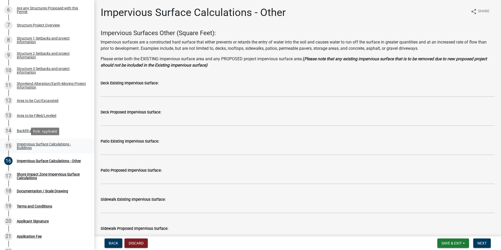
click at [26, 144] on div "Impervious Surface Calculations - Buildings" at bounding box center [51, 145] width 69 height 7
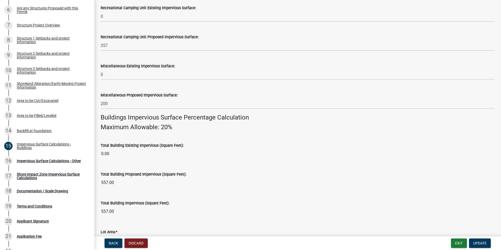
scroll to position [236, 0]
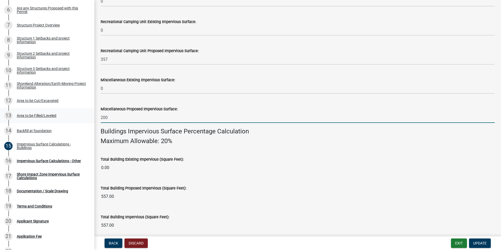
drag, startPoint x: 89, startPoint y: 115, endPoint x: 71, endPoint y: 112, distance: 18.8
click at [71, 112] on div "Structure and Shoreland Alteration Permit Application STR/SAP - 489386 View Sum…" at bounding box center [250, 125] width 501 height 250
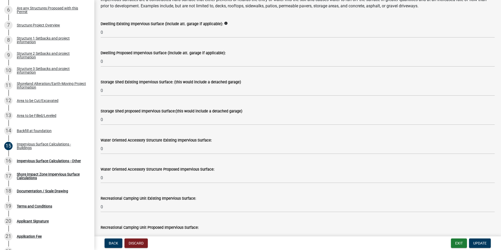
scroll to position [52, 0]
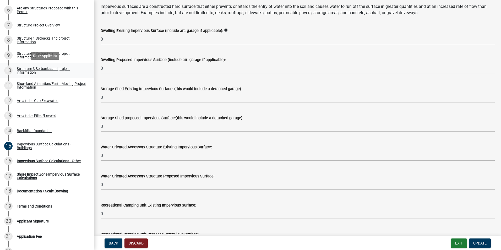
click at [26, 70] on div "Structure 3 Setbacks and project information" at bounding box center [51, 70] width 69 height 7
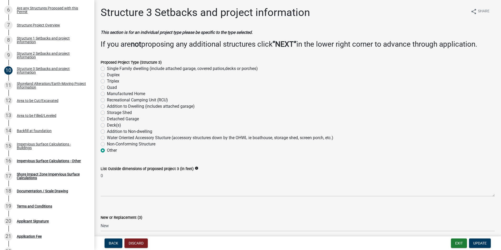
click at [107, 112] on label "Storage Shed" at bounding box center [119, 113] width 25 height 6
click at [107, 112] on input "Storage Shed" at bounding box center [108, 111] width 3 height 3
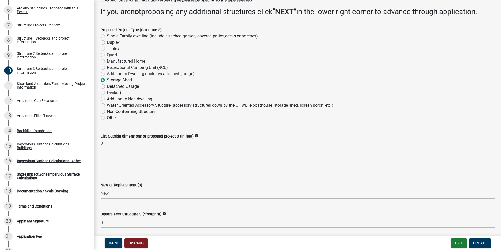
scroll to position [79, 0]
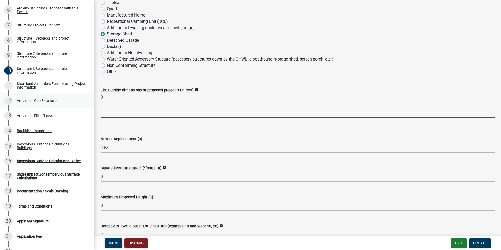
drag, startPoint x: 91, startPoint y: 97, endPoint x: 86, endPoint y: 96, distance: 5.0
click at [86, 96] on div "Structure and Shoreland Alteration Permit Application STR/SAP - 489386 View Sum…" at bounding box center [250, 125] width 501 height 250
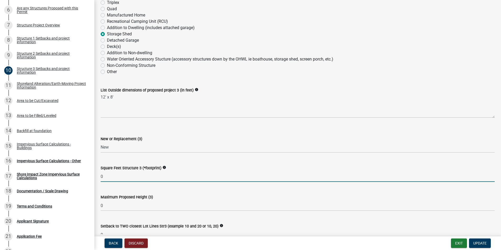
click at [116, 176] on input "0" at bounding box center [298, 176] width 394 height 11
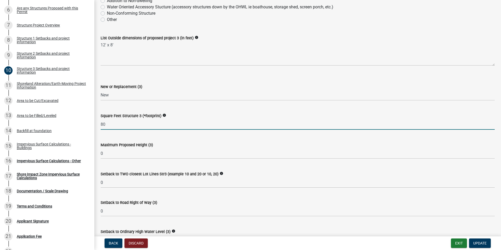
scroll to position [131, 0]
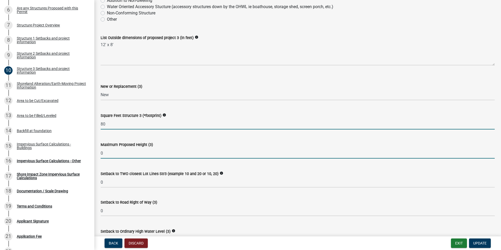
click at [106, 152] on input "0" at bounding box center [298, 153] width 394 height 11
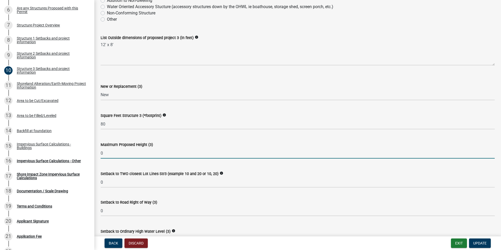
click at [106, 152] on input "0" at bounding box center [298, 153] width 394 height 11
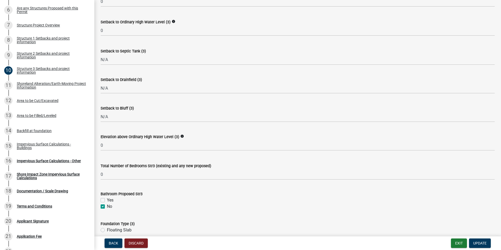
scroll to position [341, 0]
click at [481, 243] on span "Update" at bounding box center [479, 243] width 13 height 4
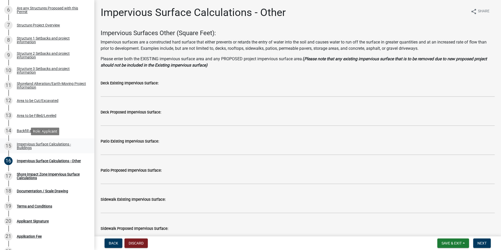
click at [35, 147] on div "Impervious Surface Calculations - Buildings" at bounding box center [51, 145] width 69 height 7
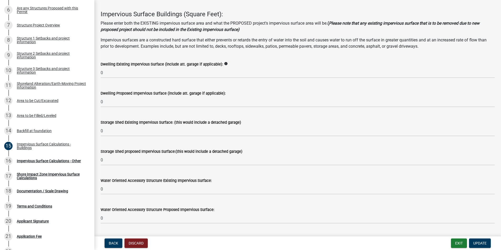
scroll to position [105, 0]
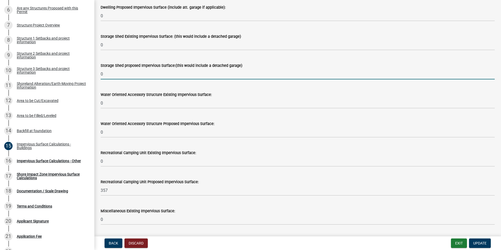
drag, startPoint x: 107, startPoint y: 74, endPoint x: 97, endPoint y: 73, distance: 10.4
click at [98, 73] on div "Storage Shed proposed Impervious Surface:(this would include a detached garage)…" at bounding box center [298, 67] width 402 height 24
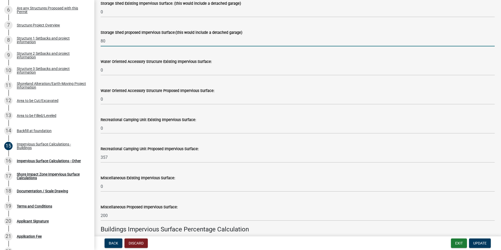
scroll to position [184, 0]
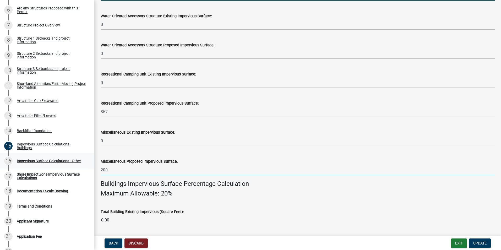
click at [73, 166] on div "Structure and Shoreland Alteration Permit Application STR/SAP - 489386 View Sum…" at bounding box center [250, 125] width 501 height 250
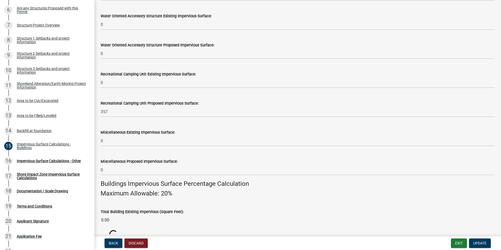
click at [410, 210] on div "Total Building Existing Impervious (Square Feet):" at bounding box center [298, 212] width 394 height 6
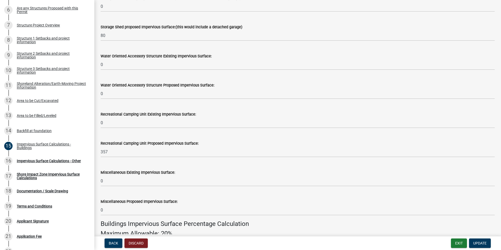
scroll to position [134, 0]
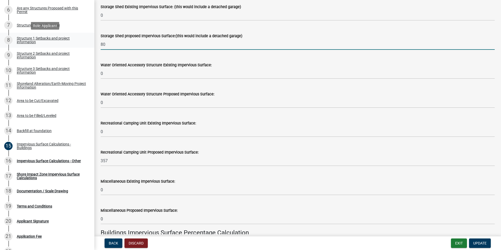
drag, startPoint x: 106, startPoint y: 45, endPoint x: 80, endPoint y: 41, distance: 26.0
click at [80, 41] on div "Structure and Shoreland Alteration Permit Application STR/SAP - 489386 View Sum…" at bounding box center [250, 125] width 501 height 250
click at [23, 69] on div "Structure 3 Setbacks and project information" at bounding box center [51, 70] width 69 height 7
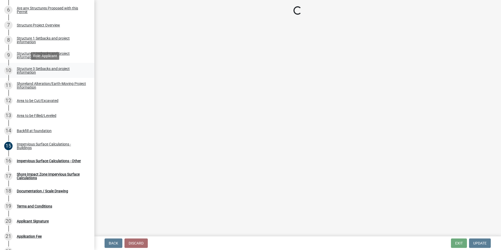
scroll to position [0, 0]
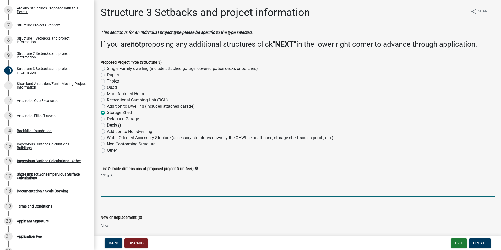
click at [104, 176] on textarea "12' x 8'" at bounding box center [298, 184] width 394 height 25
drag, startPoint x: 115, startPoint y: 175, endPoint x: 87, endPoint y: 171, distance: 27.9
click at [87, 171] on div "Structure and Shoreland Alteration Permit Application STR/SAP - 489386 View Sum…" at bounding box center [250, 125] width 501 height 250
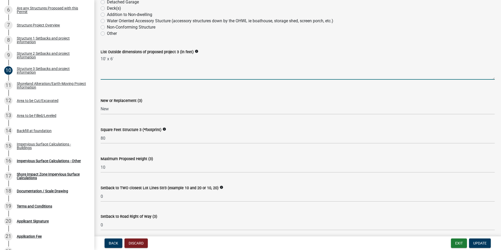
scroll to position [131, 0]
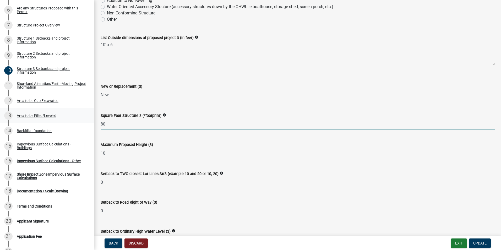
drag, startPoint x: 106, startPoint y: 125, endPoint x: 86, endPoint y: 123, distance: 20.3
click at [86, 123] on div "Structure and Shoreland Alteration Permit Application STR/SAP - 489386 View Sum…" at bounding box center [250, 125] width 501 height 250
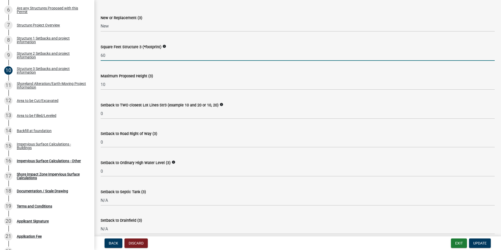
scroll to position [210, 0]
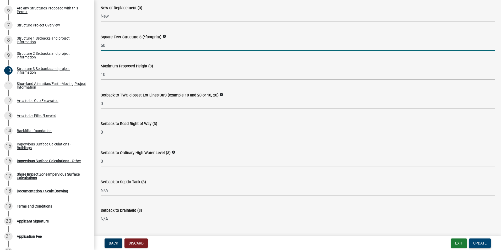
click at [481, 242] on span "Update" at bounding box center [479, 243] width 13 height 4
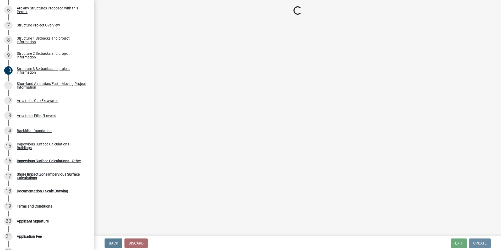
scroll to position [0, 0]
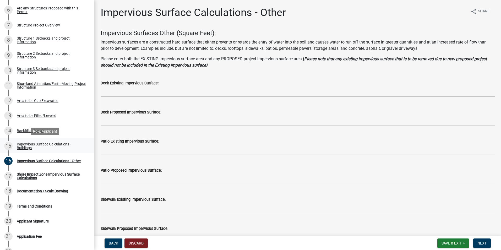
click at [42, 146] on div "Impervious Surface Calculations - Buildings" at bounding box center [51, 145] width 69 height 7
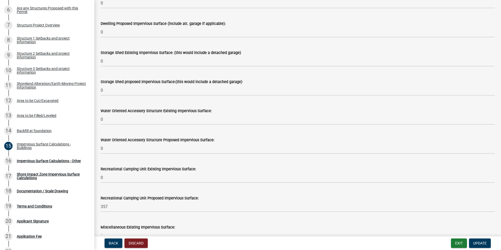
scroll to position [105, 0]
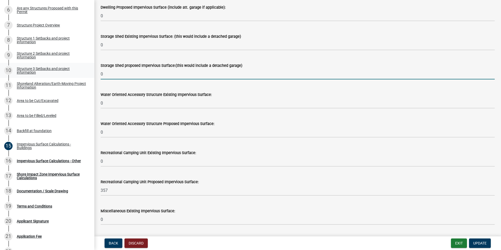
drag, startPoint x: 118, startPoint y: 76, endPoint x: 90, endPoint y: 73, distance: 28.4
click at [90, 73] on div "Structure and Shoreland Alteration Permit Application STR/SAP - 489386 View Sum…" at bounding box center [250, 125] width 501 height 250
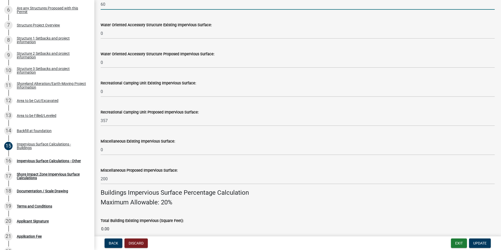
scroll to position [210, 0]
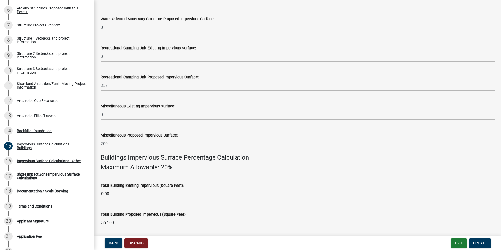
click at [323, 187] on div "Total Building Existing Impervious (Square Feet):" at bounding box center [298, 185] width 394 height 6
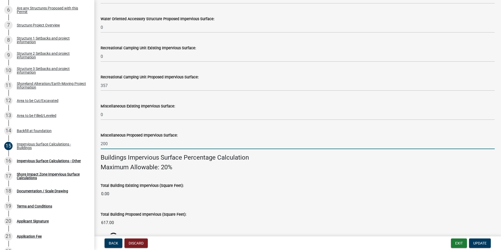
drag, startPoint x: 116, startPoint y: 143, endPoint x: 91, endPoint y: 141, distance: 24.7
click at [91, 141] on div "Structure and Shoreland Alteration Permit Application STR/SAP - 489386 View Sum…" at bounding box center [250, 125] width 501 height 250
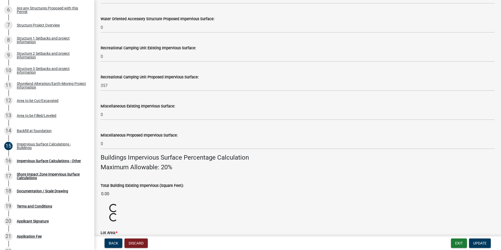
click at [366, 193] on input "0.00" at bounding box center [298, 194] width 394 height 10
click at [385, 164] on h4 "Maximum Allowable: 20%" at bounding box center [298, 168] width 394 height 8
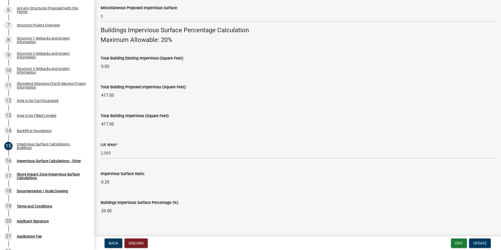
scroll to position [344, 0]
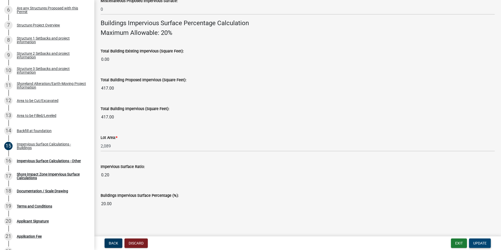
click at [481, 241] on span "Update" at bounding box center [479, 243] width 13 height 4
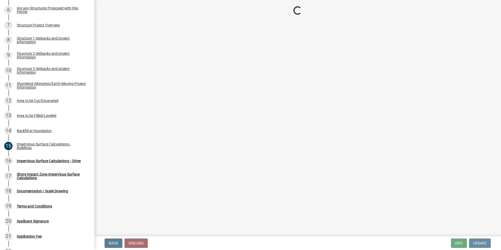
scroll to position [0, 0]
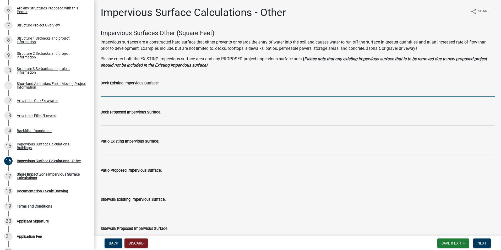
click at [165, 93] on input "text" at bounding box center [298, 91] width 394 height 11
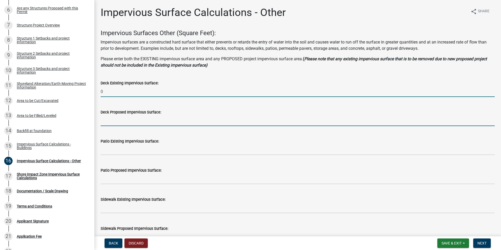
click at [113, 120] on input "text" at bounding box center [298, 120] width 394 height 11
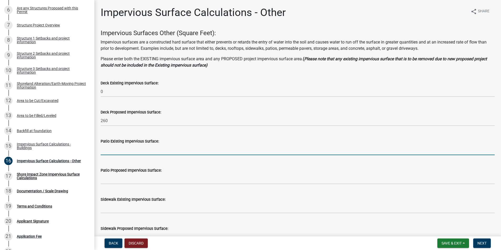
click at [104, 149] on input "text" at bounding box center [298, 149] width 394 height 11
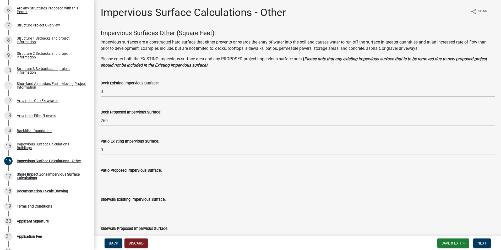
click at [112, 178] on input "text" at bounding box center [298, 179] width 394 height 11
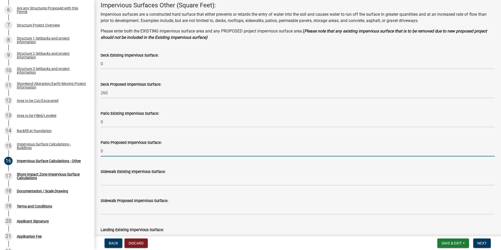
scroll to position [79, 0]
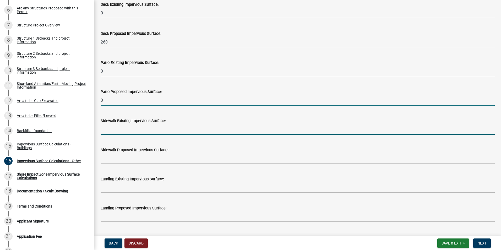
click at [111, 128] on input "text" at bounding box center [298, 129] width 394 height 11
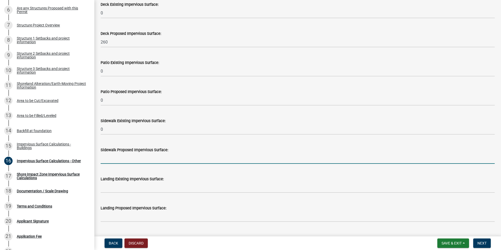
click at [115, 160] on input "text" at bounding box center [298, 158] width 394 height 11
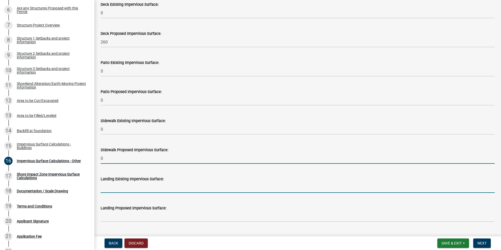
click at [119, 186] on input "text" at bounding box center [298, 187] width 394 height 11
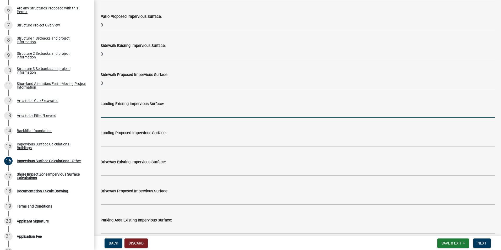
scroll to position [157, 0]
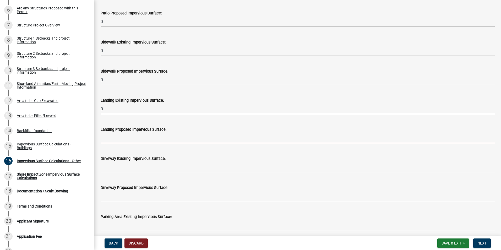
click at [112, 139] on input "text" at bounding box center [298, 138] width 394 height 11
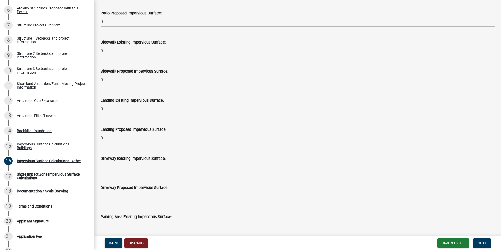
click at [112, 166] on input "text" at bounding box center [298, 167] width 394 height 11
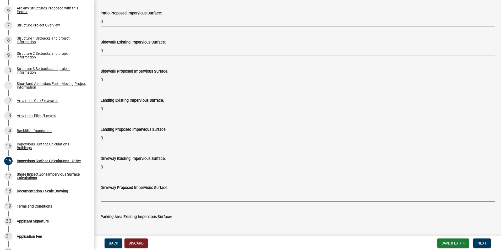
click at [109, 198] on input "text" at bounding box center [298, 196] width 394 height 11
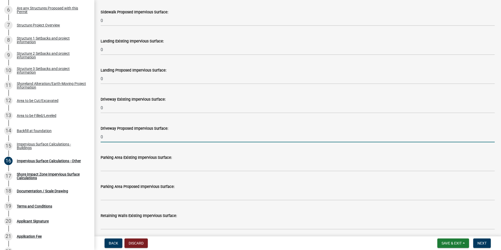
scroll to position [236, 0]
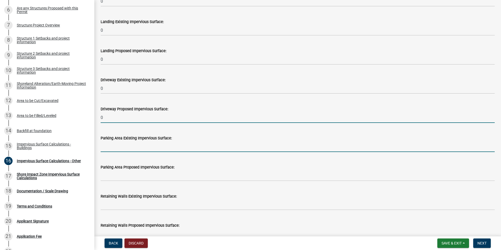
click at [134, 147] on input "text" at bounding box center [298, 146] width 394 height 11
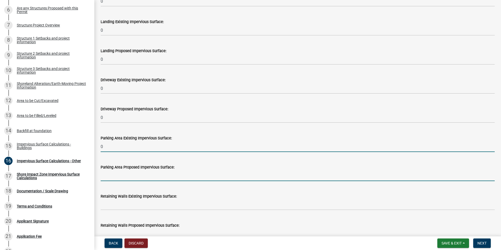
click at [120, 179] on input "text" at bounding box center [298, 175] width 394 height 11
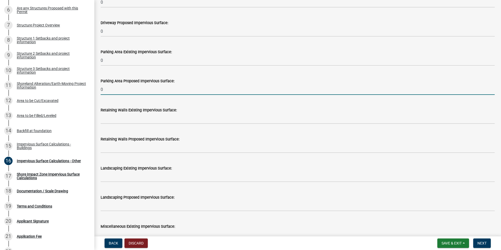
scroll to position [341, 0]
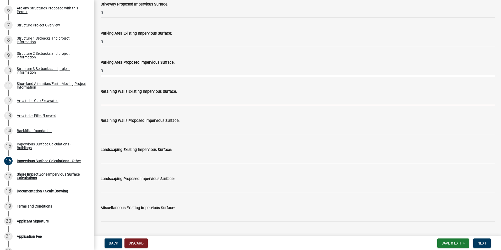
click at [112, 102] on input "text" at bounding box center [298, 100] width 394 height 11
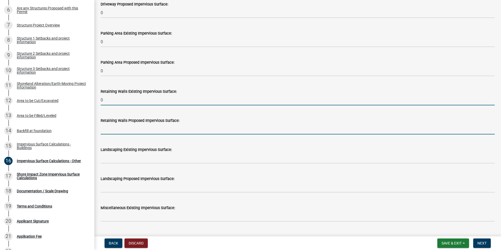
click at [115, 130] on input "text" at bounding box center [298, 129] width 394 height 11
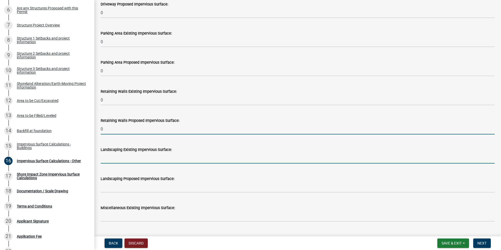
click at [112, 160] on input "text" at bounding box center [298, 158] width 394 height 11
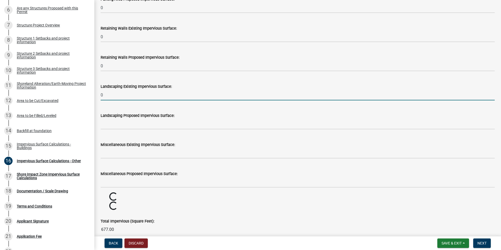
scroll to position [419, 0]
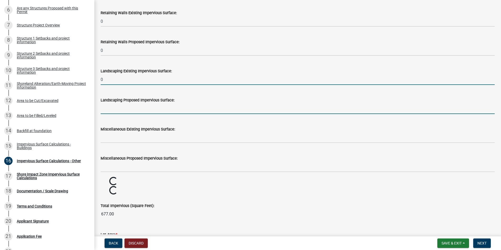
click at [109, 109] on input "text" at bounding box center [298, 108] width 394 height 11
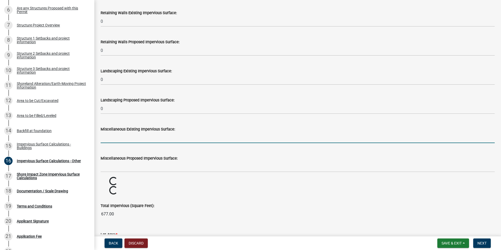
click at [108, 140] on input "text" at bounding box center [298, 137] width 394 height 11
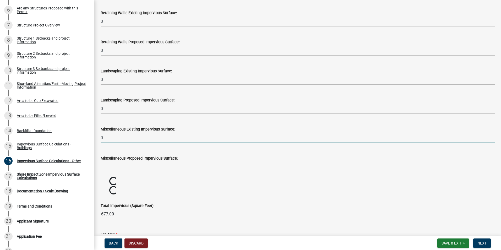
click at [109, 169] on input "text" at bounding box center [298, 166] width 394 height 11
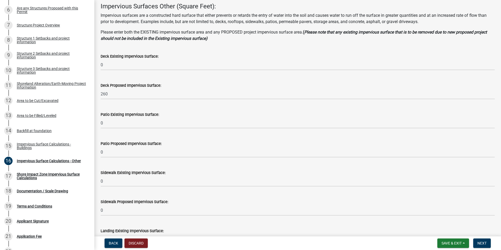
scroll to position [52, 0]
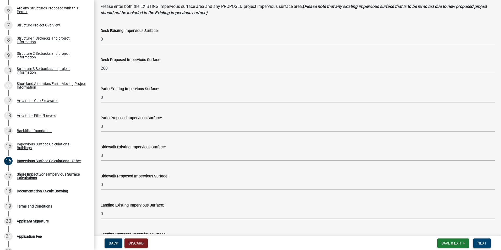
click at [482, 243] on span "Next" at bounding box center [482, 243] width 9 height 4
click at [40, 24] on div "Structure Project Overview" at bounding box center [38, 25] width 43 height 4
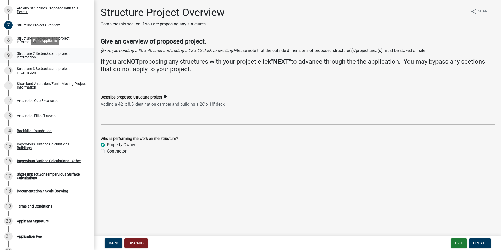
click at [23, 55] on div "Structure 2 Setbacks and project information" at bounding box center [51, 55] width 69 height 7
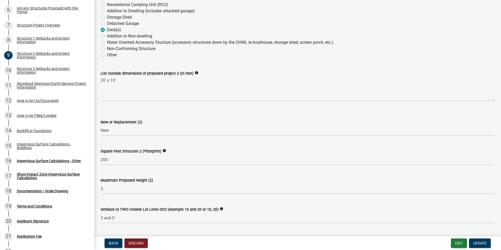
scroll to position [105, 0]
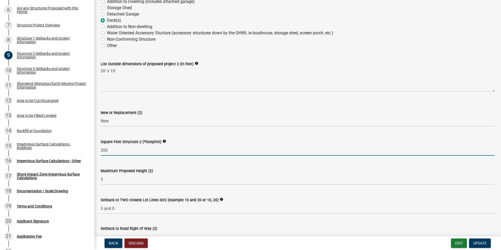
click at [105, 150] on input "200" at bounding box center [298, 150] width 394 height 11
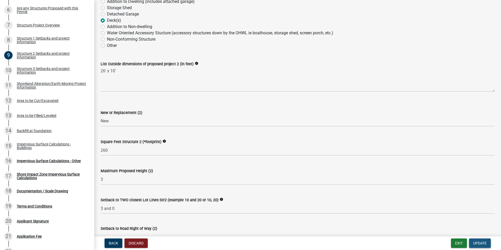
click at [480, 245] on span "Update" at bounding box center [479, 243] width 13 height 4
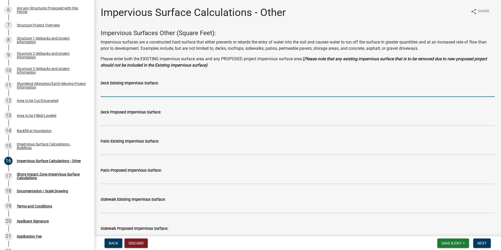
click at [134, 96] on input "text" at bounding box center [298, 91] width 394 height 11
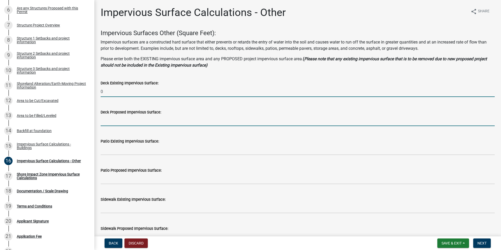
click at [115, 123] on input "text" at bounding box center [298, 120] width 394 height 11
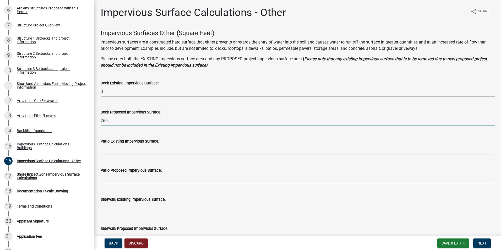
click at [110, 151] on input "text" at bounding box center [298, 149] width 394 height 11
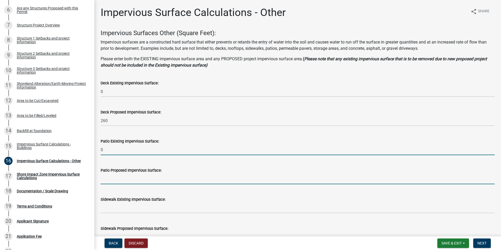
click at [115, 181] on input "text" at bounding box center [298, 179] width 394 height 11
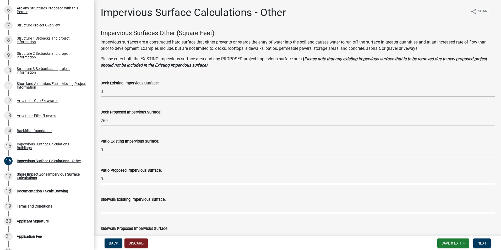
click at [108, 209] on input "text" at bounding box center [298, 208] width 394 height 11
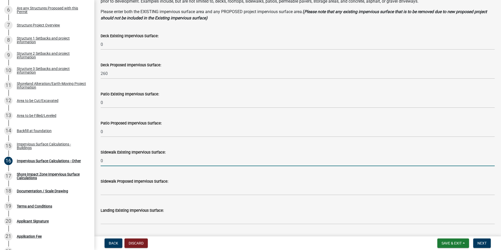
scroll to position [52, 0]
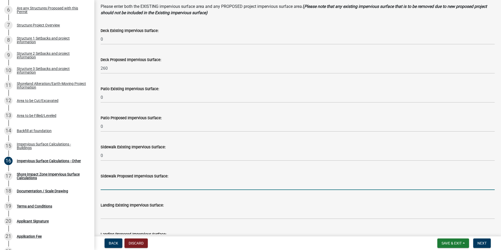
click at [106, 186] on input "text" at bounding box center [298, 184] width 394 height 11
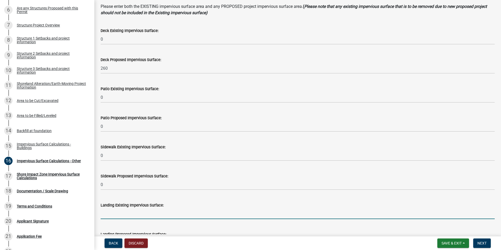
click at [108, 216] on input "text" at bounding box center [298, 213] width 394 height 11
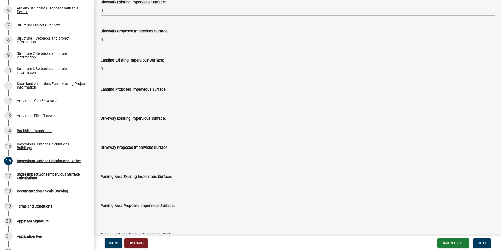
scroll to position [210, 0]
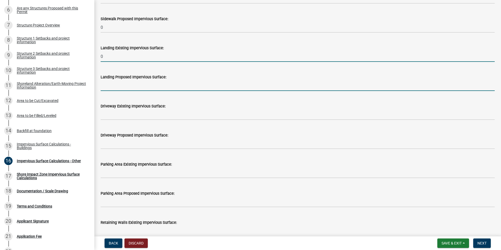
click at [111, 87] on input "text" at bounding box center [298, 85] width 394 height 11
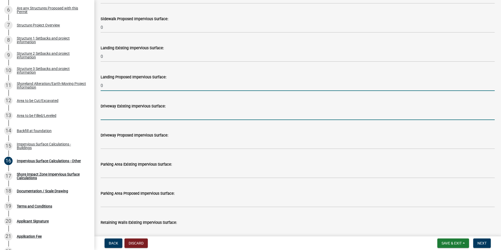
click at [107, 116] on input "text" at bounding box center [298, 114] width 394 height 11
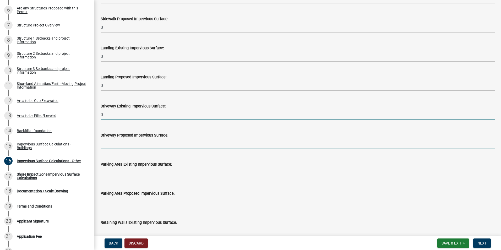
click at [107, 146] on input "text" at bounding box center [298, 143] width 394 height 11
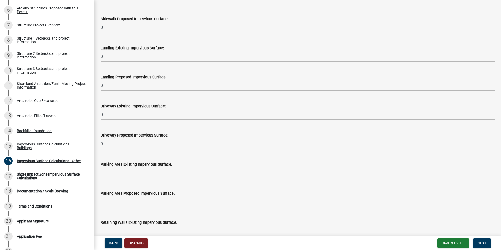
click at [112, 175] on input "text" at bounding box center [298, 173] width 394 height 11
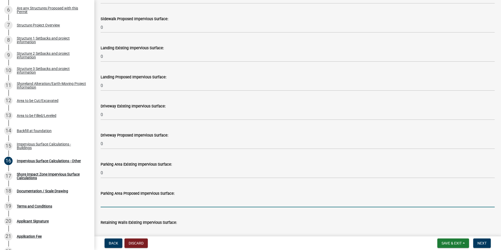
click at [108, 203] on input "text" at bounding box center [298, 202] width 394 height 11
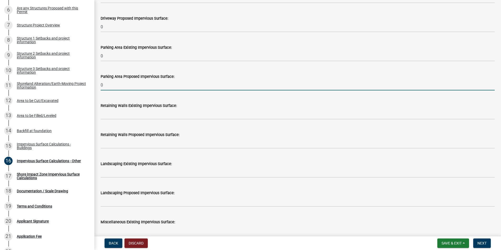
scroll to position [341, 0]
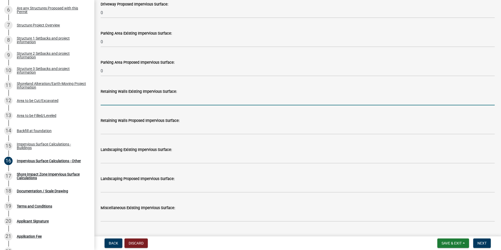
click at [106, 101] on input "text" at bounding box center [298, 100] width 394 height 11
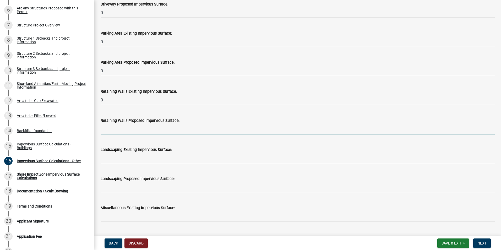
click at [105, 130] on input "text" at bounding box center [298, 129] width 394 height 11
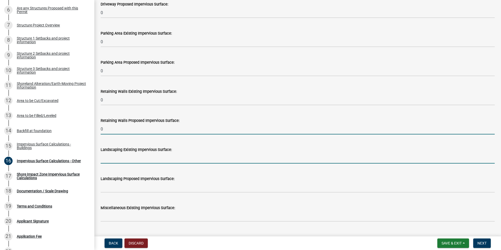
click at [111, 160] on input "text" at bounding box center [298, 158] width 394 height 11
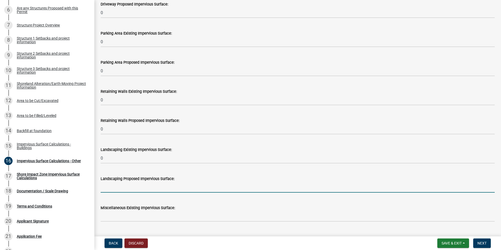
click at [110, 188] on input "text" at bounding box center [298, 187] width 394 height 11
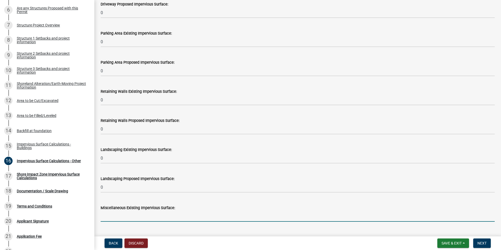
click at [107, 216] on input "text" at bounding box center [298, 216] width 394 height 11
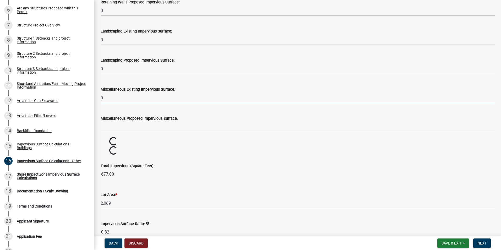
scroll to position [472, 0]
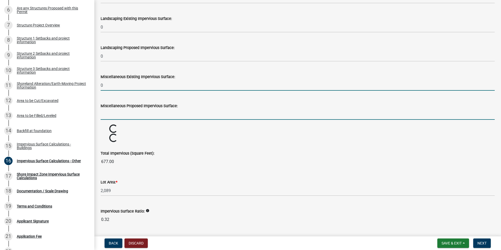
click at [123, 115] on input "text" at bounding box center [298, 114] width 394 height 11
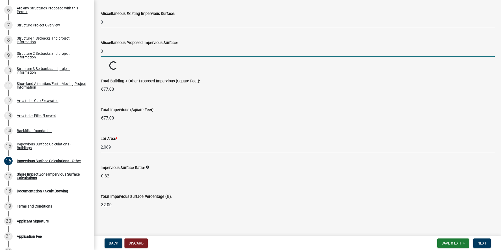
scroll to position [536, 0]
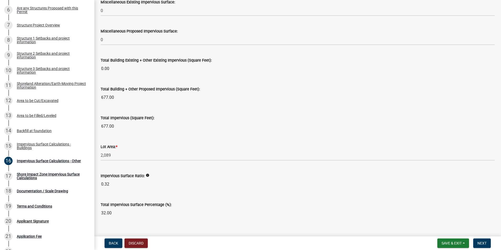
scroll to position [556, 0]
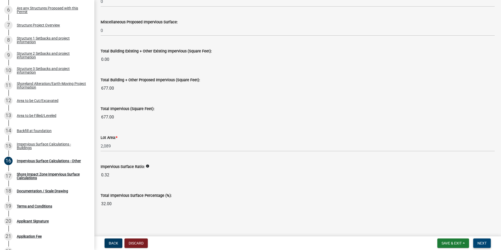
click at [484, 245] on span "Next" at bounding box center [482, 243] width 9 height 4
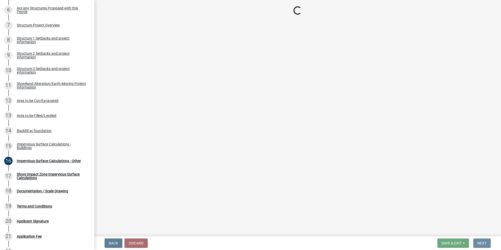
scroll to position [0, 0]
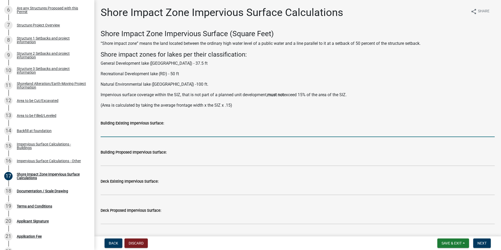
click at [136, 133] on input "text" at bounding box center [298, 131] width 394 height 11
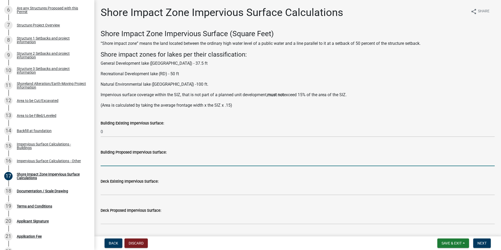
click at [110, 163] on input "text" at bounding box center [298, 160] width 394 height 11
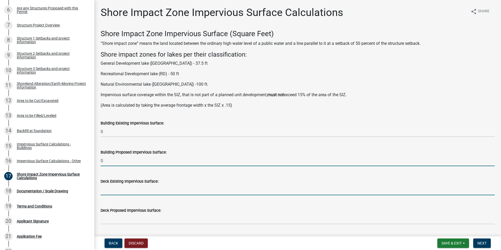
click at [108, 191] on input "text" at bounding box center [298, 190] width 394 height 11
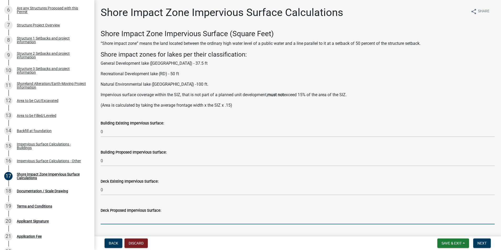
click at [109, 219] on input "text" at bounding box center [298, 219] width 394 height 11
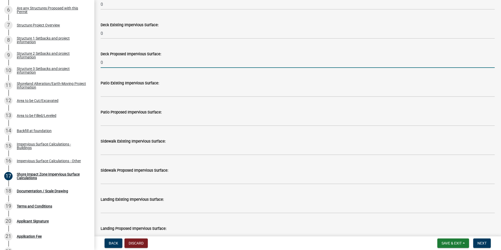
scroll to position [157, 0]
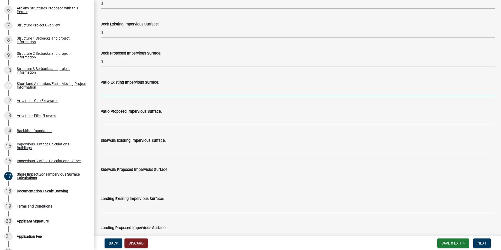
click at [123, 94] on input "text" at bounding box center [298, 90] width 394 height 11
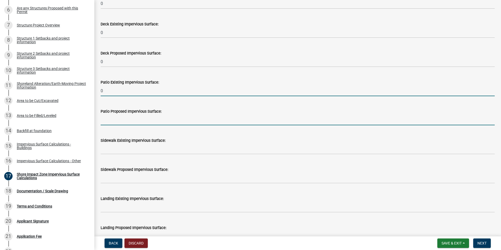
click at [117, 120] on input "text" at bounding box center [298, 120] width 394 height 11
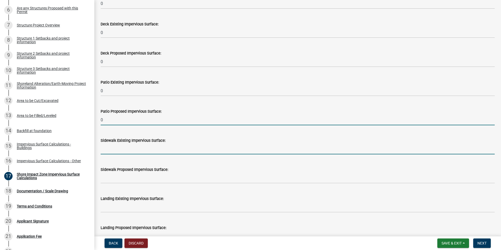
click at [116, 153] on input "text" at bounding box center [298, 149] width 394 height 11
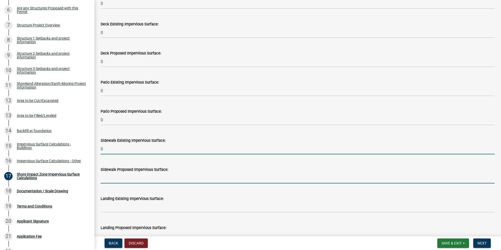
click at [111, 181] on input "text" at bounding box center [298, 178] width 394 height 11
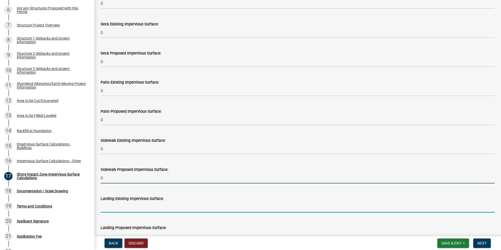
click at [109, 206] on input "text" at bounding box center [298, 207] width 394 height 11
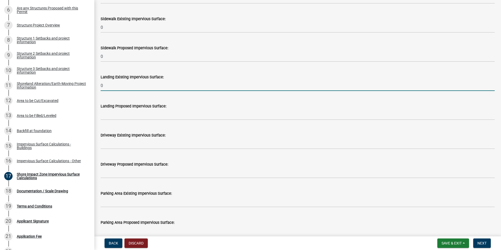
scroll to position [288, 0]
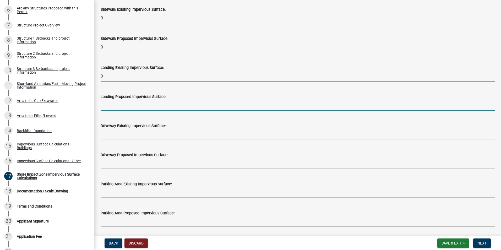
click at [111, 107] on input "text" at bounding box center [298, 105] width 394 height 11
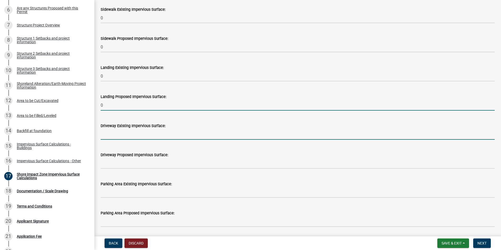
click at [107, 135] on input "text" at bounding box center [298, 134] width 394 height 11
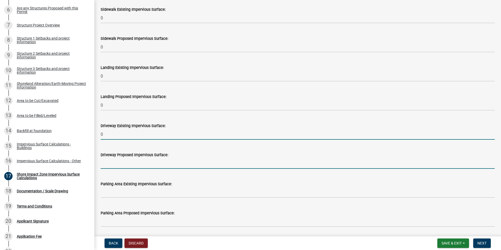
click at [115, 163] on input "text" at bounding box center [298, 163] width 394 height 11
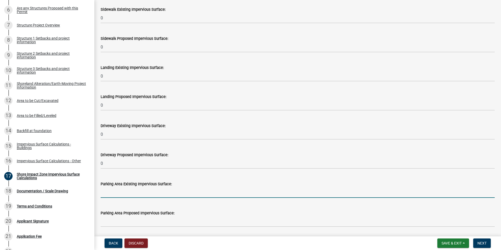
click at [112, 192] on input "text" at bounding box center [298, 192] width 394 height 11
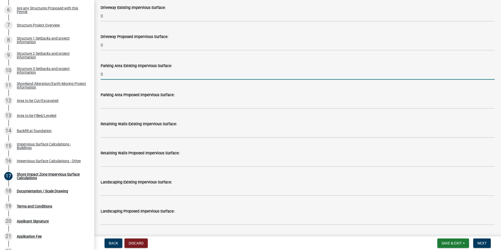
scroll to position [419, 0]
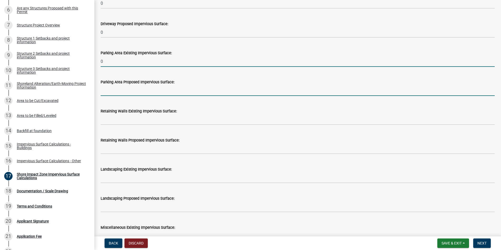
click at [111, 94] on input "text" at bounding box center [298, 90] width 394 height 11
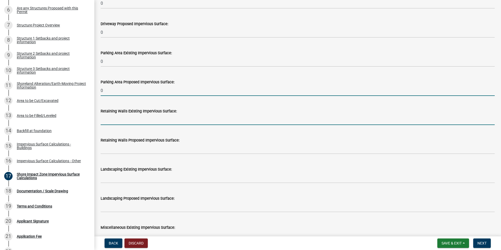
click at [114, 121] on input "text" at bounding box center [298, 119] width 394 height 11
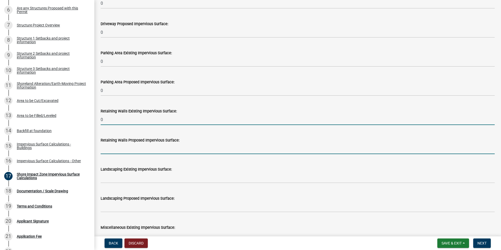
click at [113, 149] on input "text" at bounding box center [298, 148] width 394 height 11
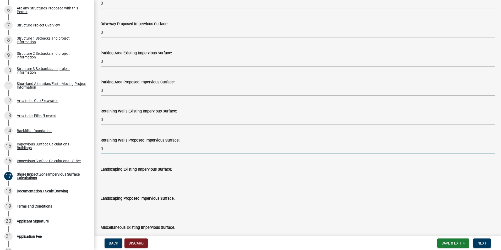
click at [110, 181] on input "text" at bounding box center [298, 178] width 394 height 11
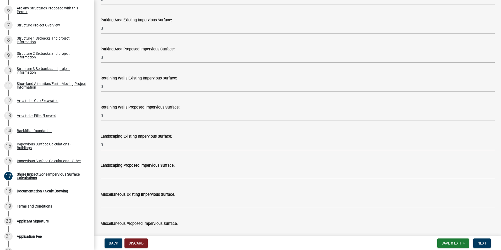
scroll to position [472, 0]
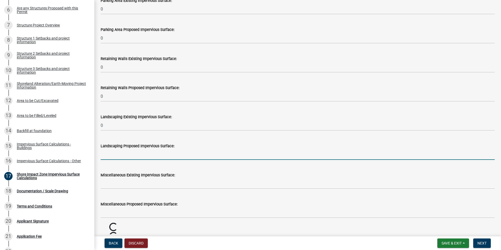
click at [109, 157] on input "text" at bounding box center [298, 154] width 394 height 11
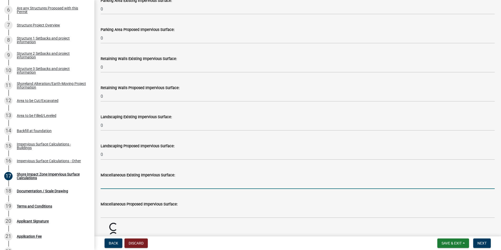
click at [112, 182] on input "text" at bounding box center [298, 183] width 394 height 11
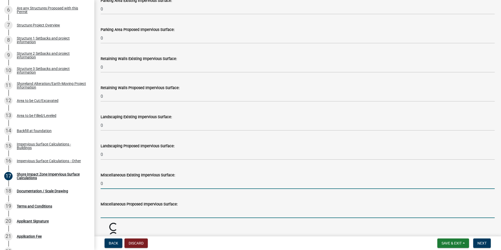
click at [115, 213] on input "text" at bounding box center [298, 212] width 394 height 11
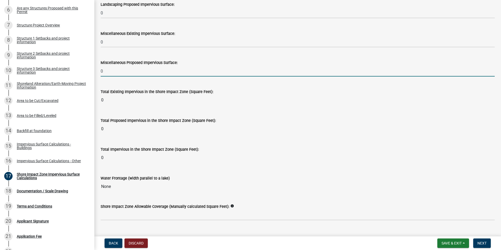
scroll to position [625, 0]
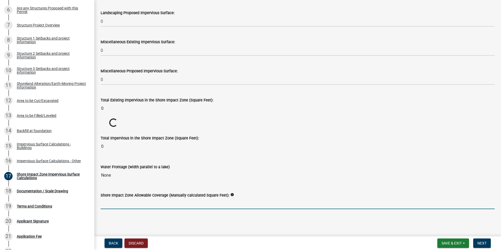
click at [223, 204] on input "text" at bounding box center [298, 203] width 394 height 11
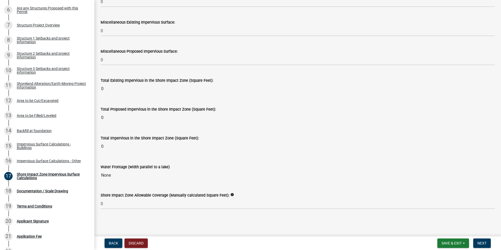
click at [369, 229] on main "Shore Impact Zone Impervious Surface Calculations share Share Shore Impact Zone…" at bounding box center [297, 117] width 407 height 234
click at [484, 243] on span "Next" at bounding box center [482, 243] width 9 height 4
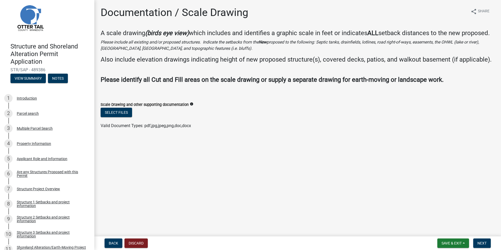
scroll to position [0, 0]
